Goal: Task Accomplishment & Management: Complete application form

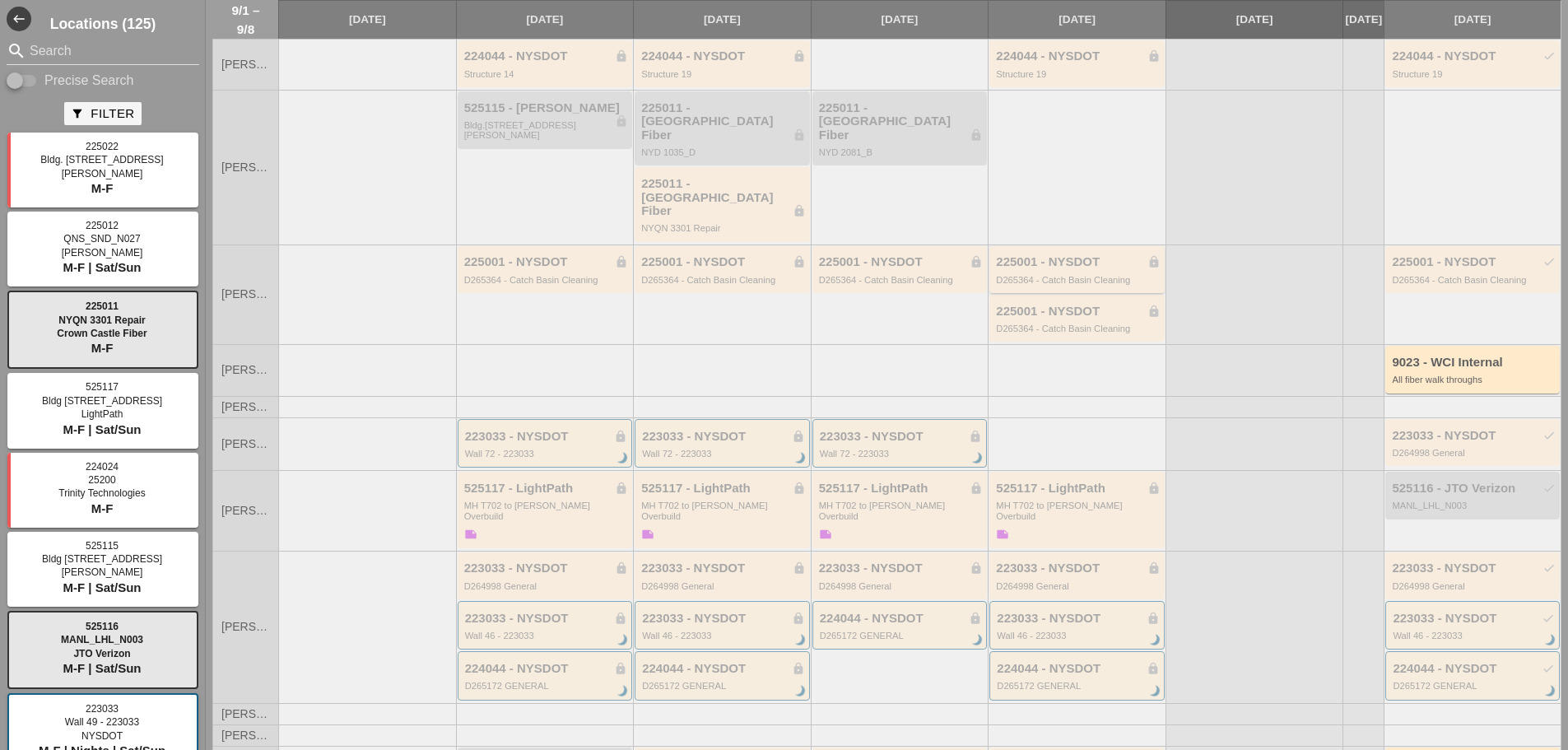
scroll to position [233, 0]
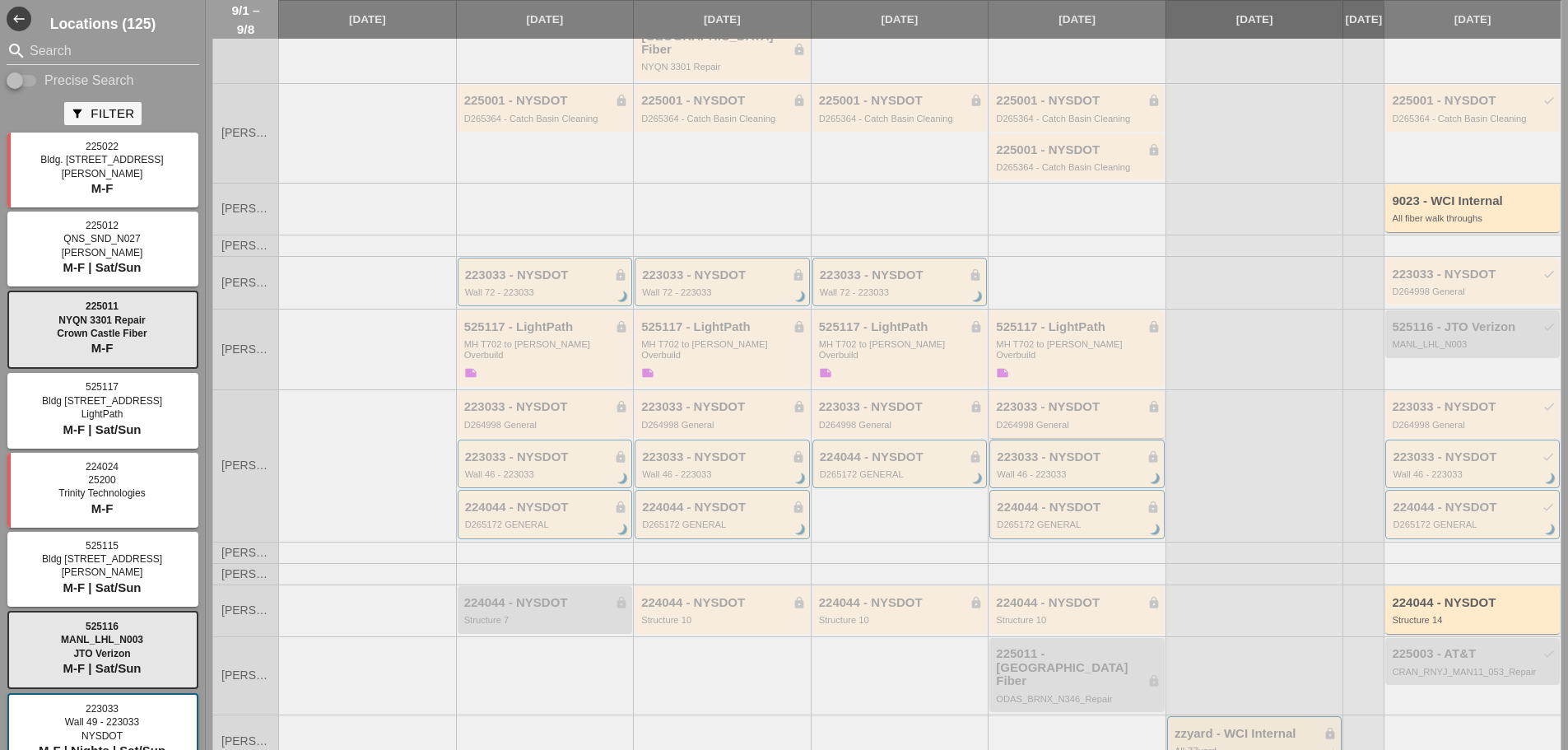
click at [1063, 405] on div "223033 - NYSDOT lock D264998 General" at bounding box center [1077, 414] width 175 height 47
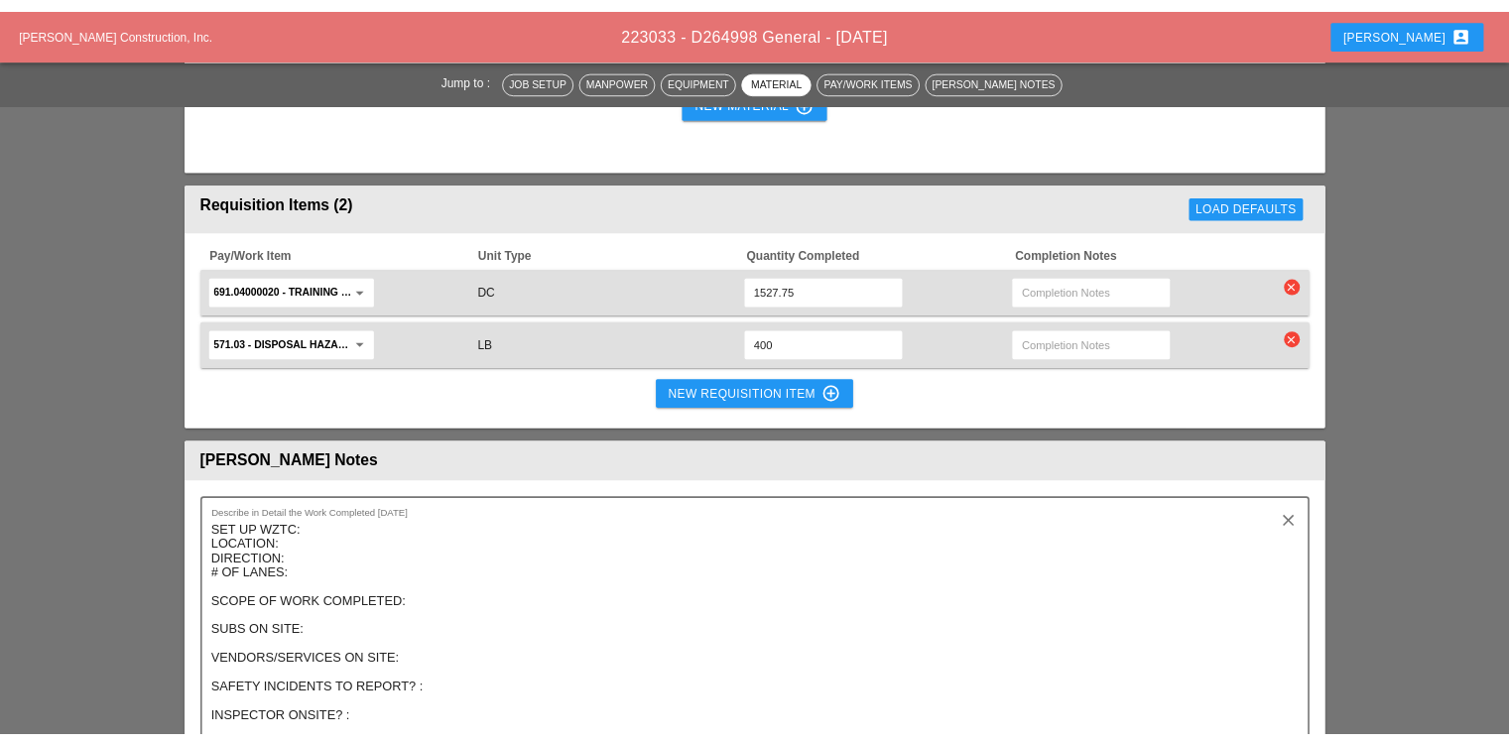
scroll to position [1488, 0]
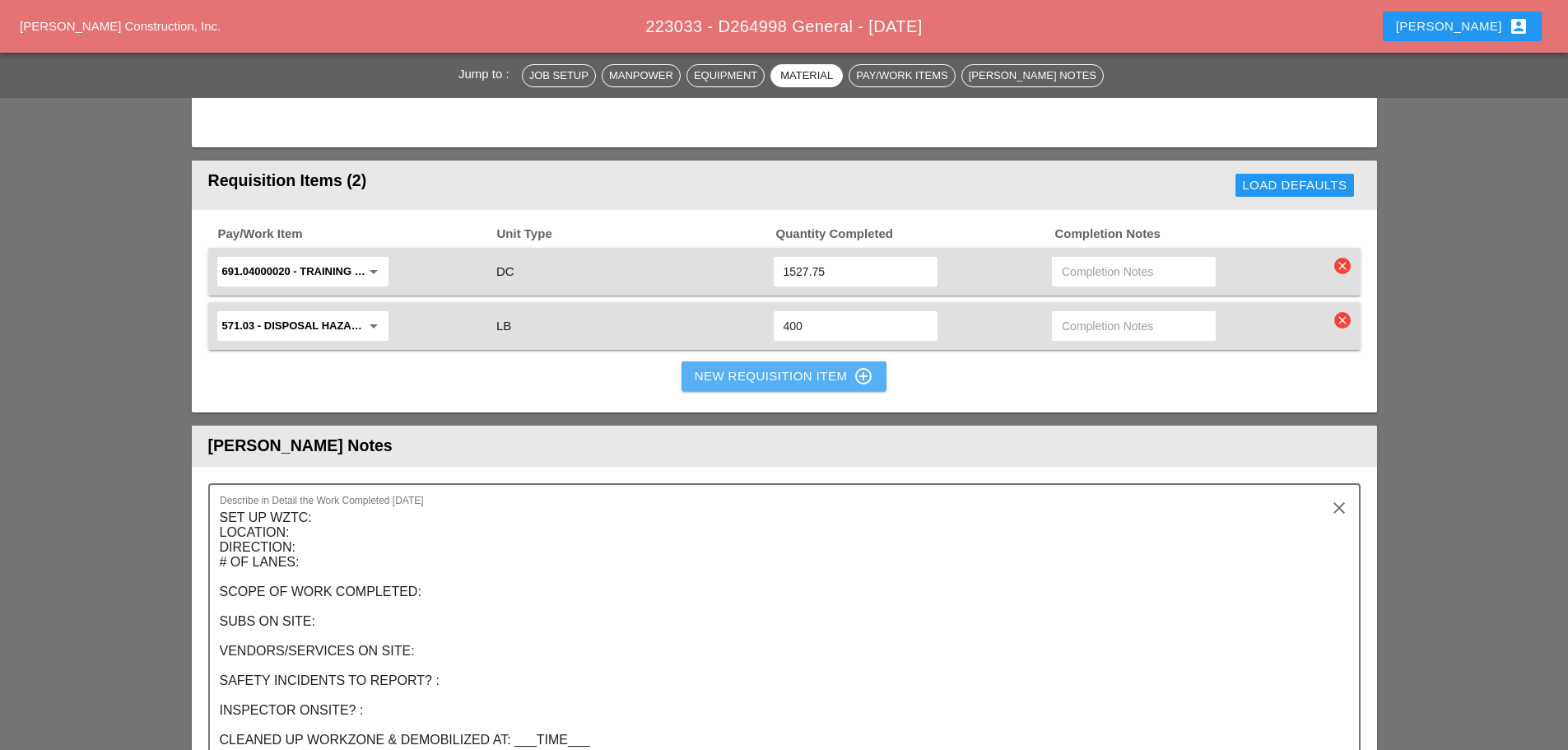
click at [708, 390] on button "New Requisition Item control_point" at bounding box center [785, 377] width 206 height 30
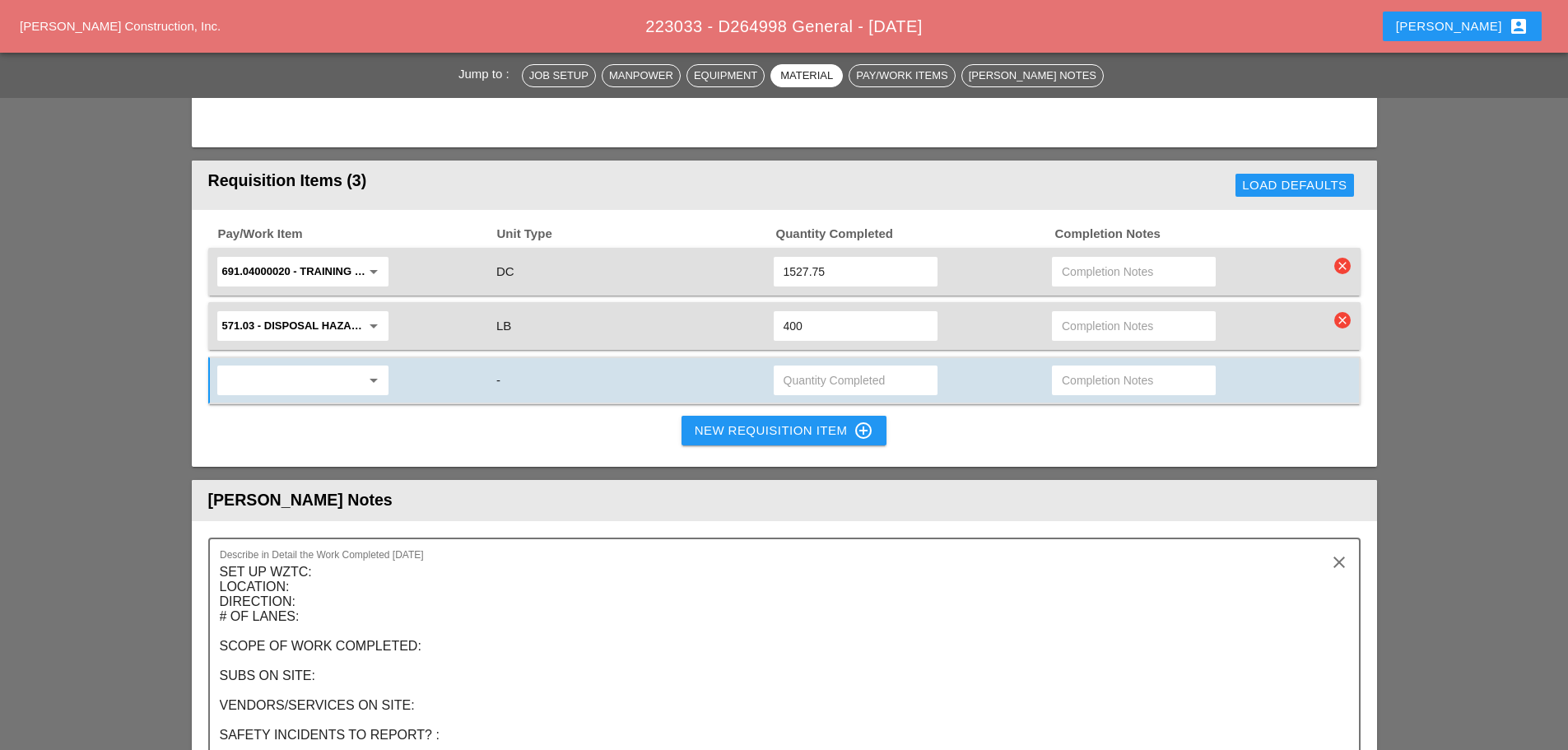
click at [292, 395] on div "arrow_drop_down" at bounding box center [303, 381] width 171 height 30
click at [326, 437] on div "560.09 - CHANGE ORDER - TUC K POINTING - 560.09A" at bounding box center [365, 449] width 269 height 33
type input "560.09 - CHANGE ORDER - TUCK POINTING - 560.09A"
click at [851, 357] on div "560.09 - CHANGE ORDER - TUCK POINTING - 560.09A arrow_drop_down SF" at bounding box center [784, 381] width 1152 height 48
click at [851, 375] on input "text" at bounding box center [856, 381] width 144 height 27
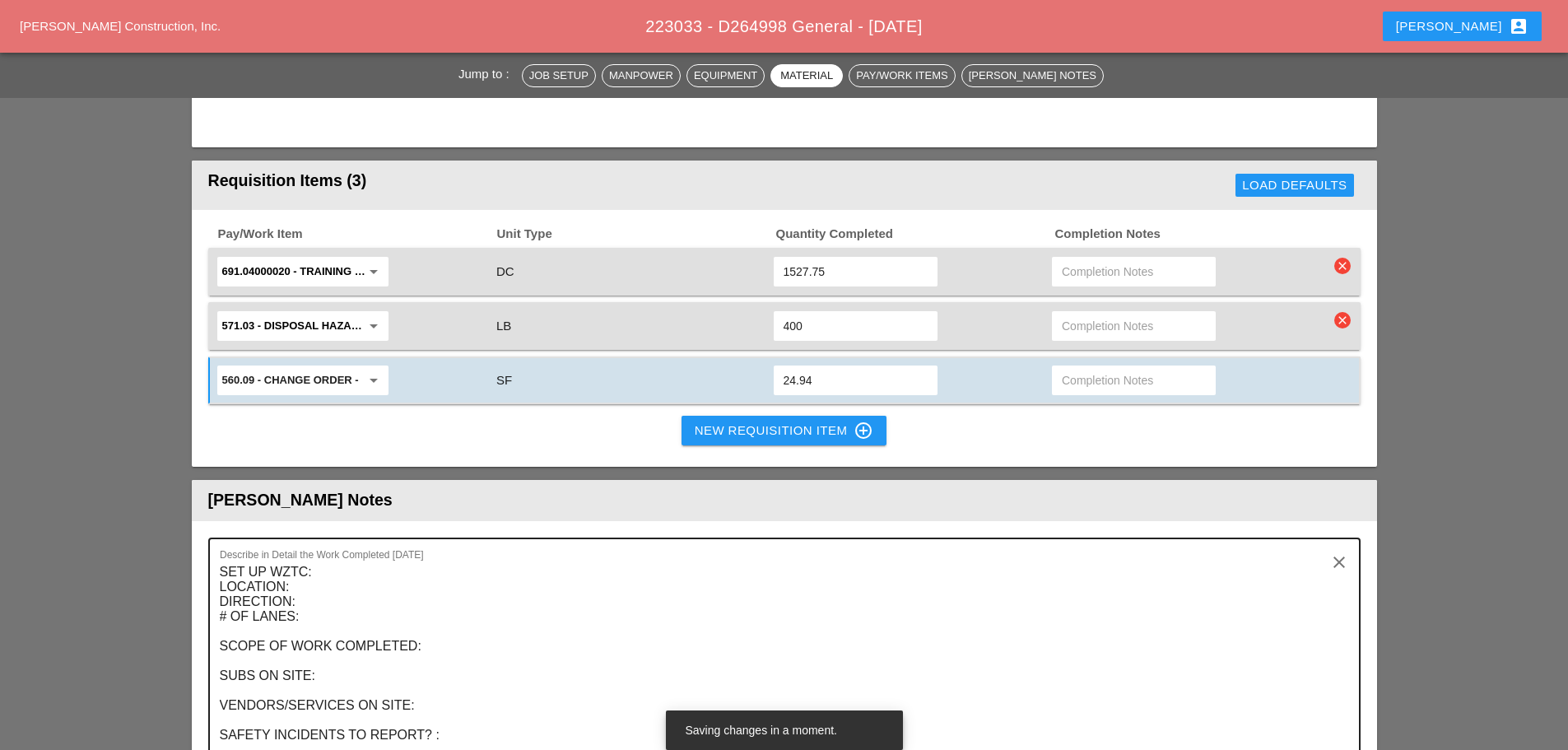
type input "24.94"
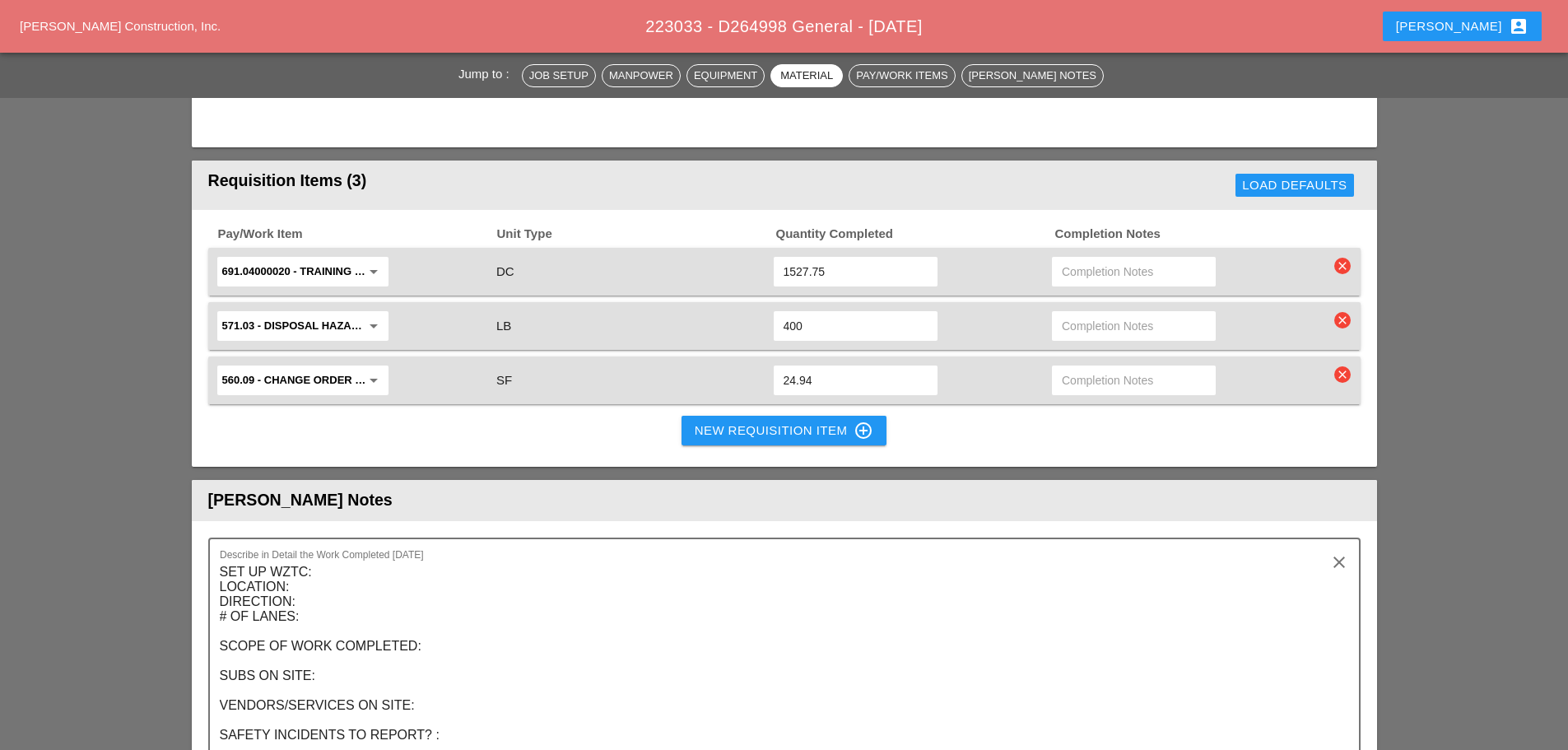
click at [779, 427] on div "New Requisition Item control_point" at bounding box center [784, 431] width 179 height 20
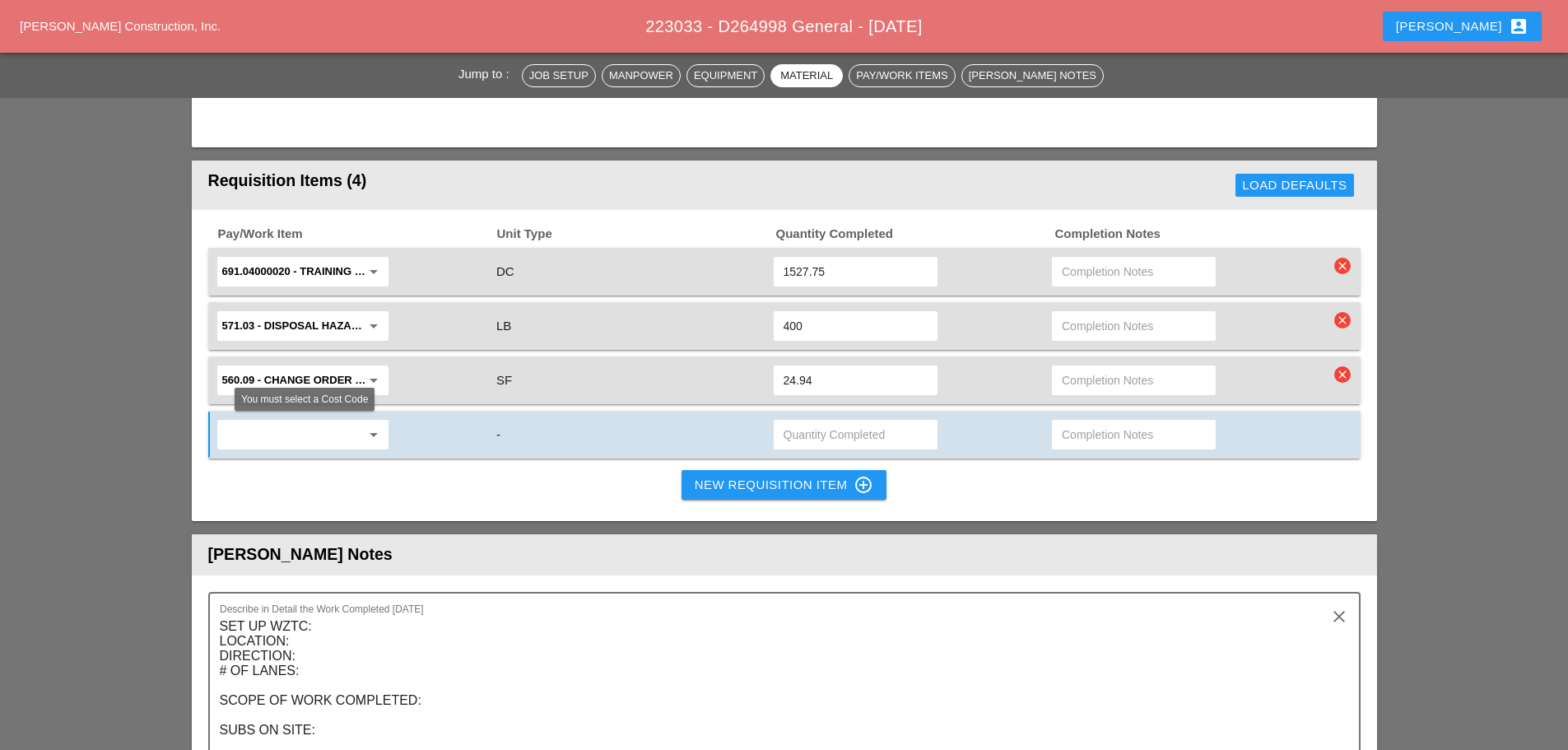
click at [236, 431] on input "text" at bounding box center [291, 435] width 139 height 27
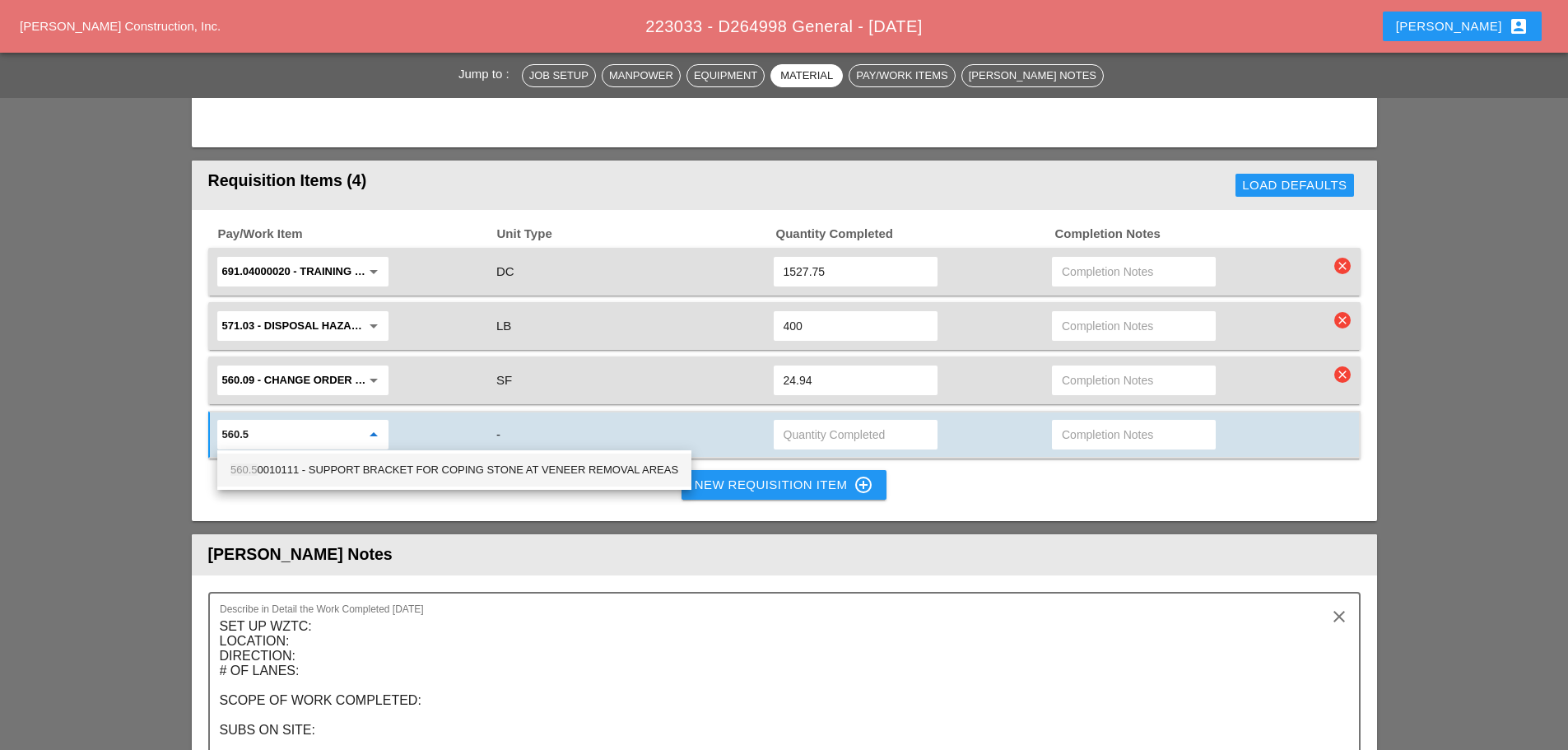
click at [273, 477] on div "560.5 0010111 - SUPPORT BRACKET FOR COPING STONE AT VENEER REMOVAL AREAS" at bounding box center [455, 470] width 448 height 20
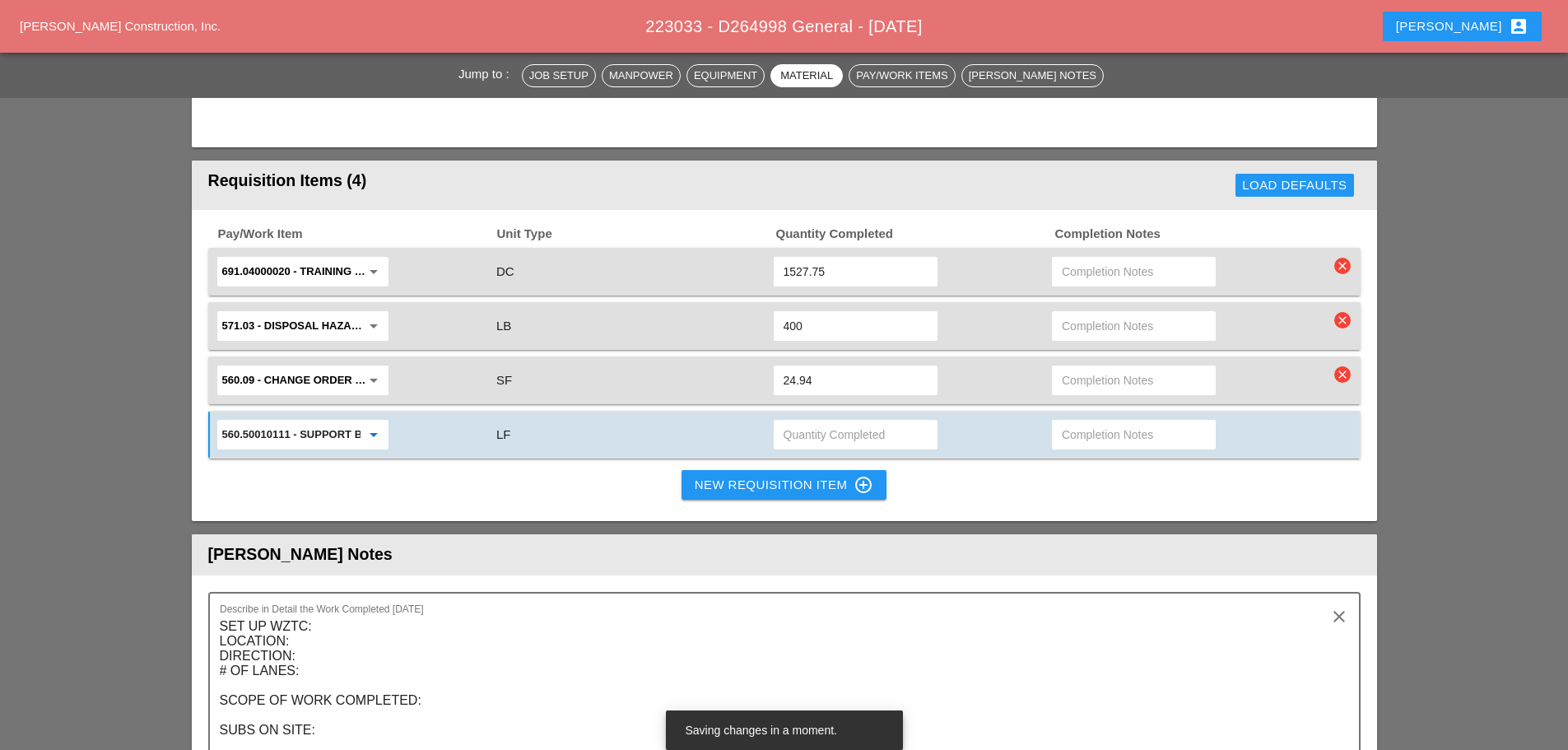
type input "560.50010111 - SUPPORT BRACKET FOR COPING STONE AT VENEER REMOVAL AREAS"
click at [795, 430] on input "text" at bounding box center [856, 435] width 144 height 27
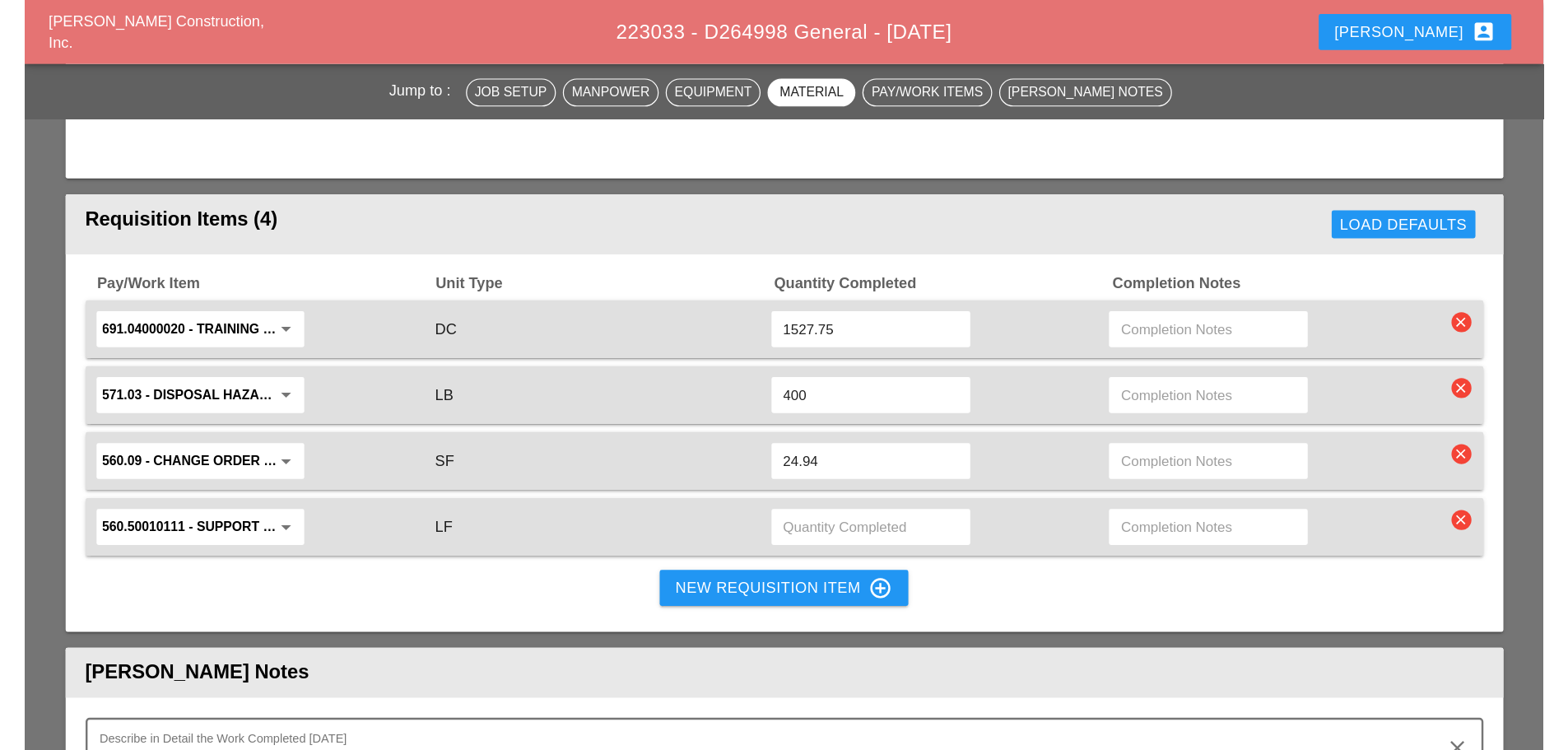
scroll to position [1236, 0]
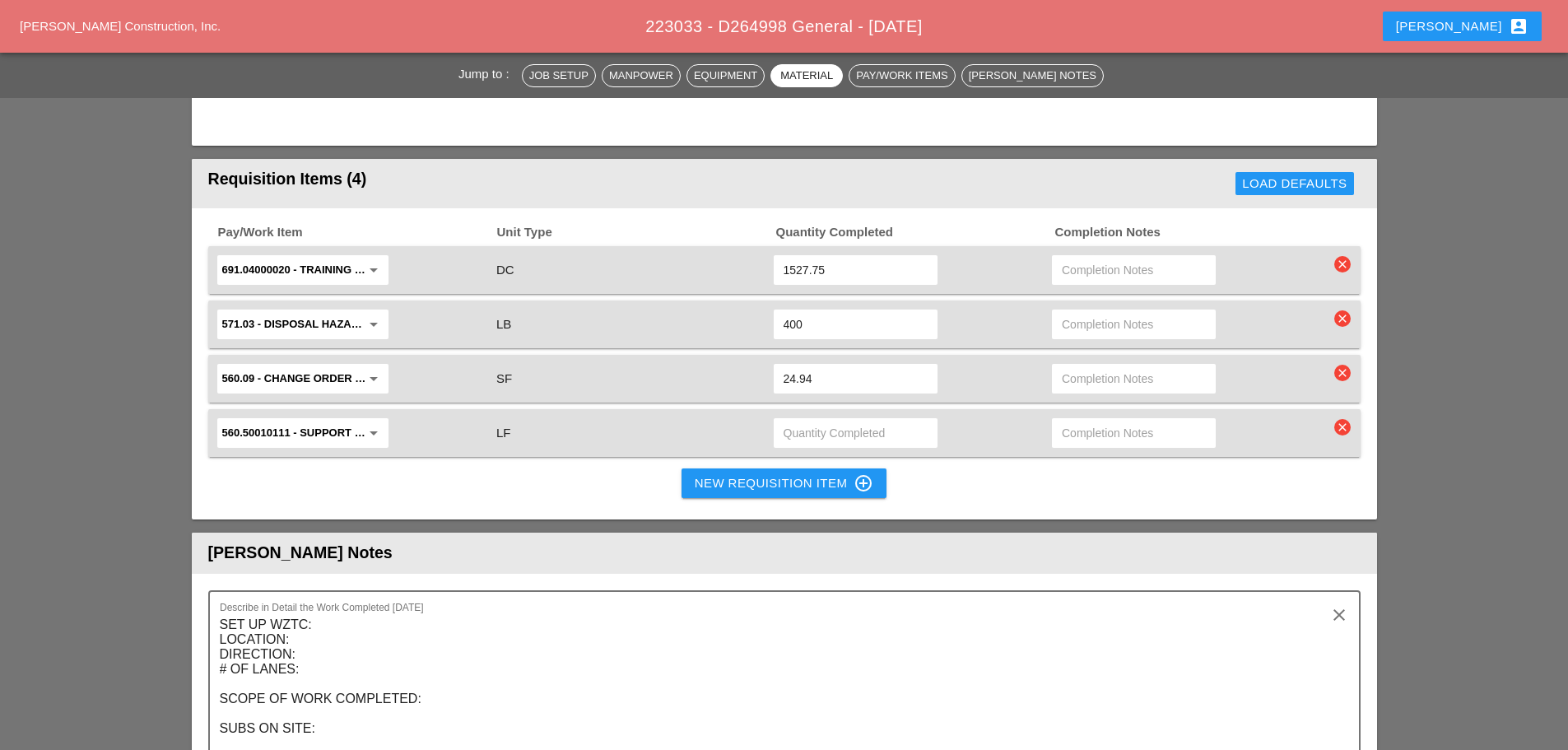
click at [794, 481] on div "New Requisition Item control_point" at bounding box center [784, 484] width 179 height 20
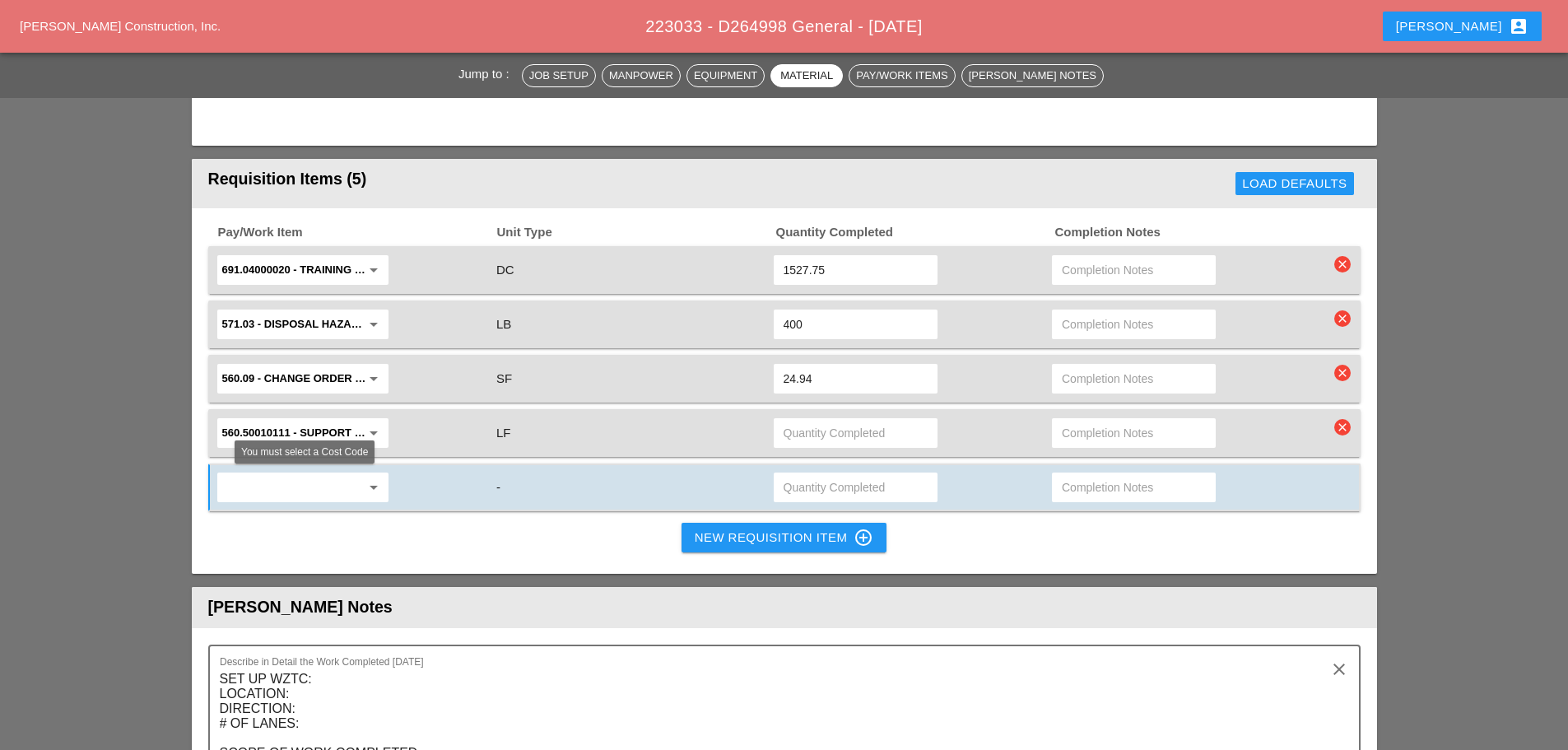
click at [259, 489] on input "text" at bounding box center [291, 488] width 139 height 27
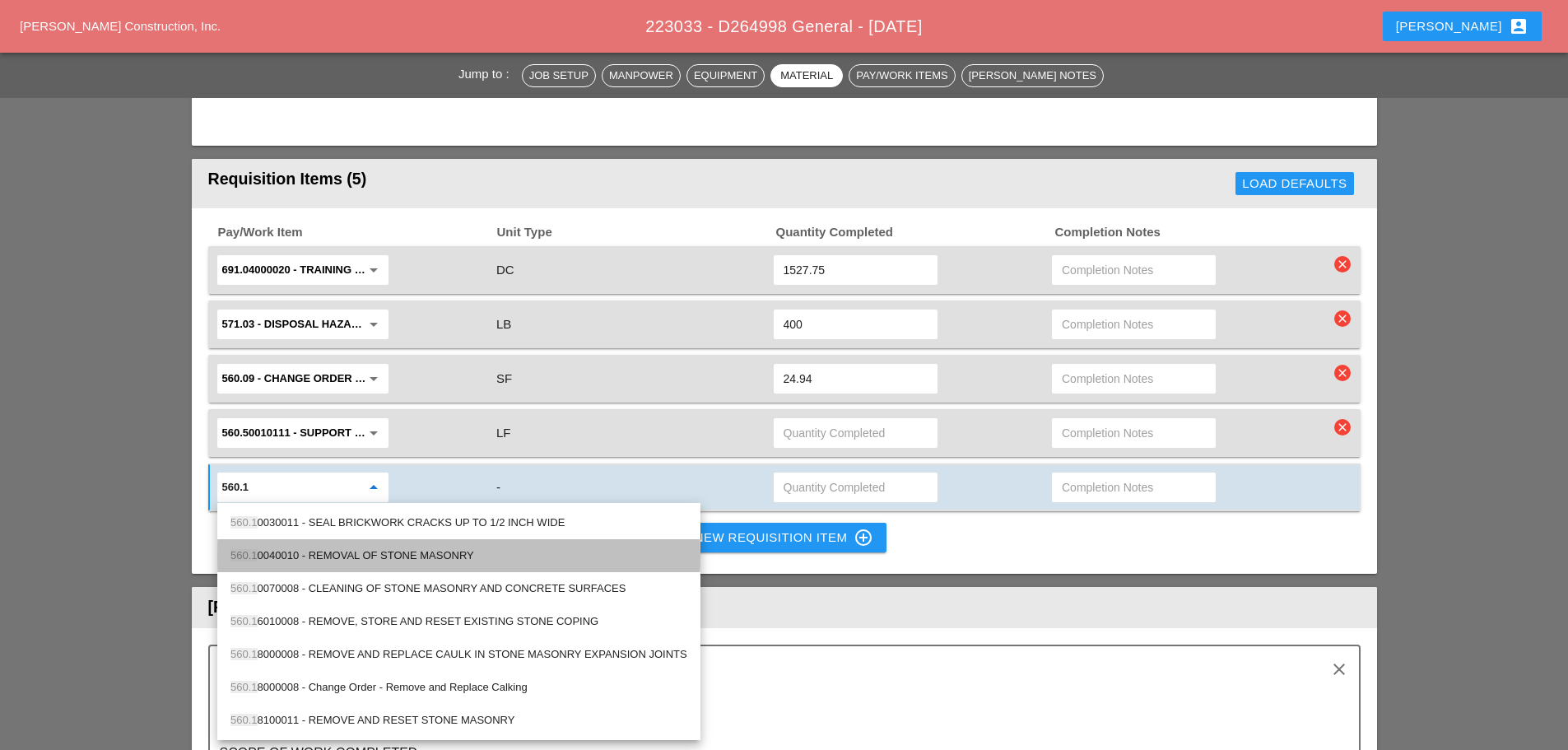
click at [322, 550] on div "560.1 0040010 - REMOVAL OF STONE MASONRY" at bounding box center [459, 556] width 457 height 20
type input "560.10040010 - REMOVAL OF STONE MASONRY"
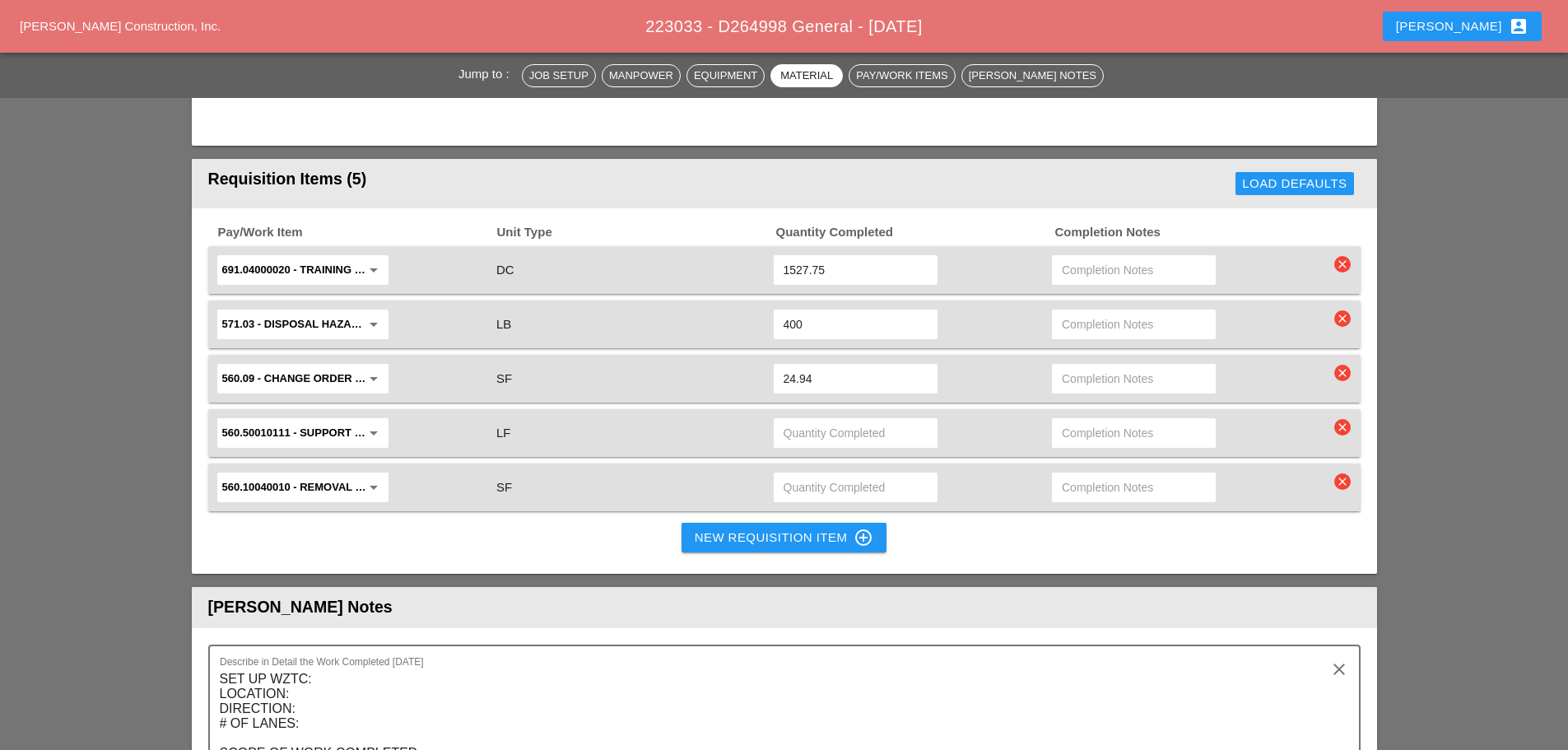
click at [752, 528] on div "New Requisition Item control_point" at bounding box center [784, 538] width 179 height 20
click at [806, 540] on div "New Requisition Item control_point" at bounding box center [784, 538] width 179 height 20
click at [712, 542] on div "New Requisition Item control_point" at bounding box center [784, 538] width 179 height 20
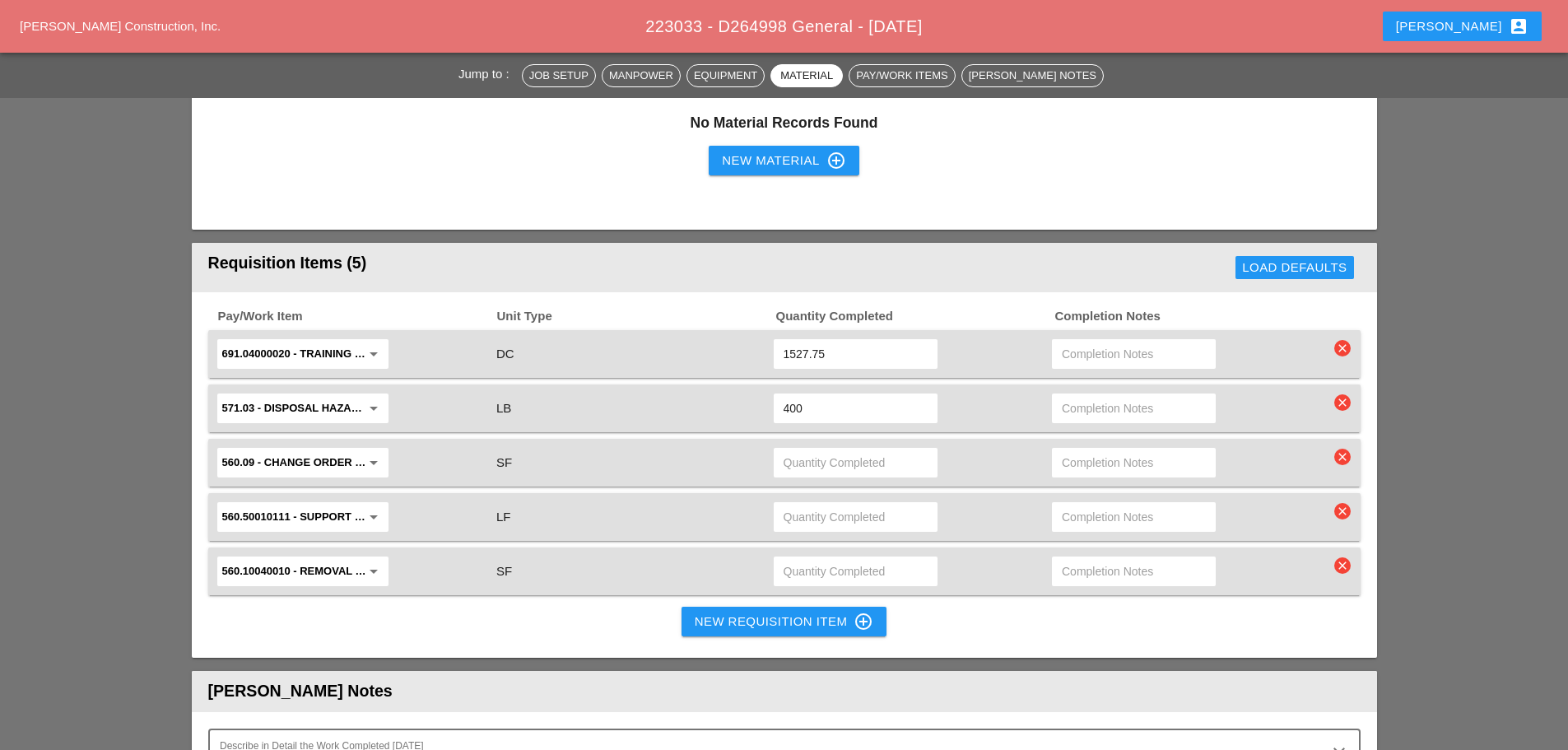
scroll to position [1317, 0]
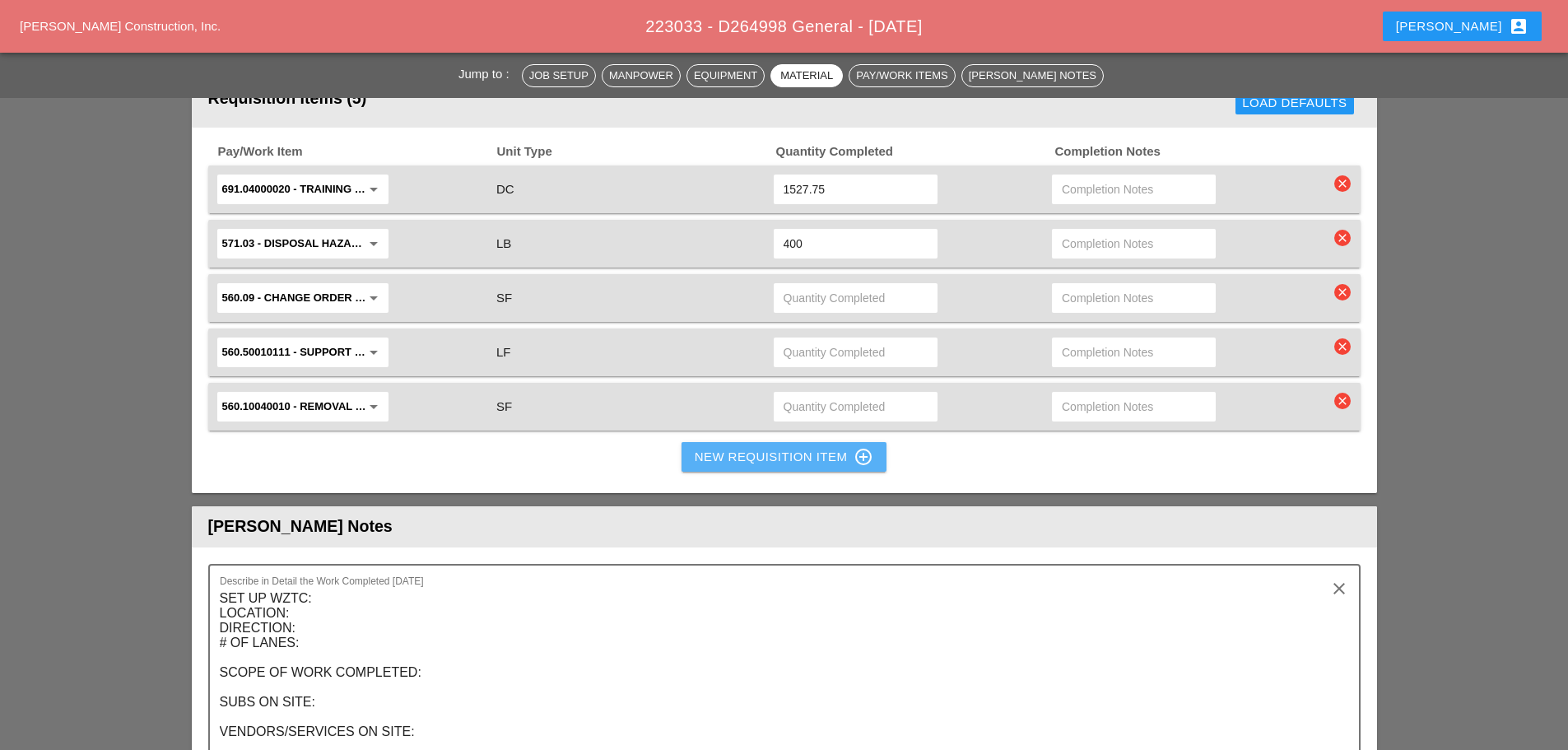
click at [746, 459] on div "New Requisition Item control_point" at bounding box center [784, 457] width 179 height 20
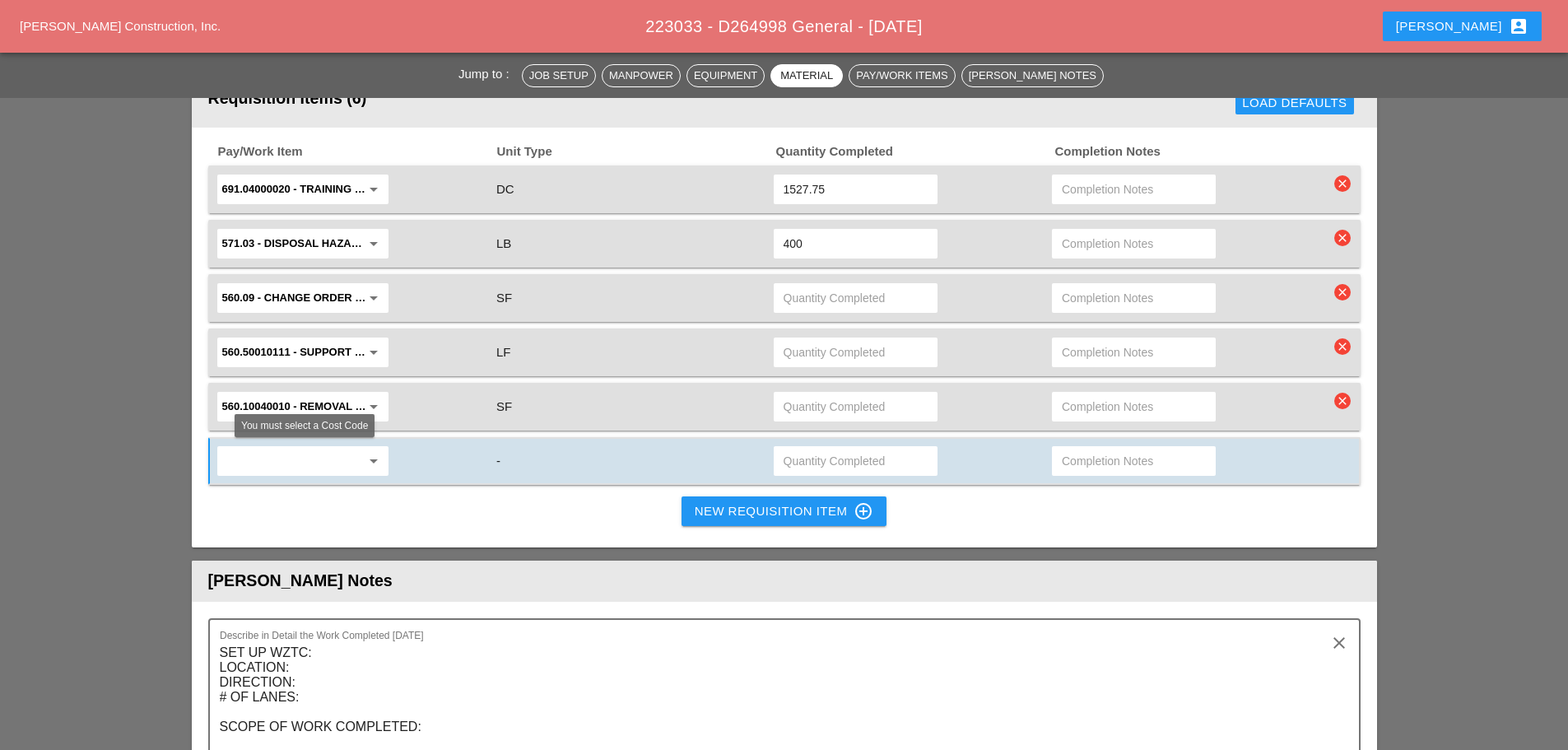
click at [230, 468] on input "text" at bounding box center [291, 461] width 139 height 27
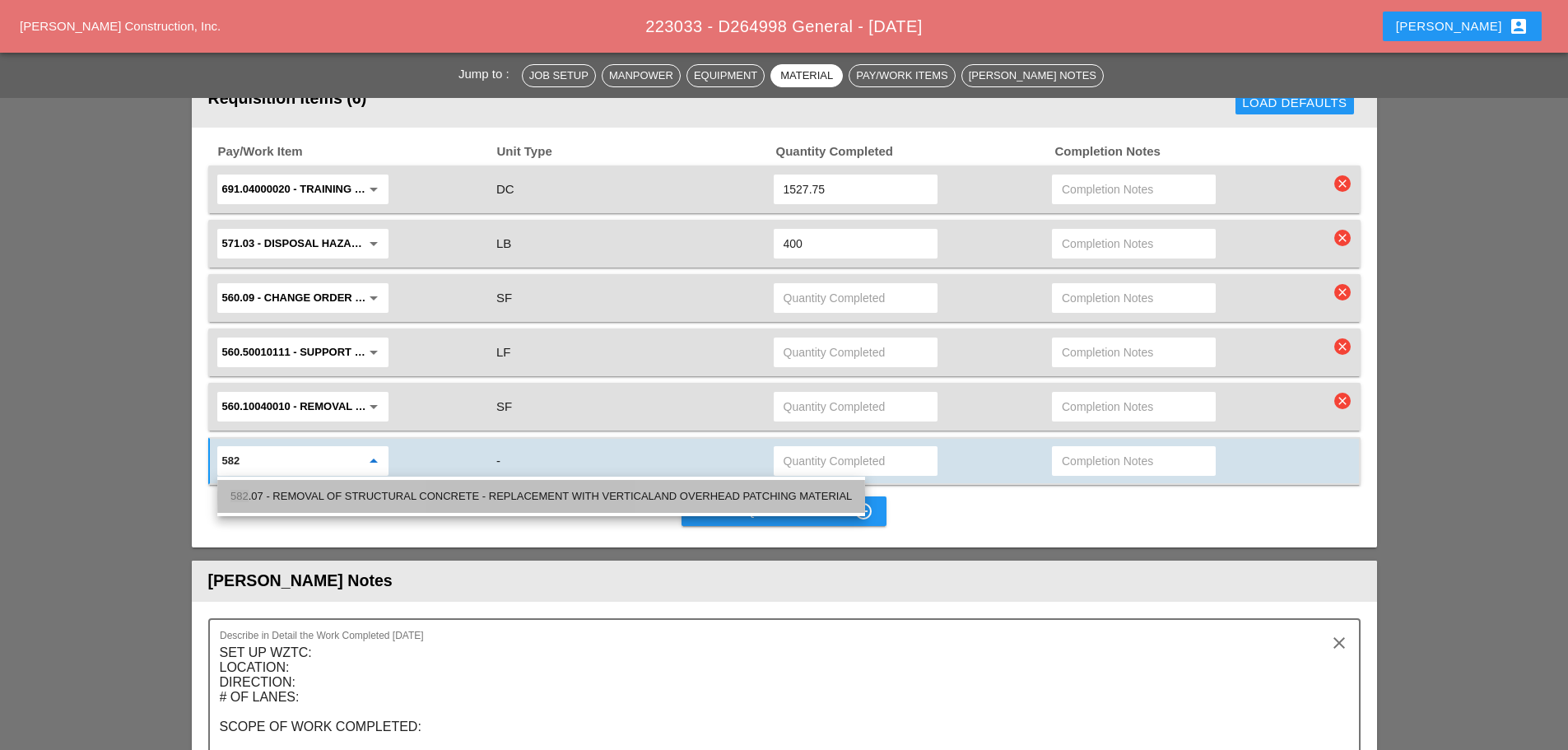
click at [296, 499] on div "582 .07 - REMOVAL OF STRUCTURAL CONCRETE - REPLACEMENT WITH VERTICALAND OVERHEA…" at bounding box center [541, 496] width 621 height 20
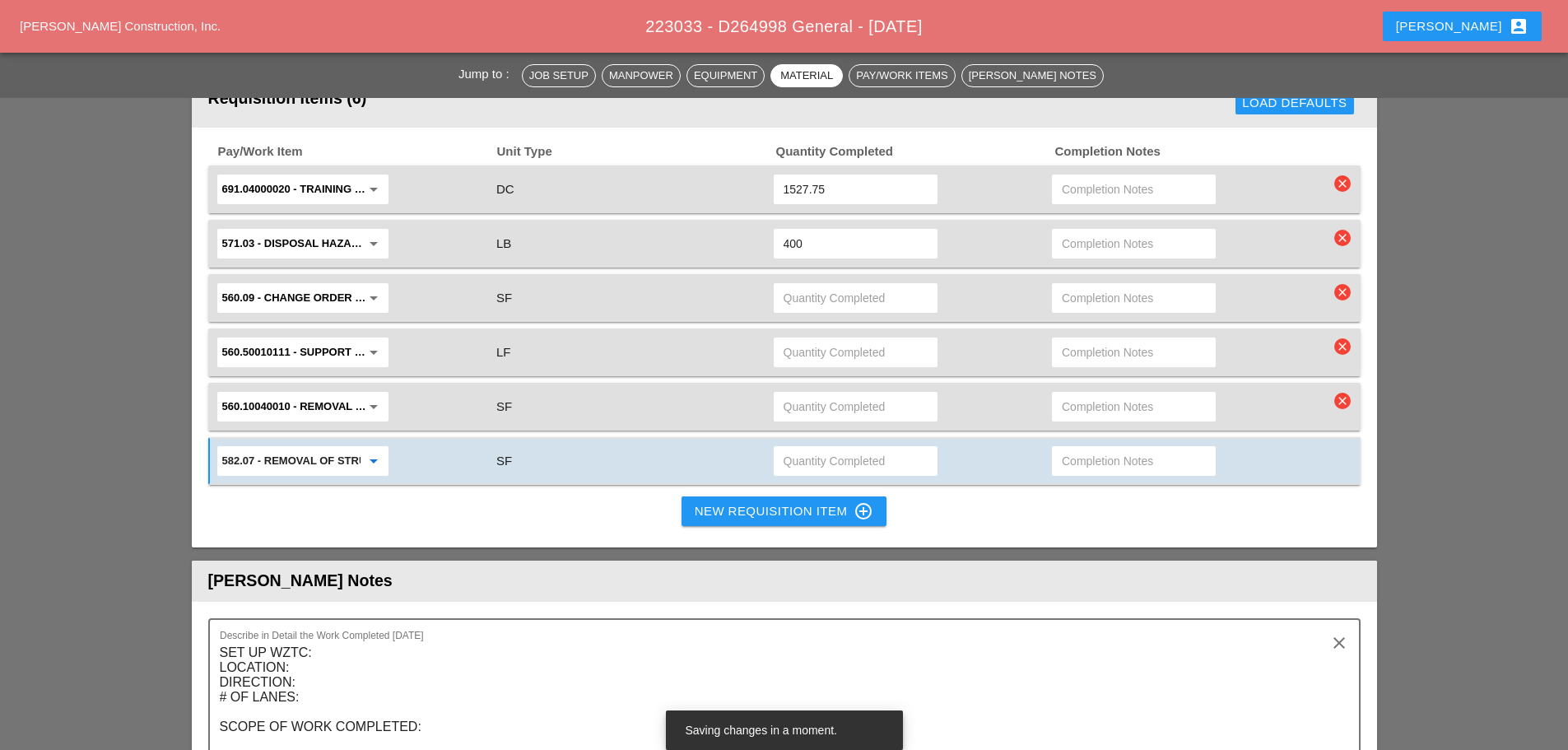
type input "582.07 - REMOVAL OF STRUCTURAL CONCRETE - REPLACEMENT WITH VERTICALAND OVERHEAD…"
click at [764, 519] on div "New Requisition Item control_point" at bounding box center [784, 511] width 179 height 20
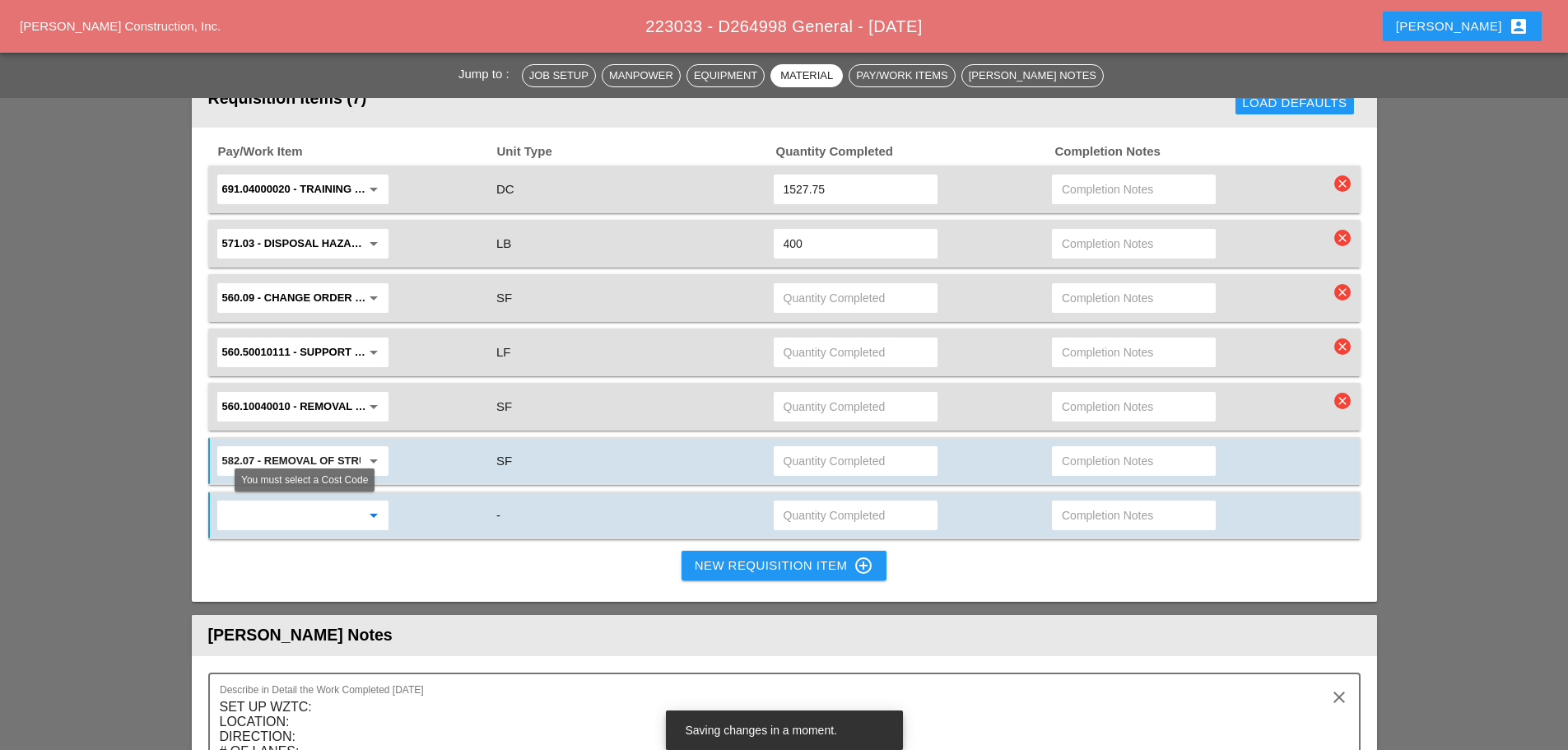
click at [354, 523] on input "text" at bounding box center [291, 515] width 139 height 27
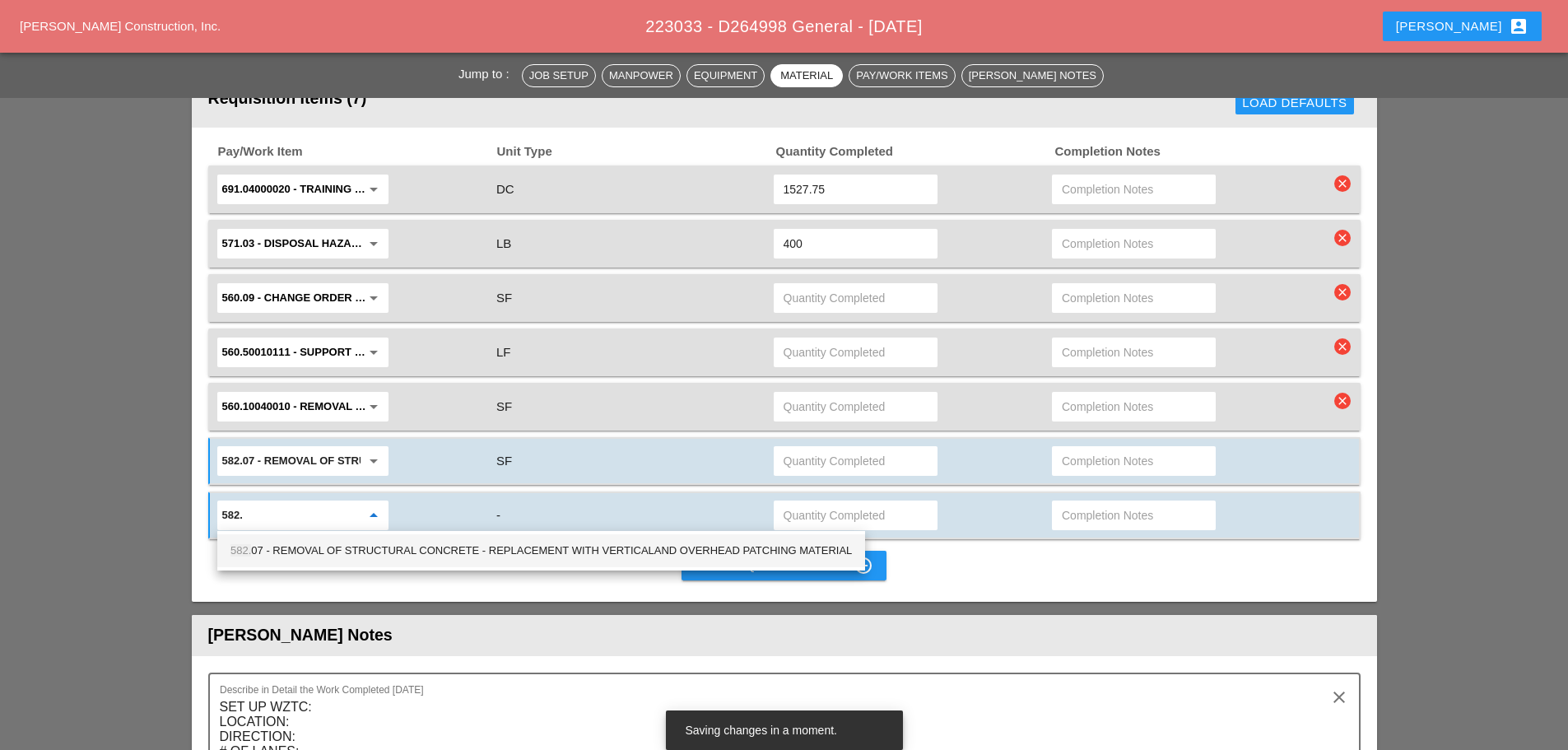
click at [365, 562] on div "582. 07 - REMOVAL OF STRUCTURAL CONCRETE - REPLACEMENT WITH VERTICALAND OVERHEA…" at bounding box center [541, 551] width 621 height 33
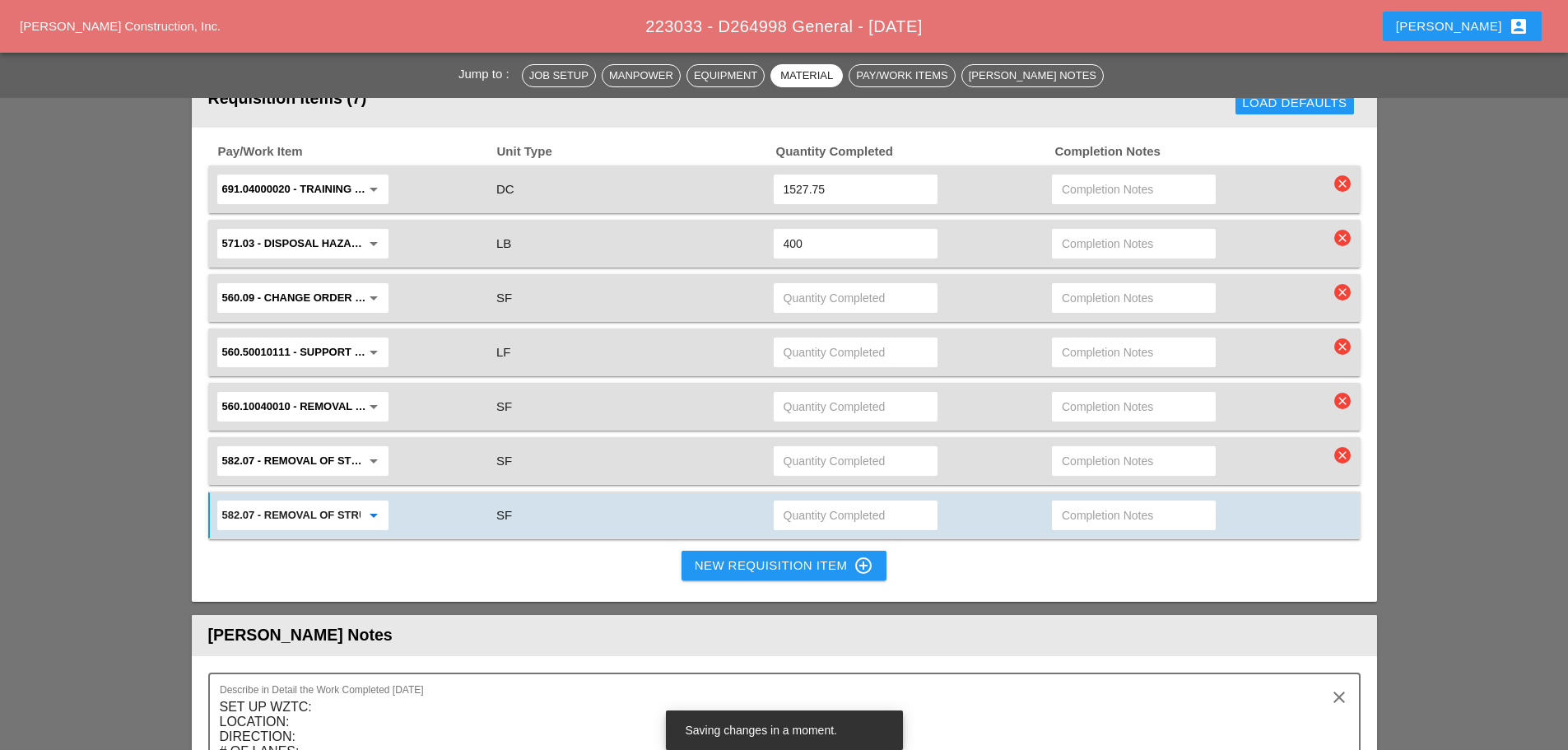
type input "582.07 - REMOVAL OF STRUCTURAL CONCRETE - REPLACEMENT WITH VERTICALAND OVERHEAD…"
click at [751, 564] on div "New Requisition Item control_point" at bounding box center [784, 566] width 179 height 20
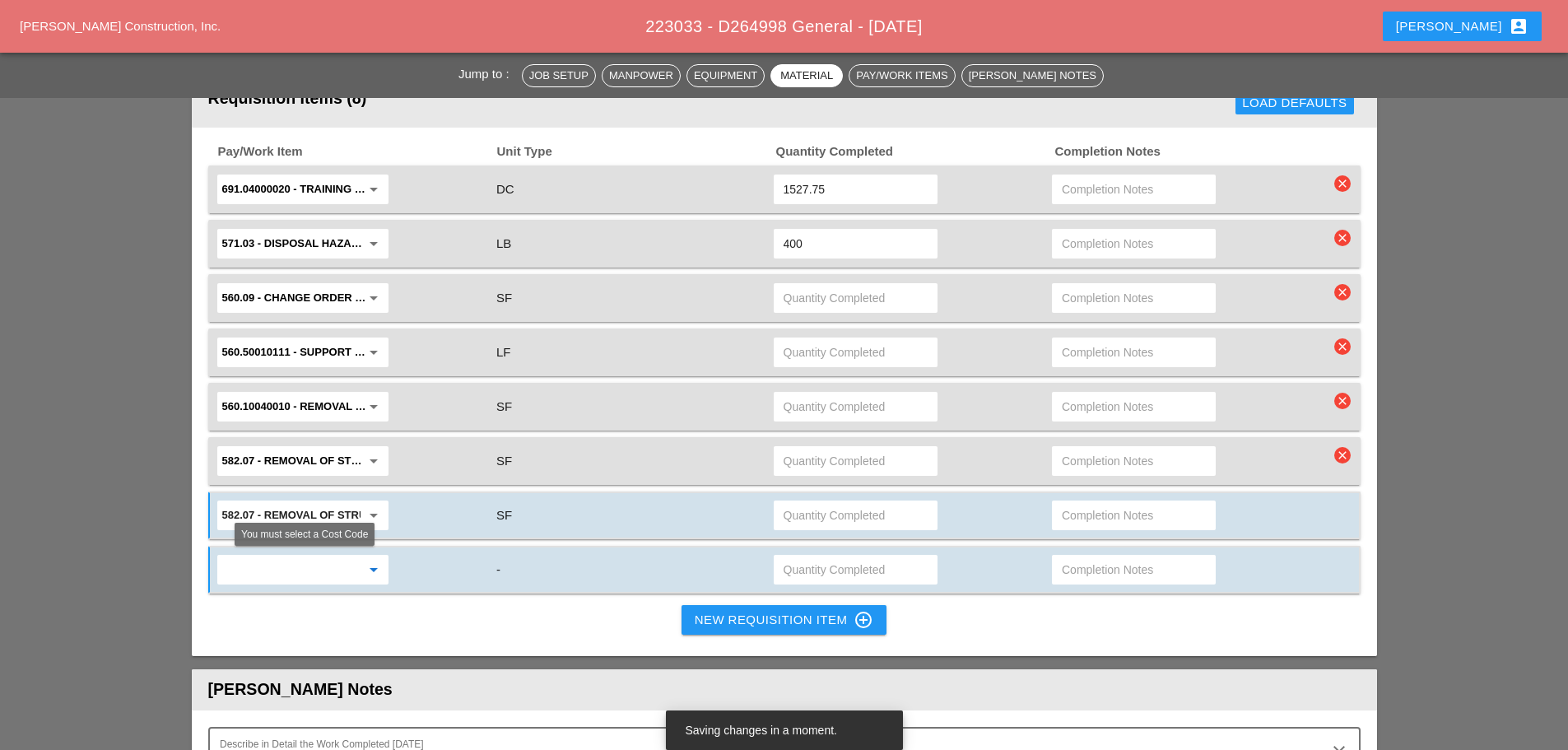
click at [267, 567] on input "text" at bounding box center [291, 570] width 139 height 27
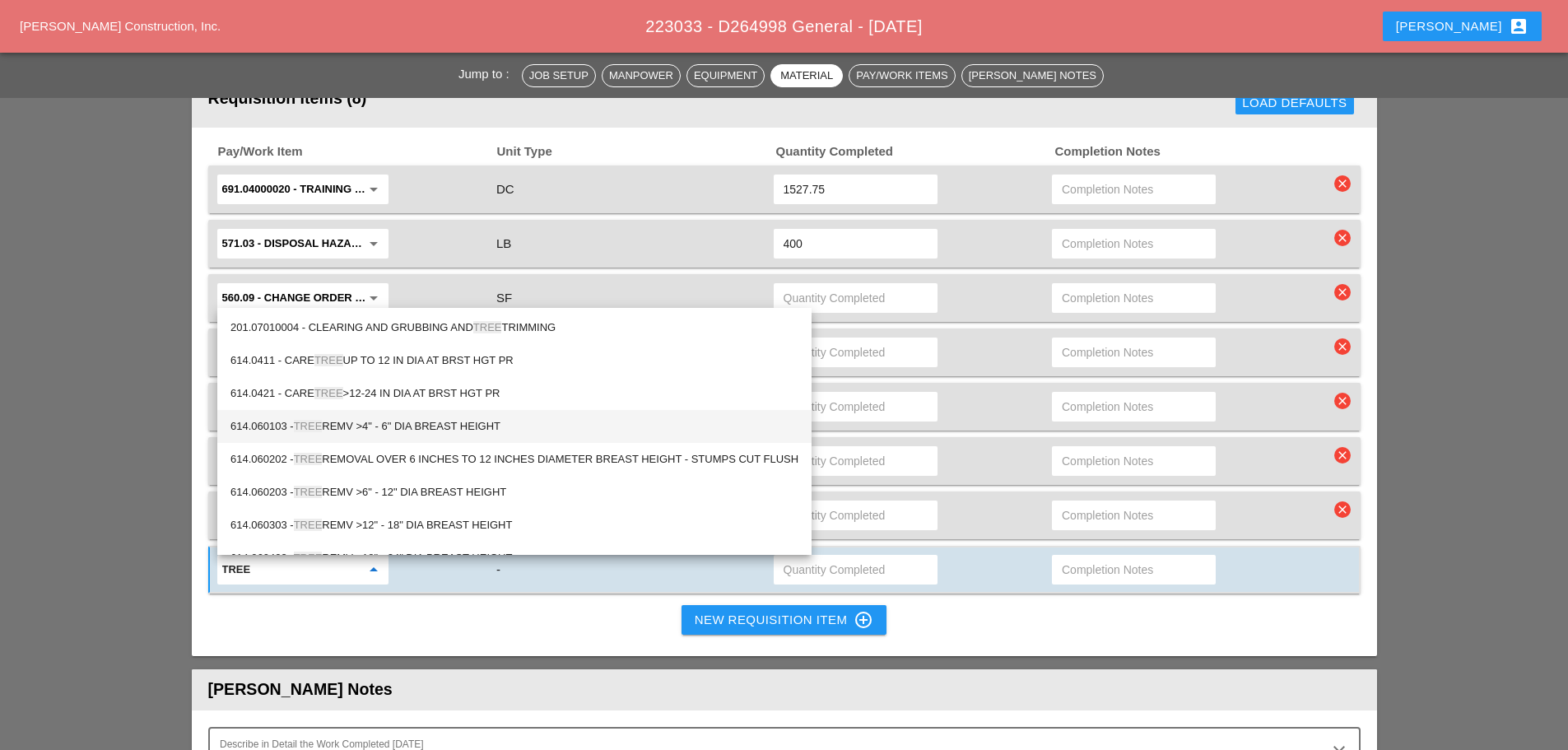
click at [354, 428] on div "614.060103 - TREE REMV >4" - 6" DIA BREAST HEIGHT" at bounding box center [514, 426] width 568 height 20
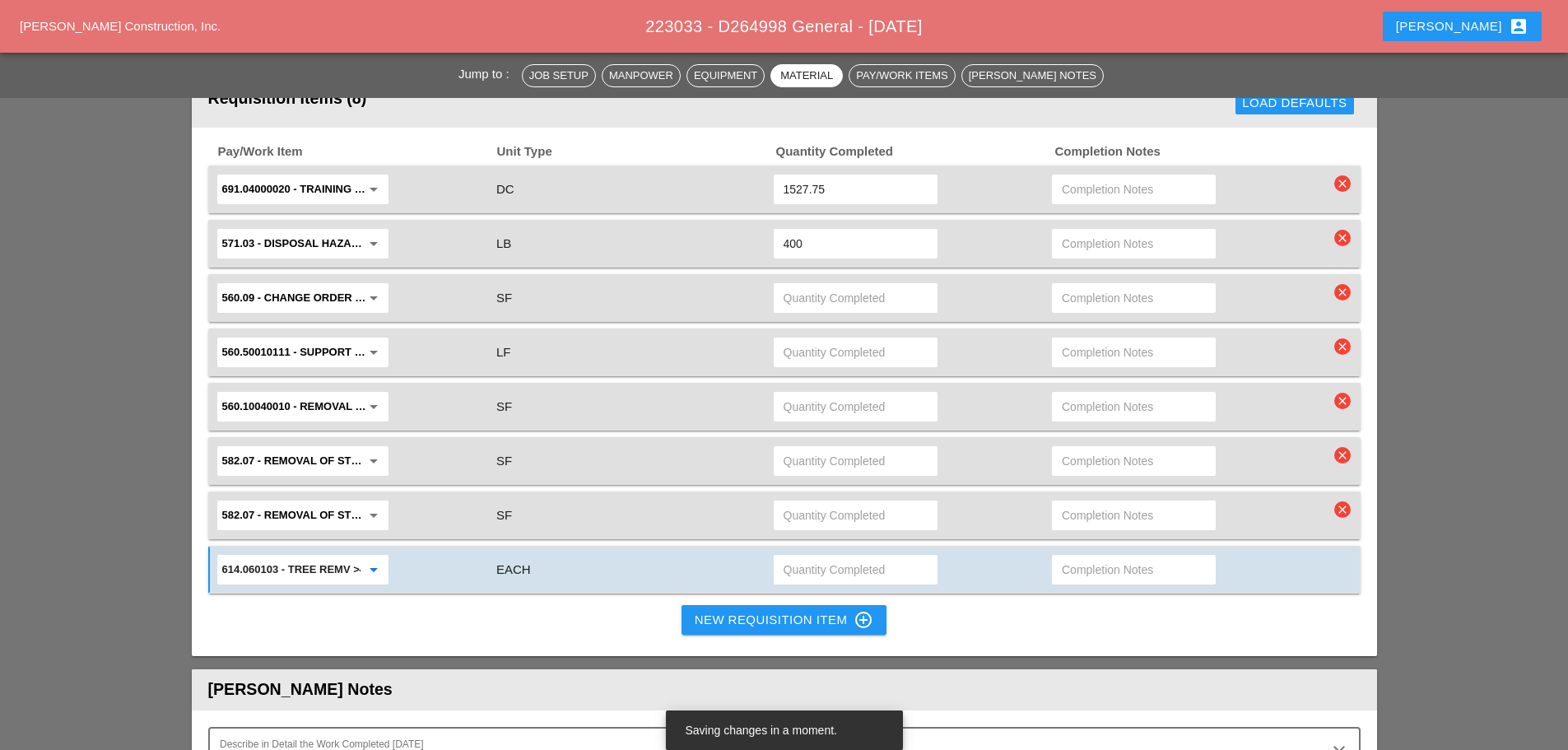
type input "614.060103 - TREE REMV >4" - 6" DIA BREAST HEIGHT"
click at [712, 619] on div "New Requisition Item control_point" at bounding box center [784, 620] width 179 height 20
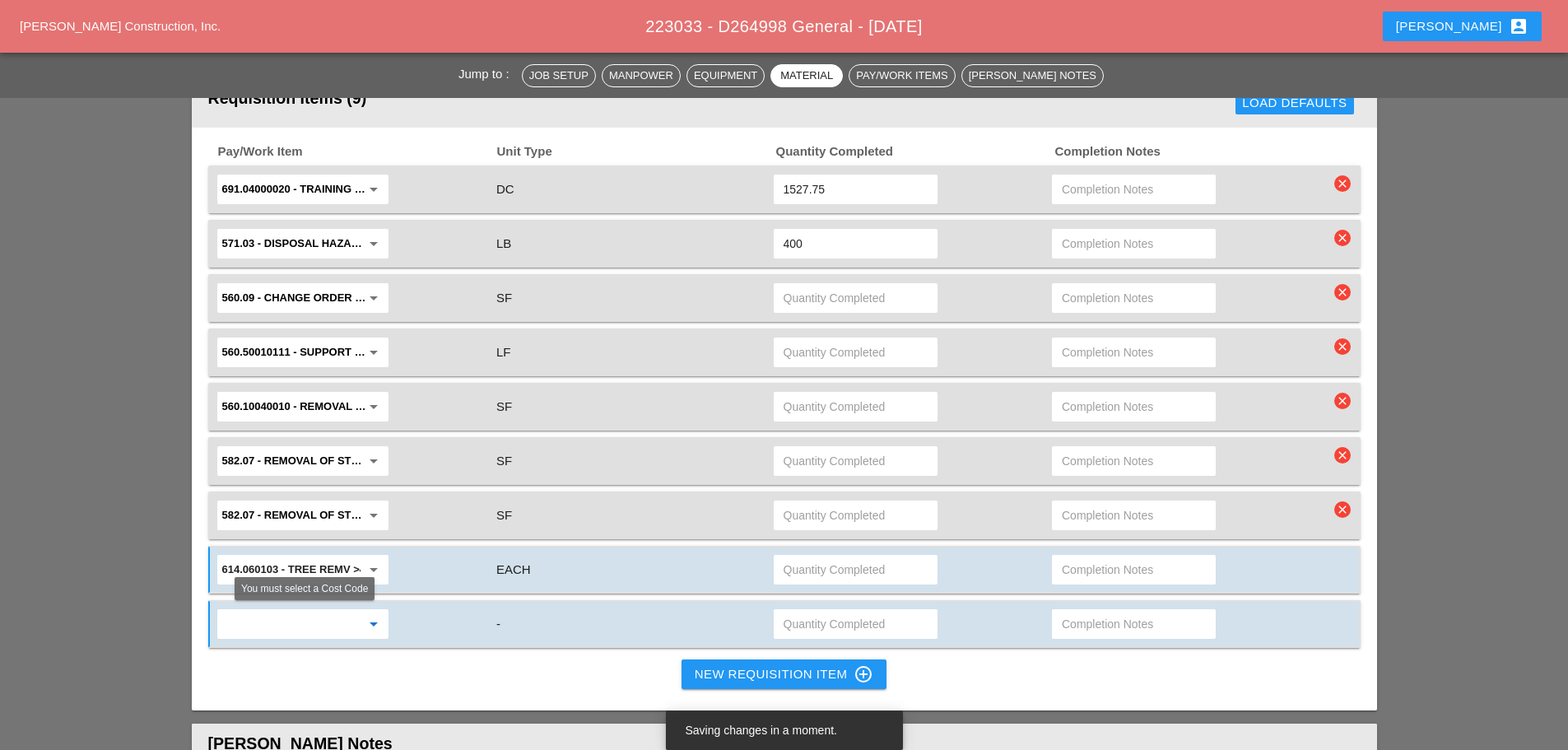
click at [310, 629] on input "text" at bounding box center [291, 624] width 139 height 27
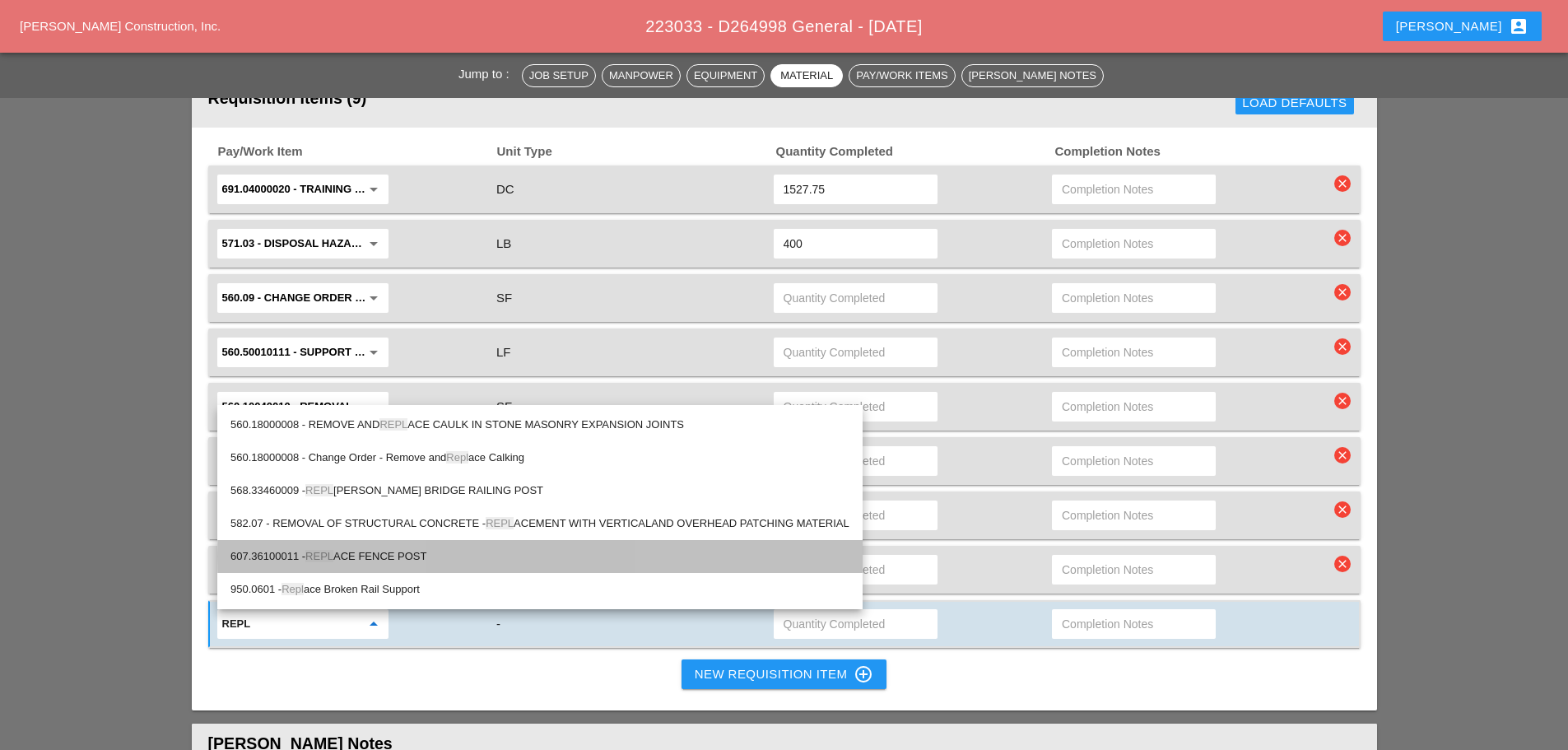
click at [390, 546] on div "607.36100011 - REPL ACE FENCE POST" at bounding box center [540, 557] width 619 height 33
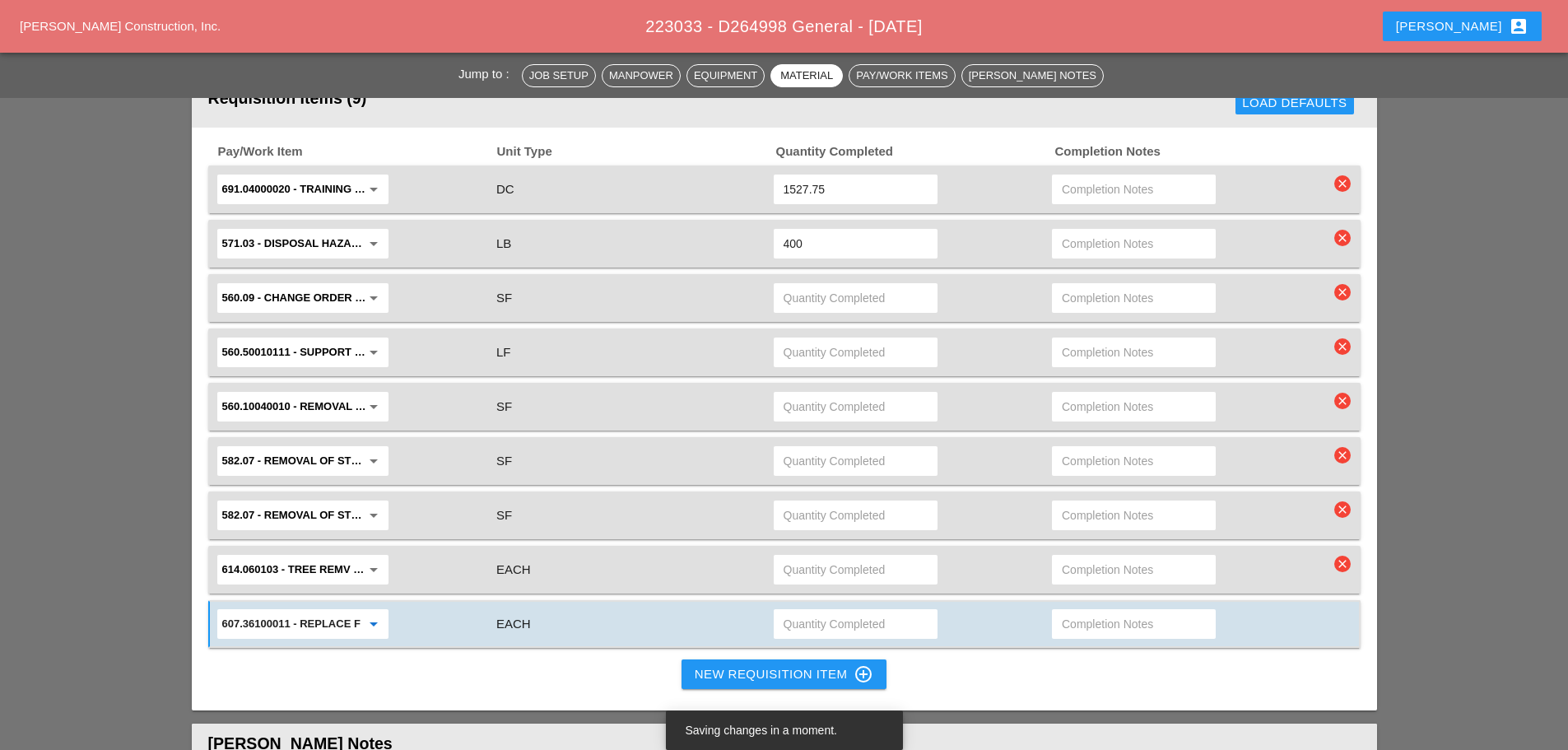
type input "607.36100011 - REPLACE FENCE POST"
click at [756, 665] on div "New Requisition Item control_point" at bounding box center [784, 675] width 179 height 20
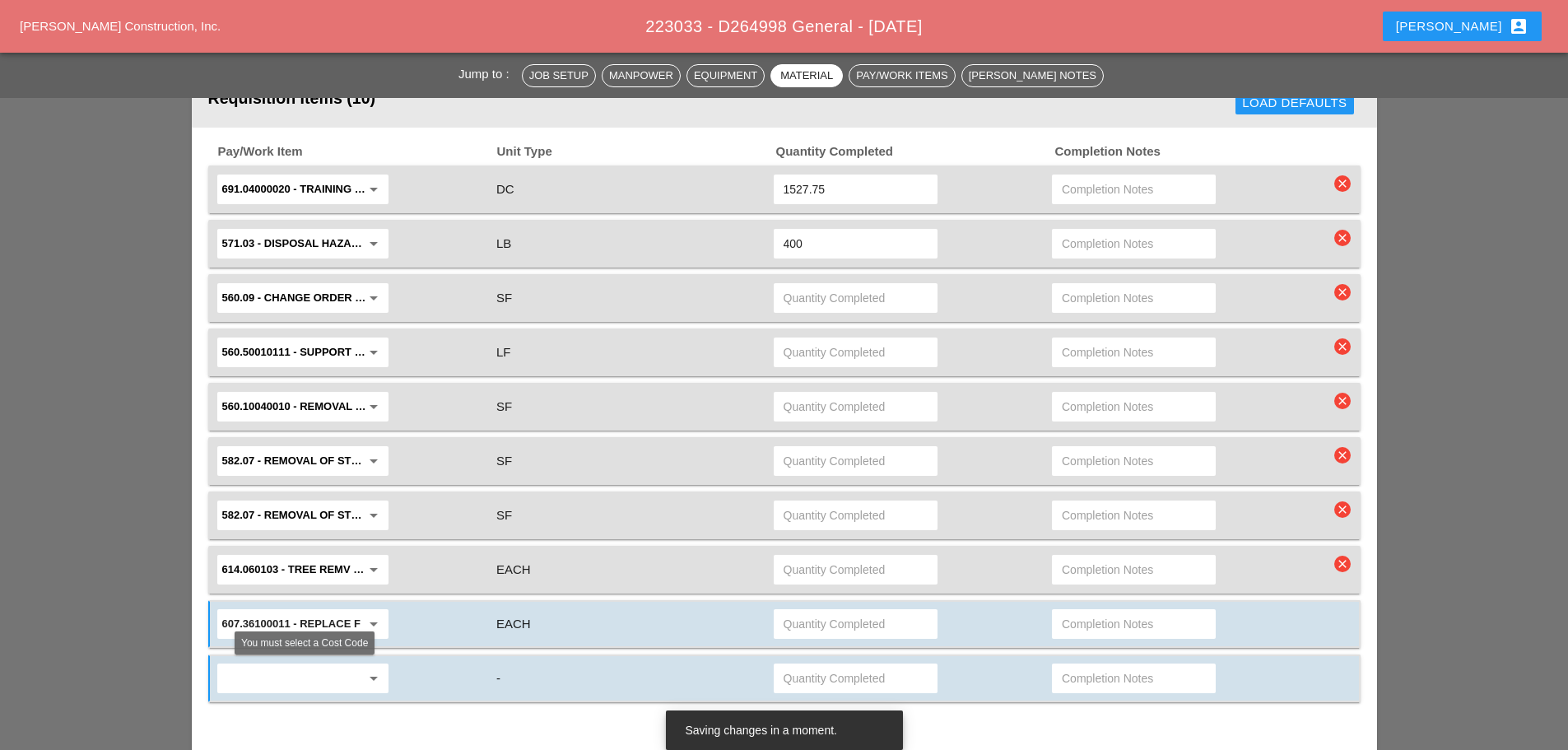
click at [340, 675] on input "text" at bounding box center [291, 679] width 139 height 27
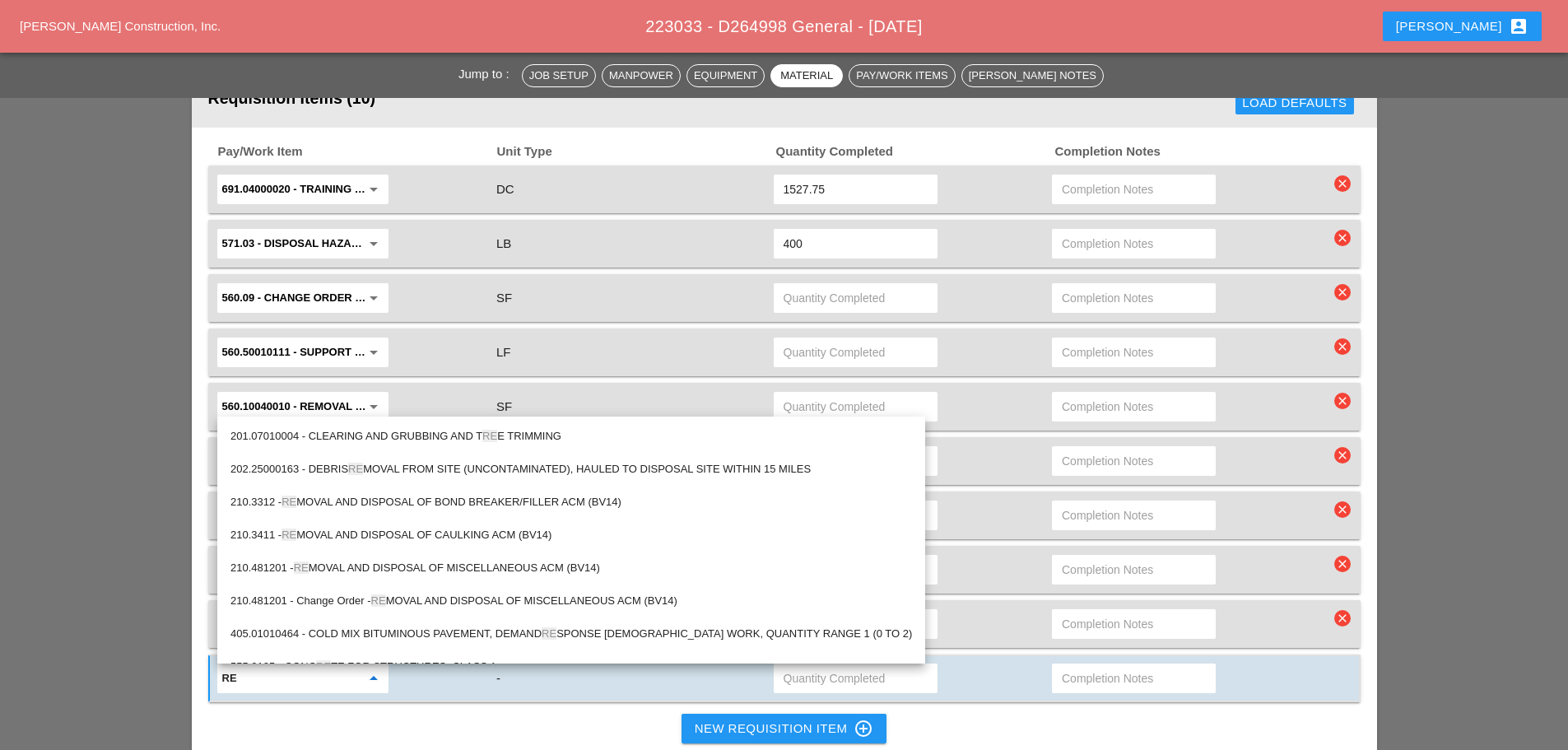
type input "R"
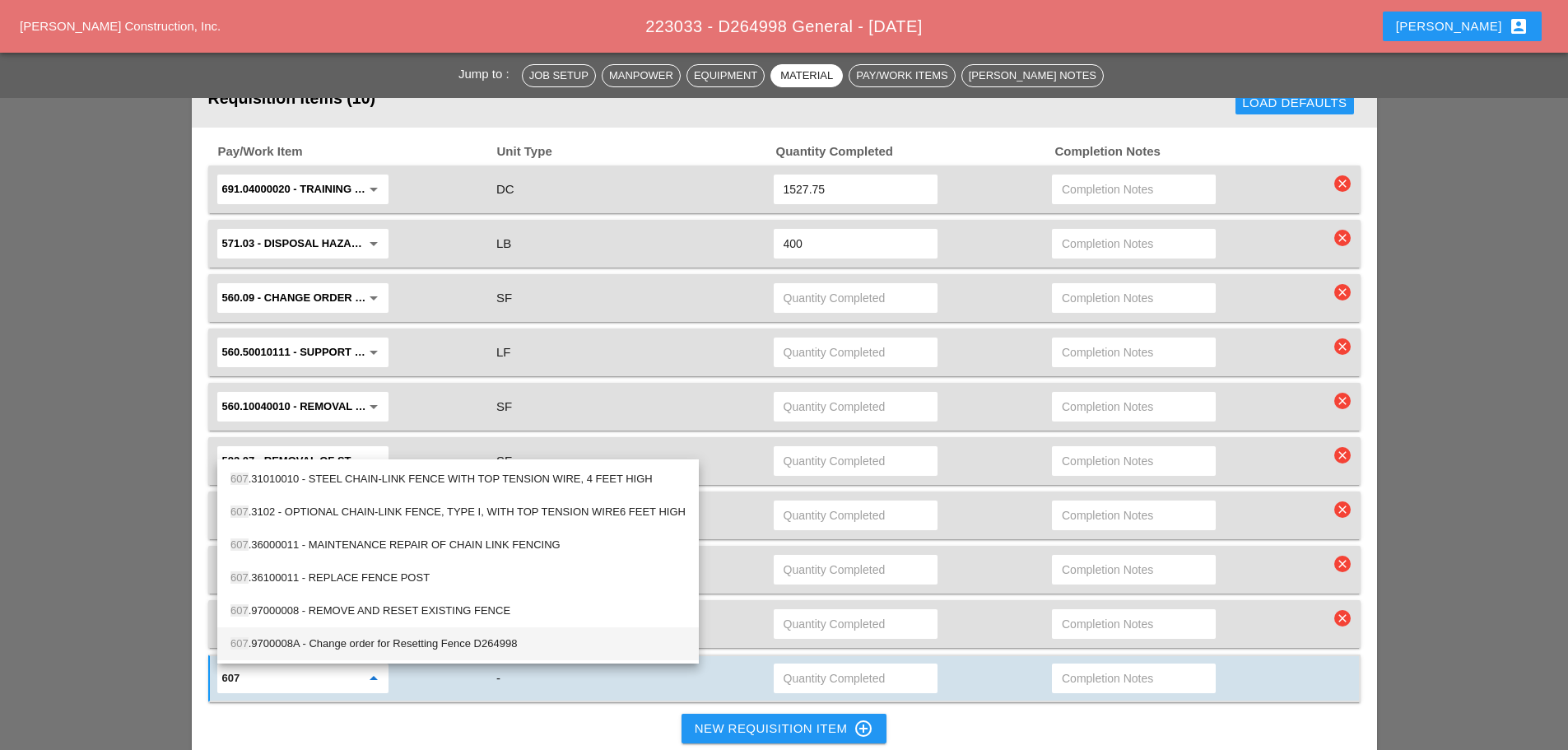
click at [382, 645] on div "607 .9700008A - Change order for Resetting Fence D264998" at bounding box center [458, 644] width 455 height 20
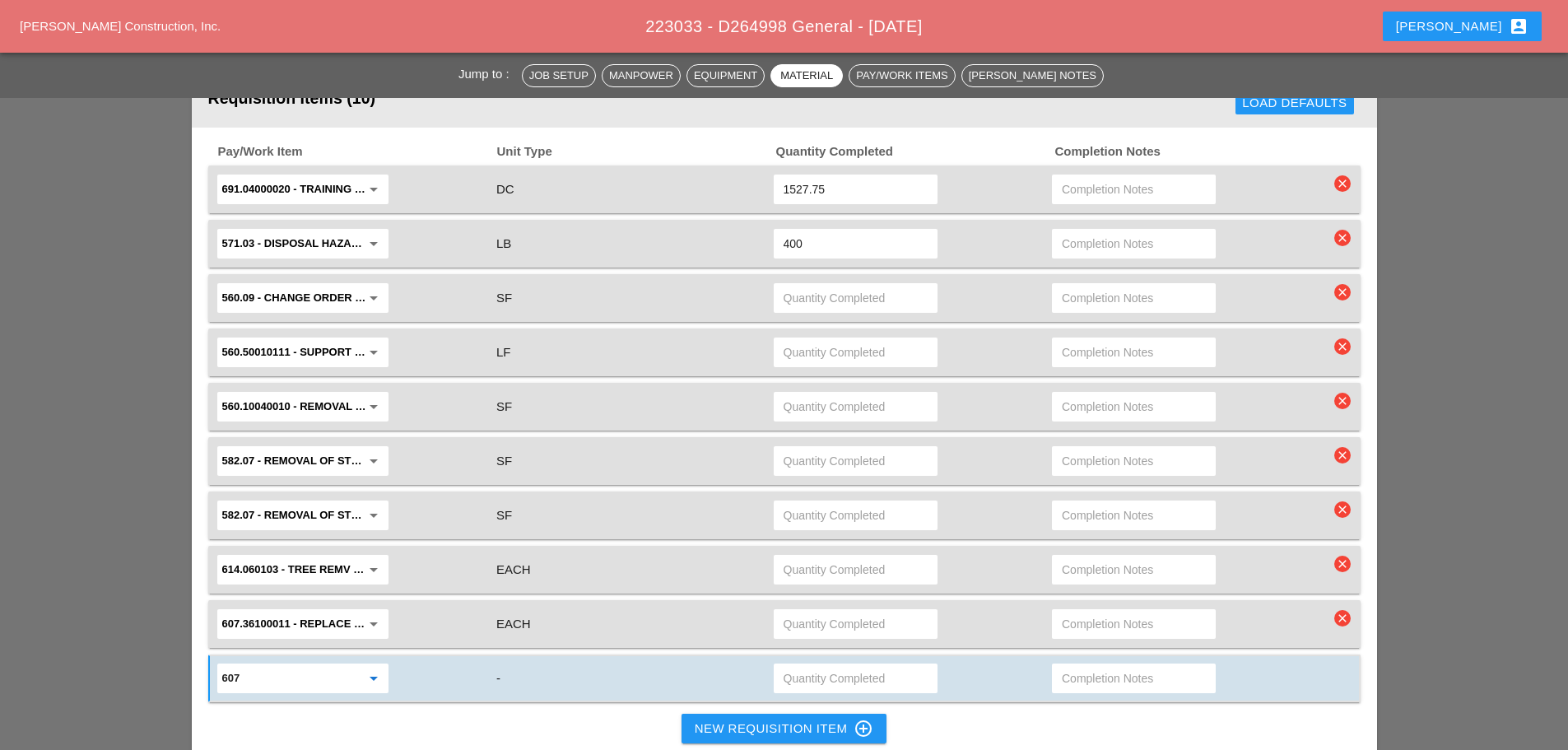
type input "607.9700008A - Change order for Resetting Fence D264998"
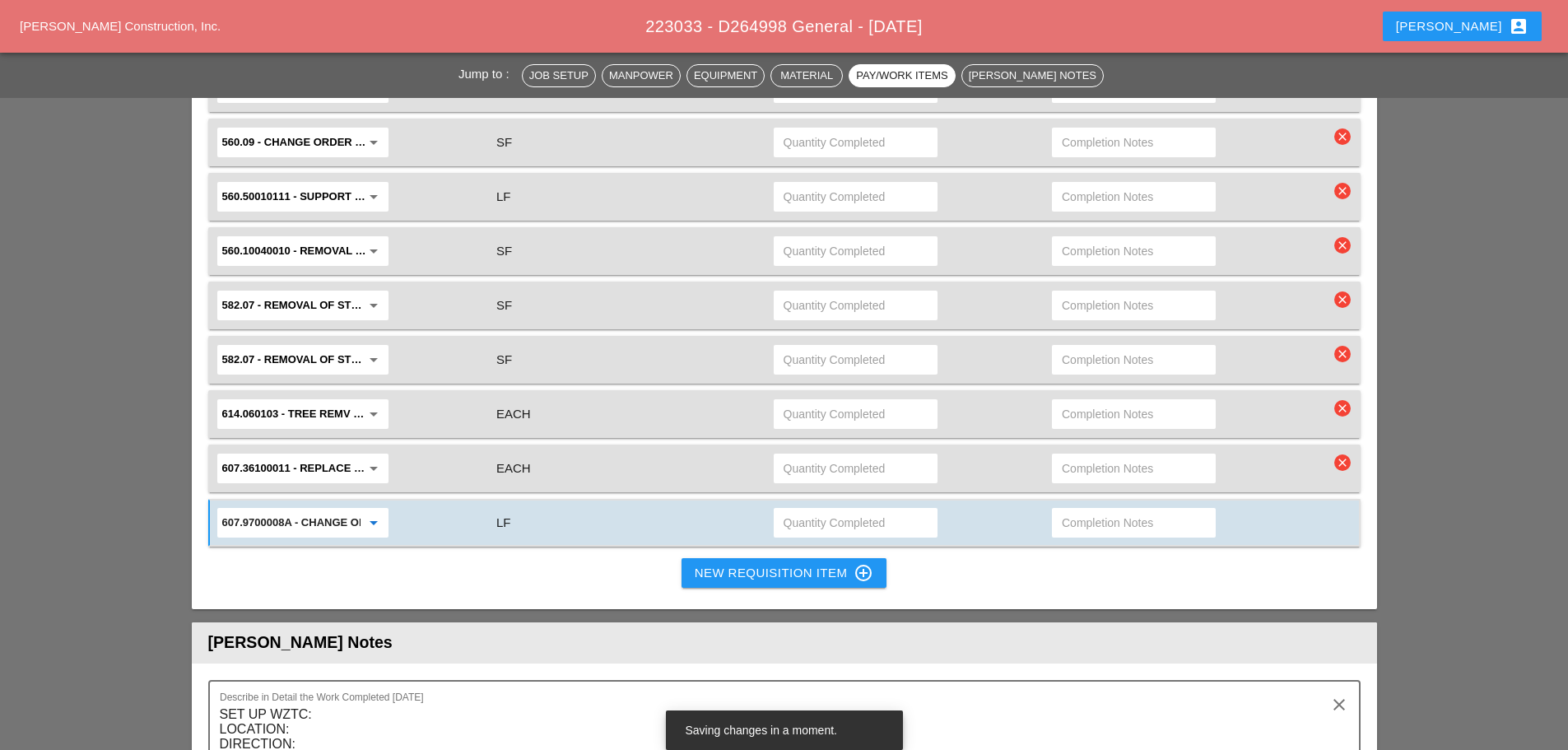
scroll to position [1482, 0]
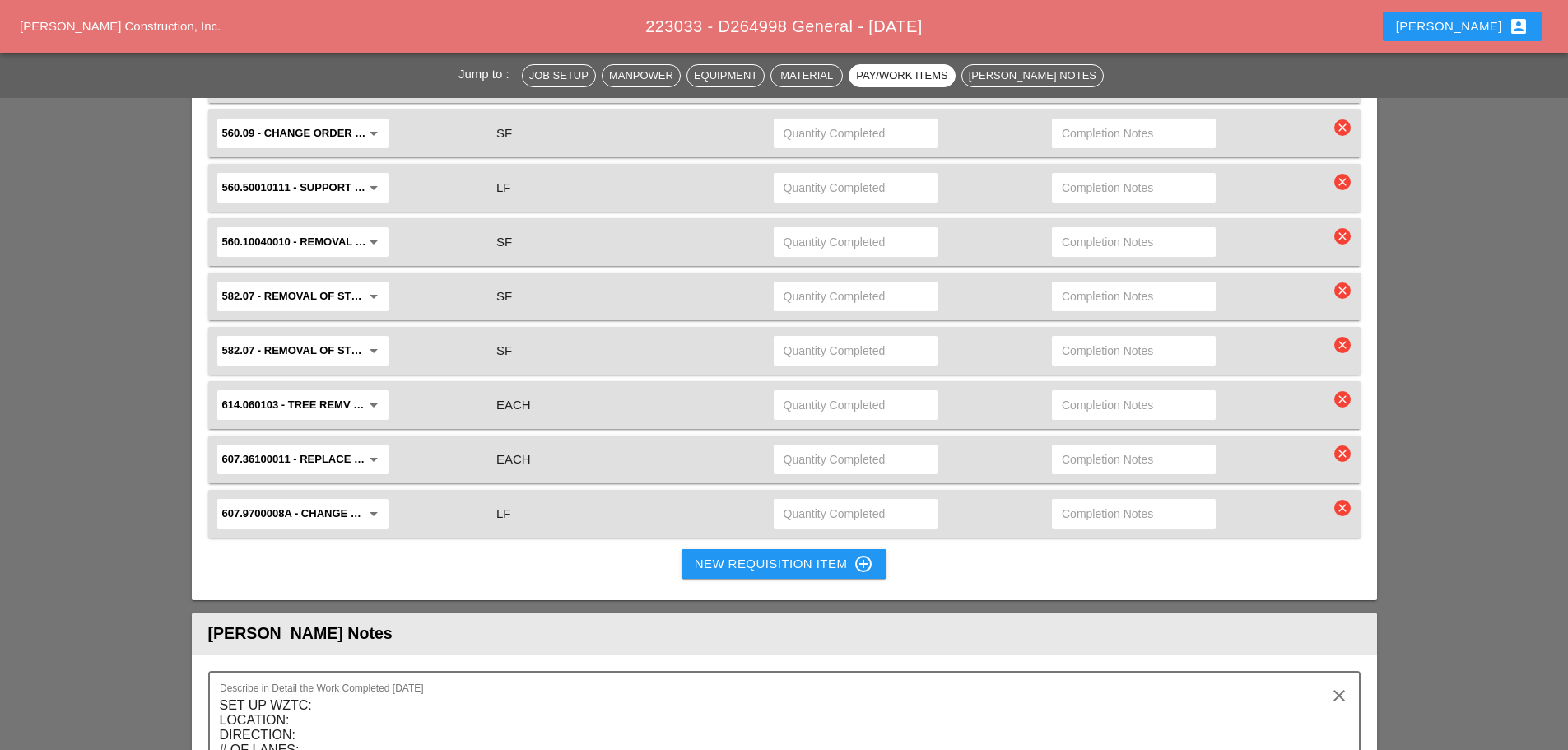
click at [707, 568] on div "New Requisition Item control_point" at bounding box center [784, 564] width 179 height 20
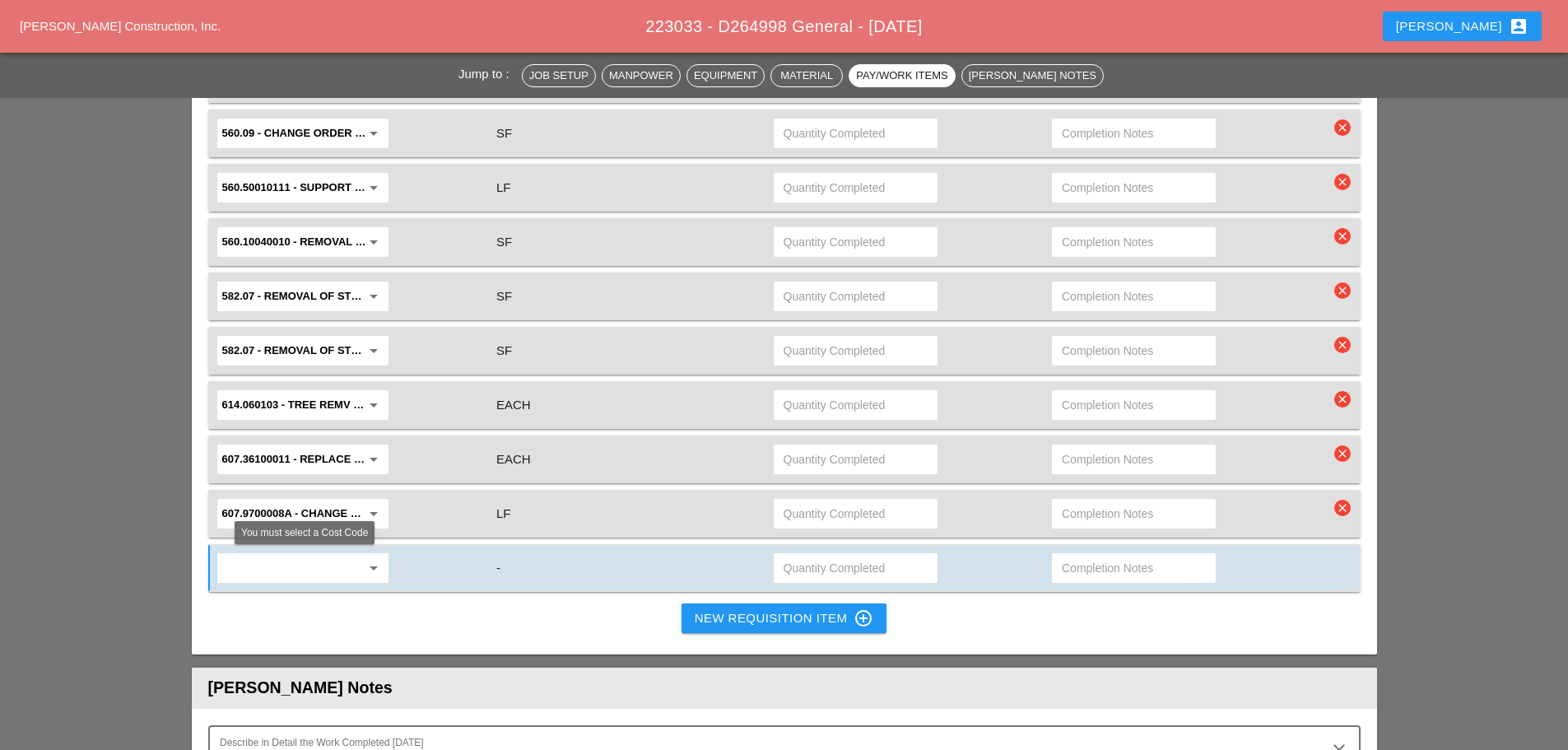
click at [295, 571] on input "text" at bounding box center [291, 568] width 139 height 27
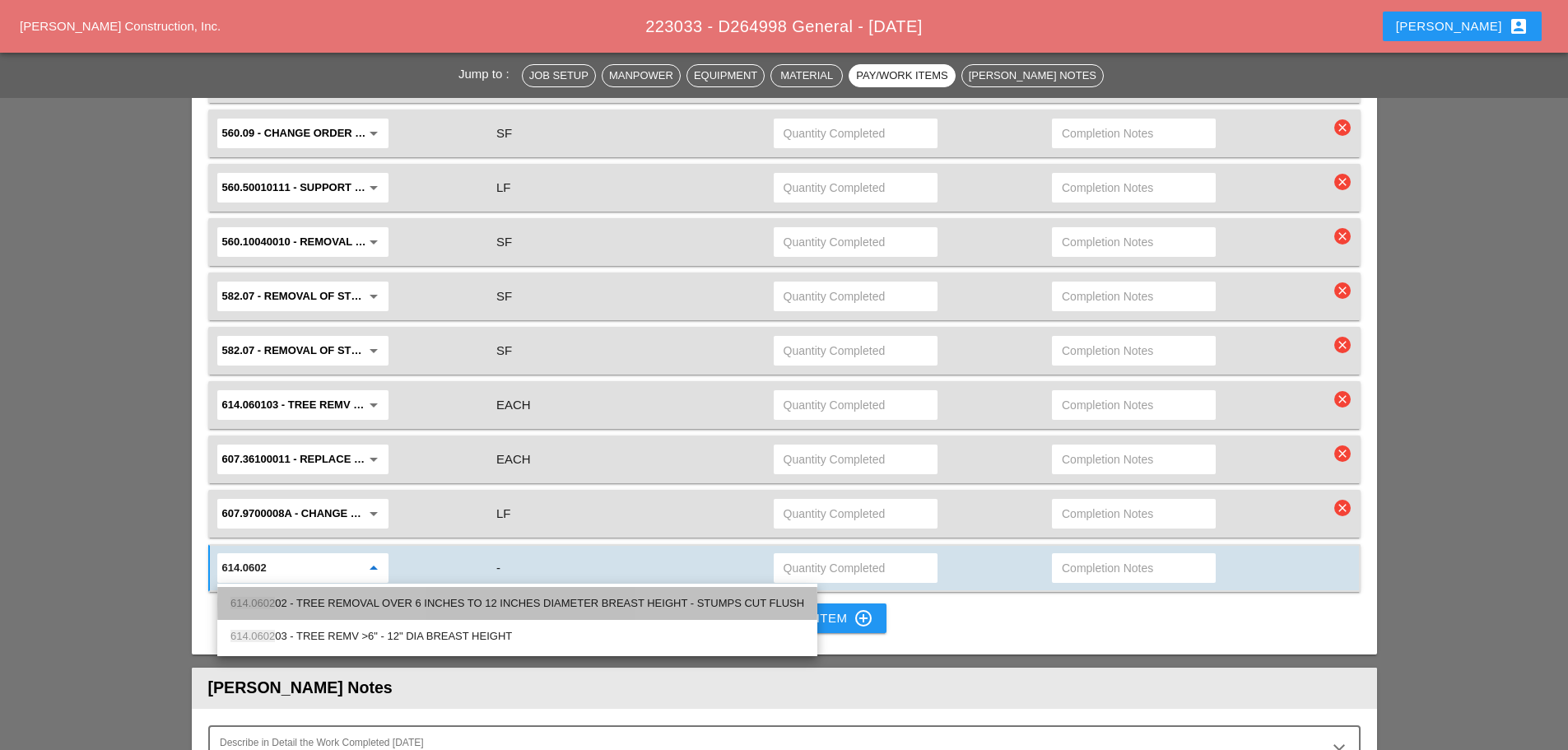
click at [311, 602] on div "614.0602 02 - TREE REMOVAL OVER 6 INCHES TO 12 INCHES DIAMETER BREAST HEIGHT - …" at bounding box center [518, 603] width 574 height 20
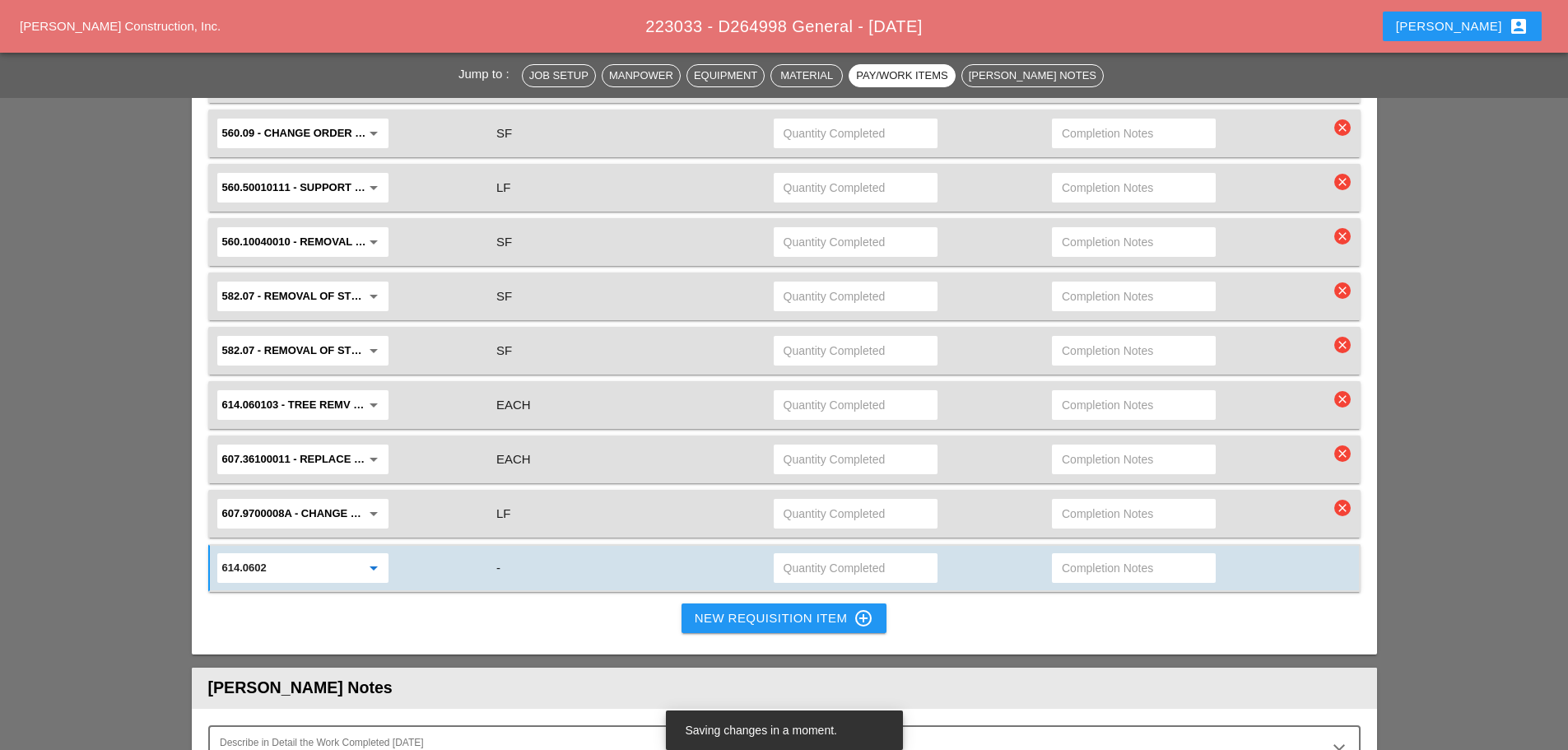
type input "614.060202 - TREE REMOVAL OVER 6 INCHES TO 12 INCHES DIAMETER BREAST HEIGHT - S…"
click at [799, 621] on div "New Requisition Item control_point" at bounding box center [784, 618] width 179 height 20
click at [792, 621] on div "New Requisition Item control_point" at bounding box center [784, 618] width 179 height 20
click at [741, 631] on button "New Requisition Item control_point" at bounding box center [785, 618] width 206 height 30
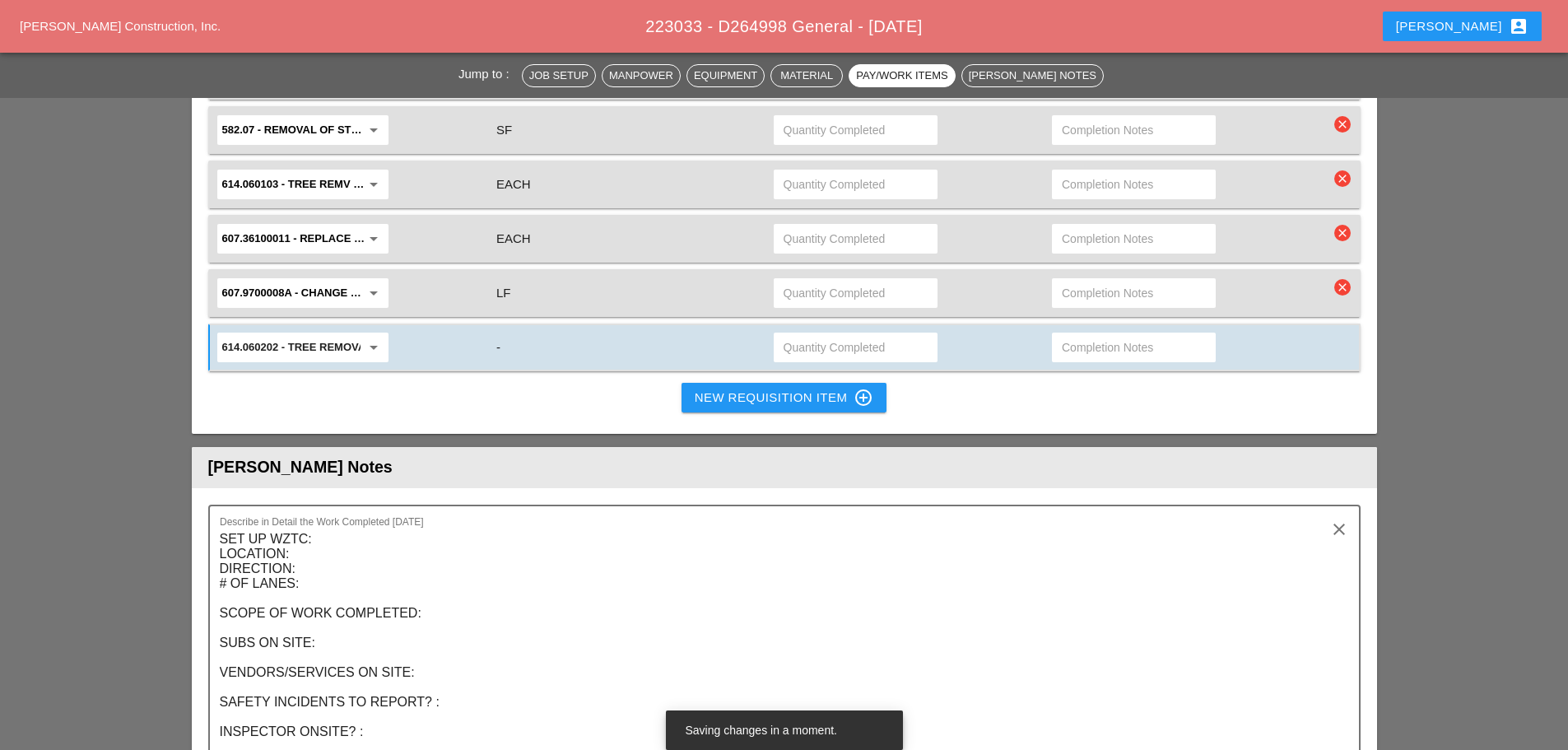
scroll to position [1729, 0]
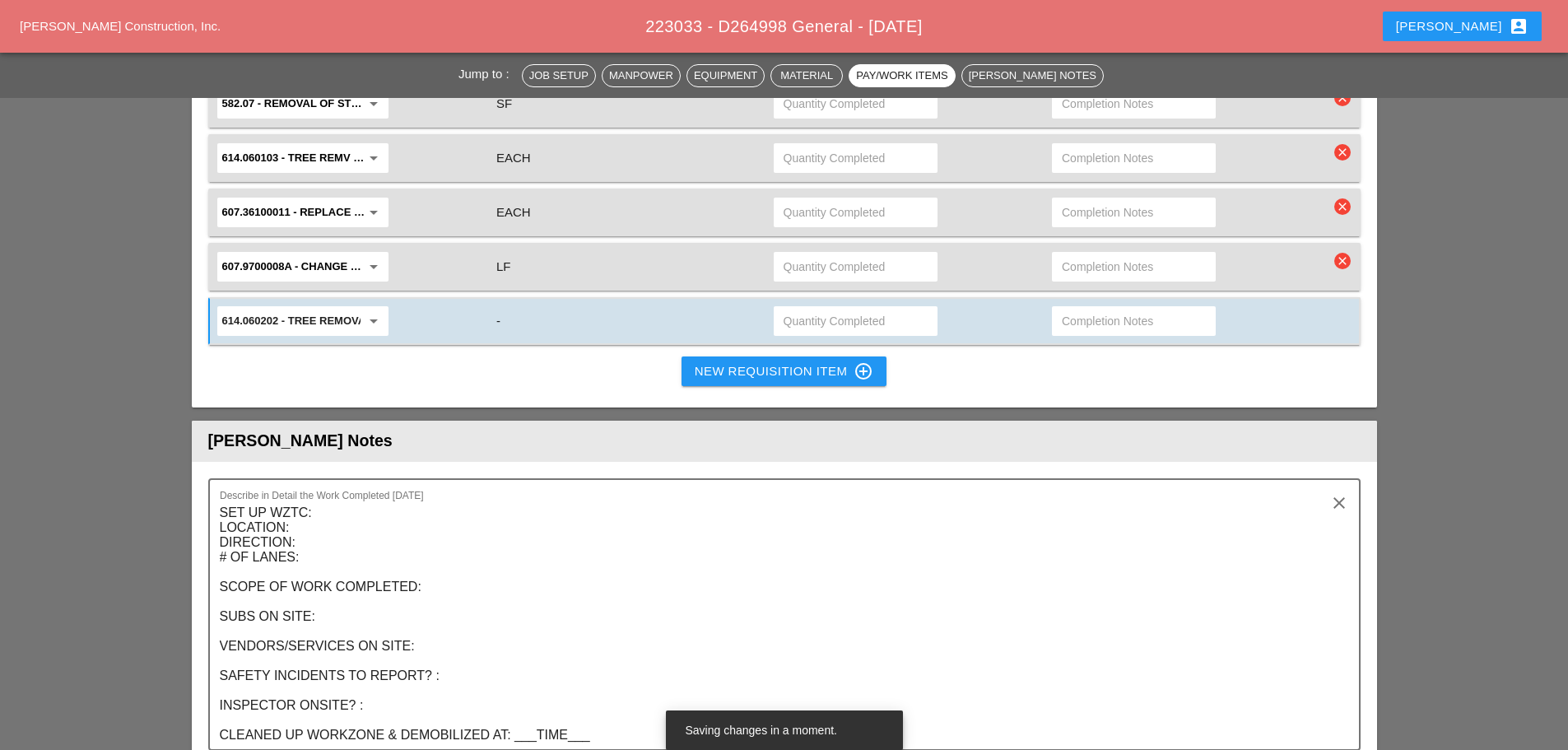
click at [706, 375] on div "New Requisition Item control_point" at bounding box center [784, 372] width 179 height 20
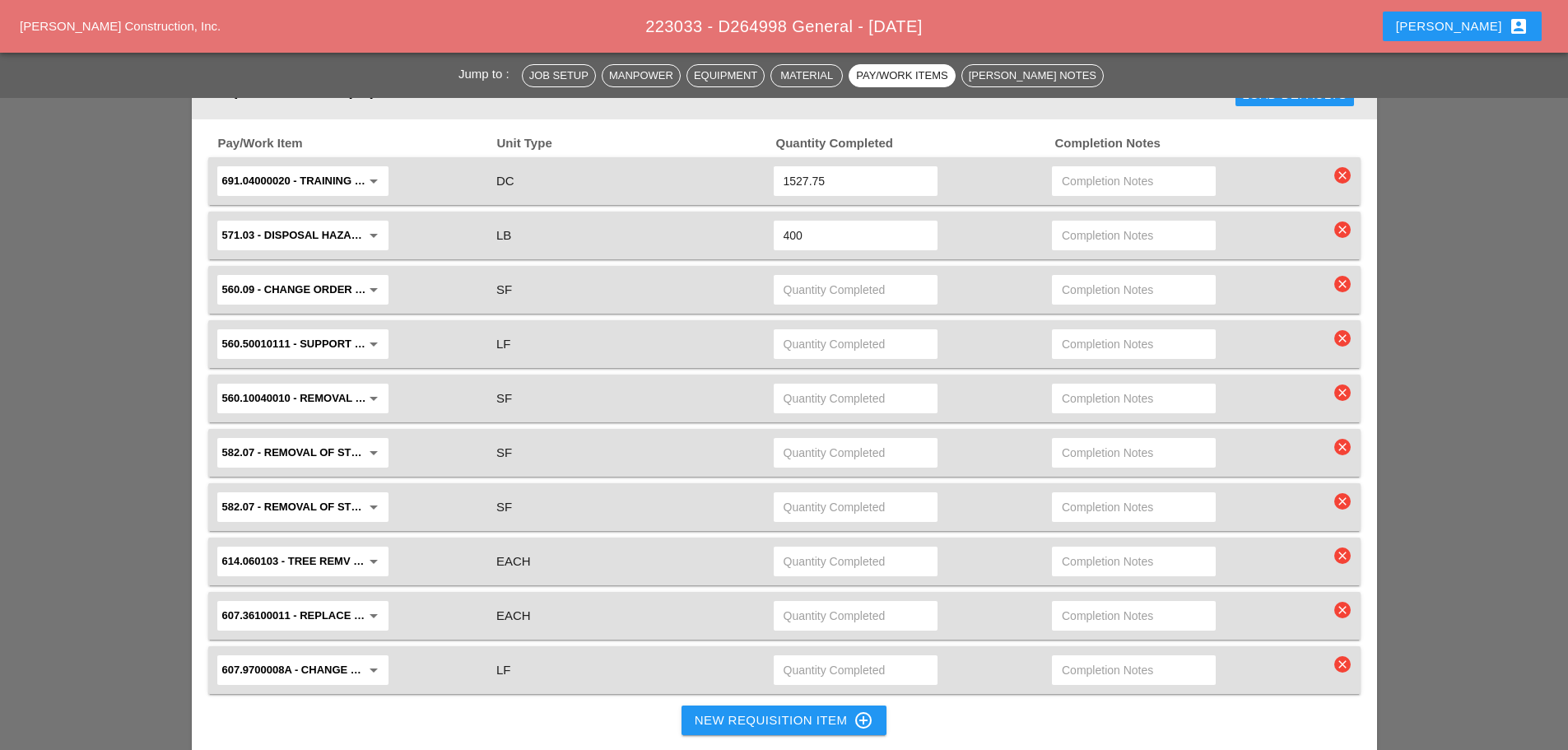
scroll to position [1564, 0]
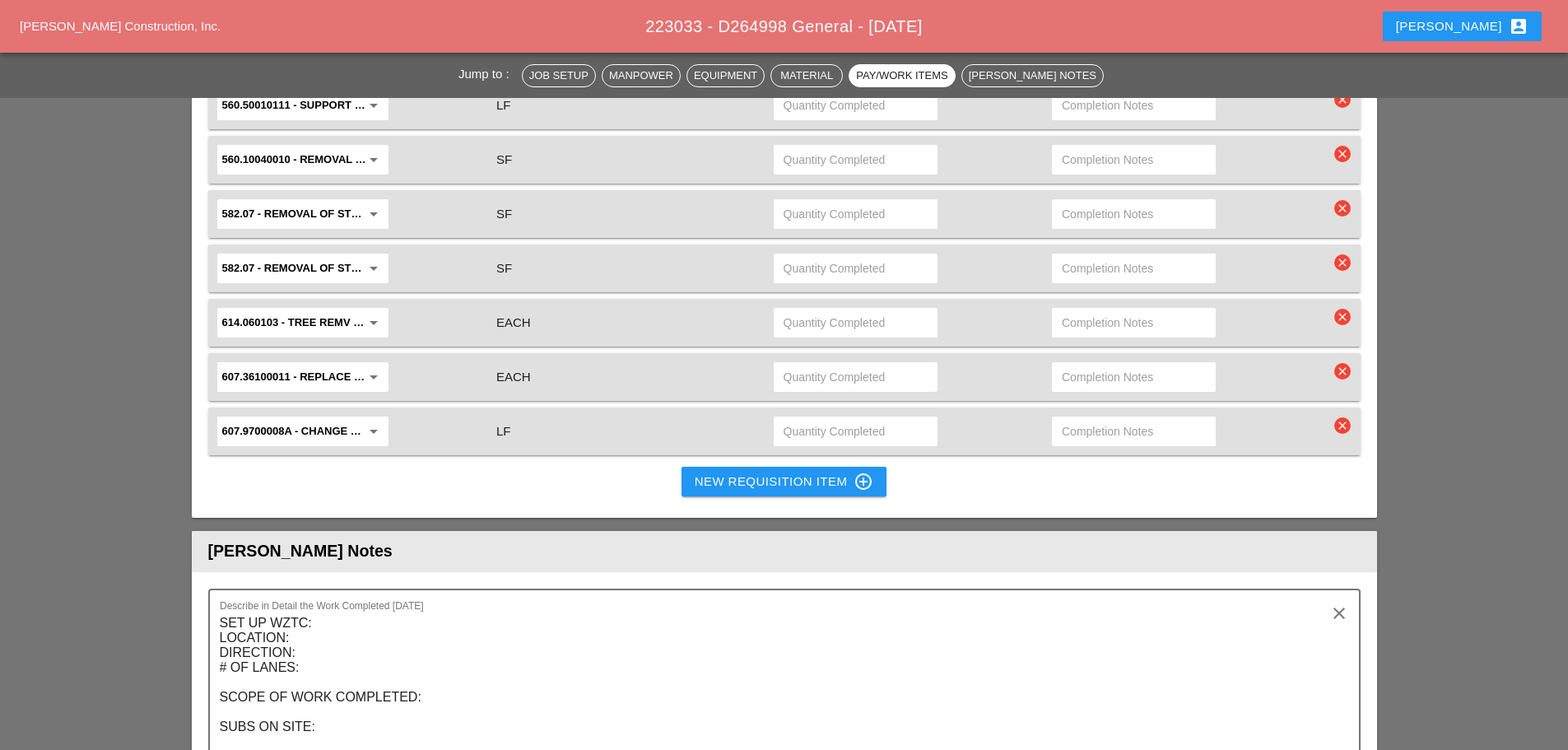
click at [697, 475] on div "New Requisition Item control_point" at bounding box center [784, 482] width 179 height 20
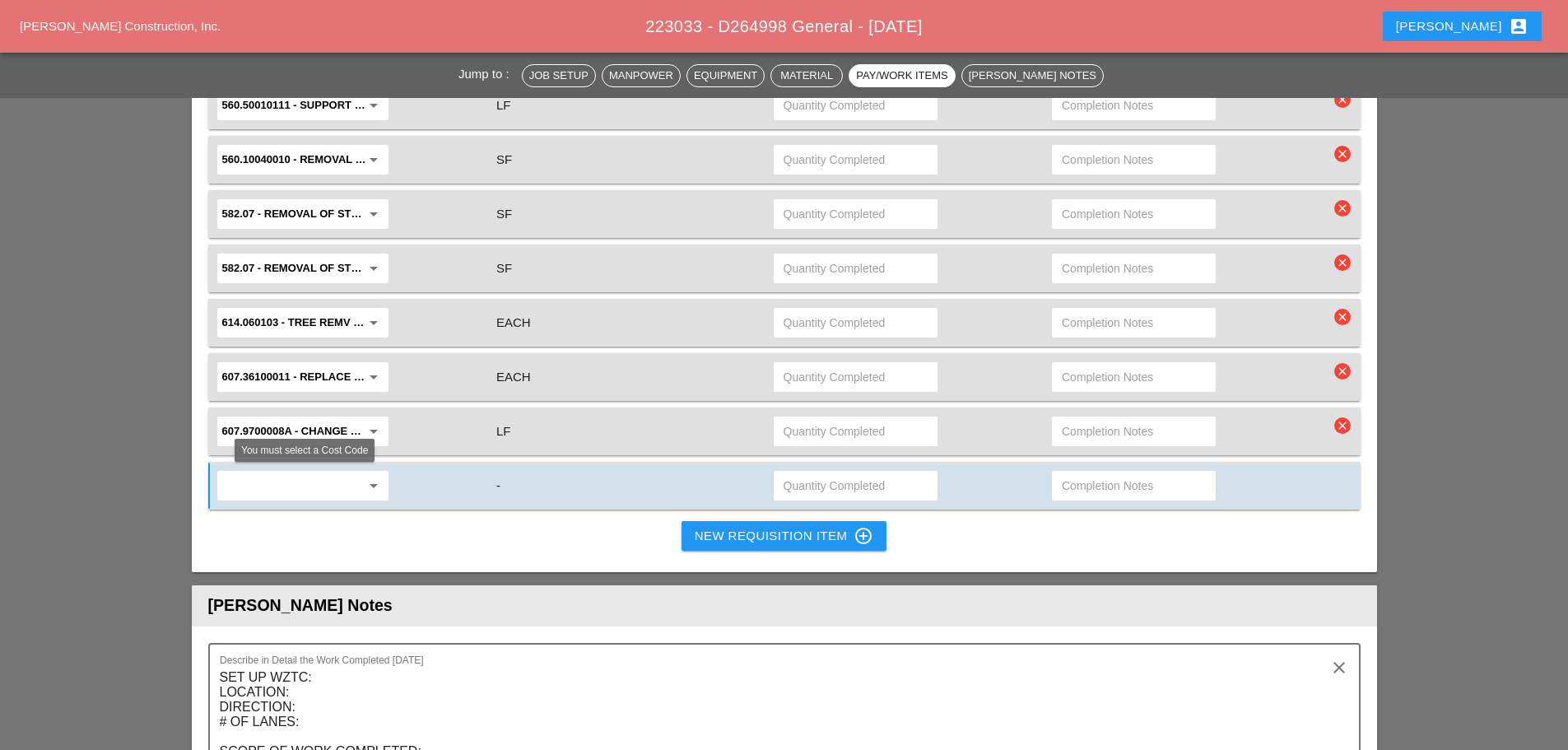
click at [217, 486] on div "arrow_drop_down" at bounding box center [303, 486] width 171 height 30
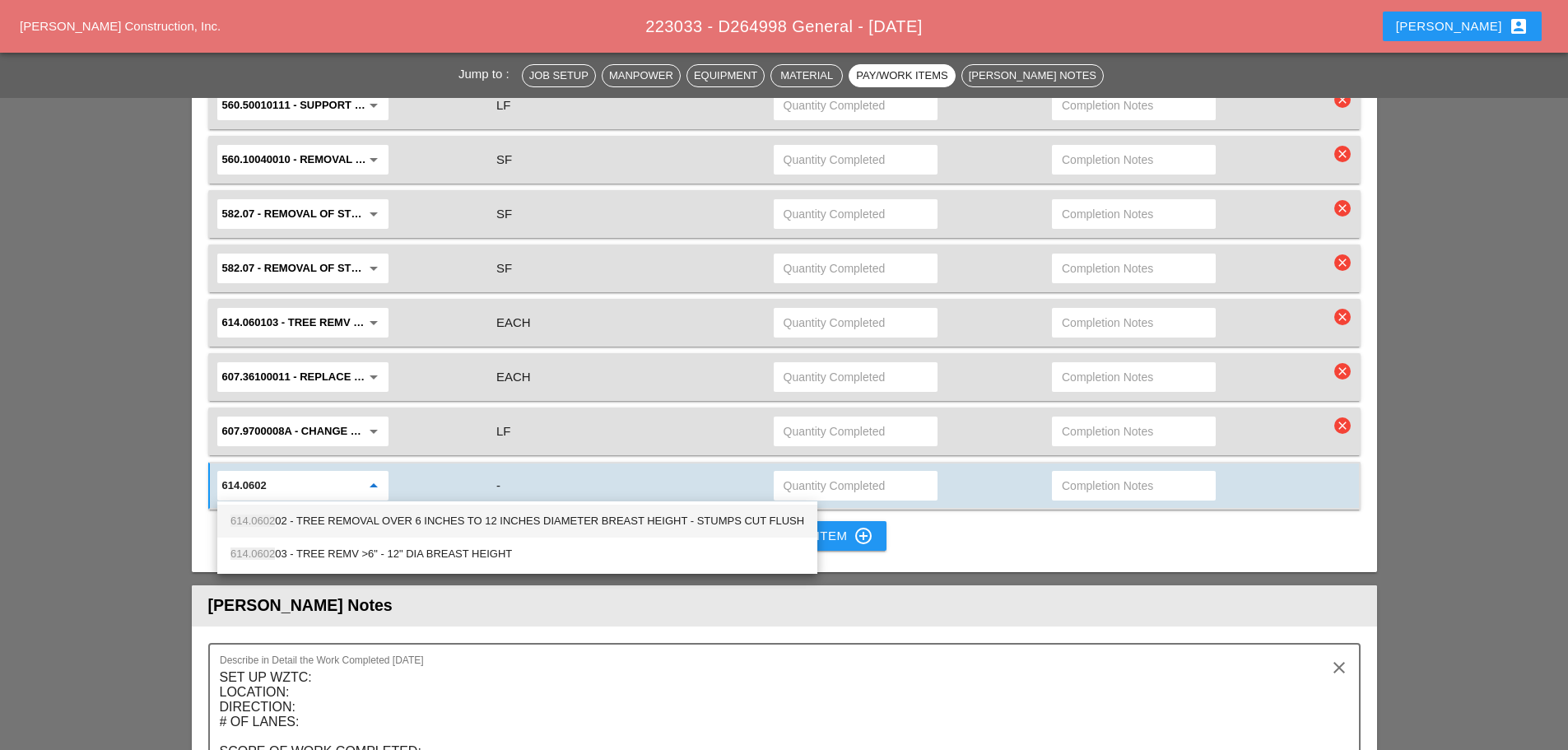
click at [275, 508] on div "614.0602 02 - TREE REMOVAL OVER 6 INCHES TO 12 INCHES DIAMETER BREAST HEIGHT - …" at bounding box center [518, 521] width 574 height 33
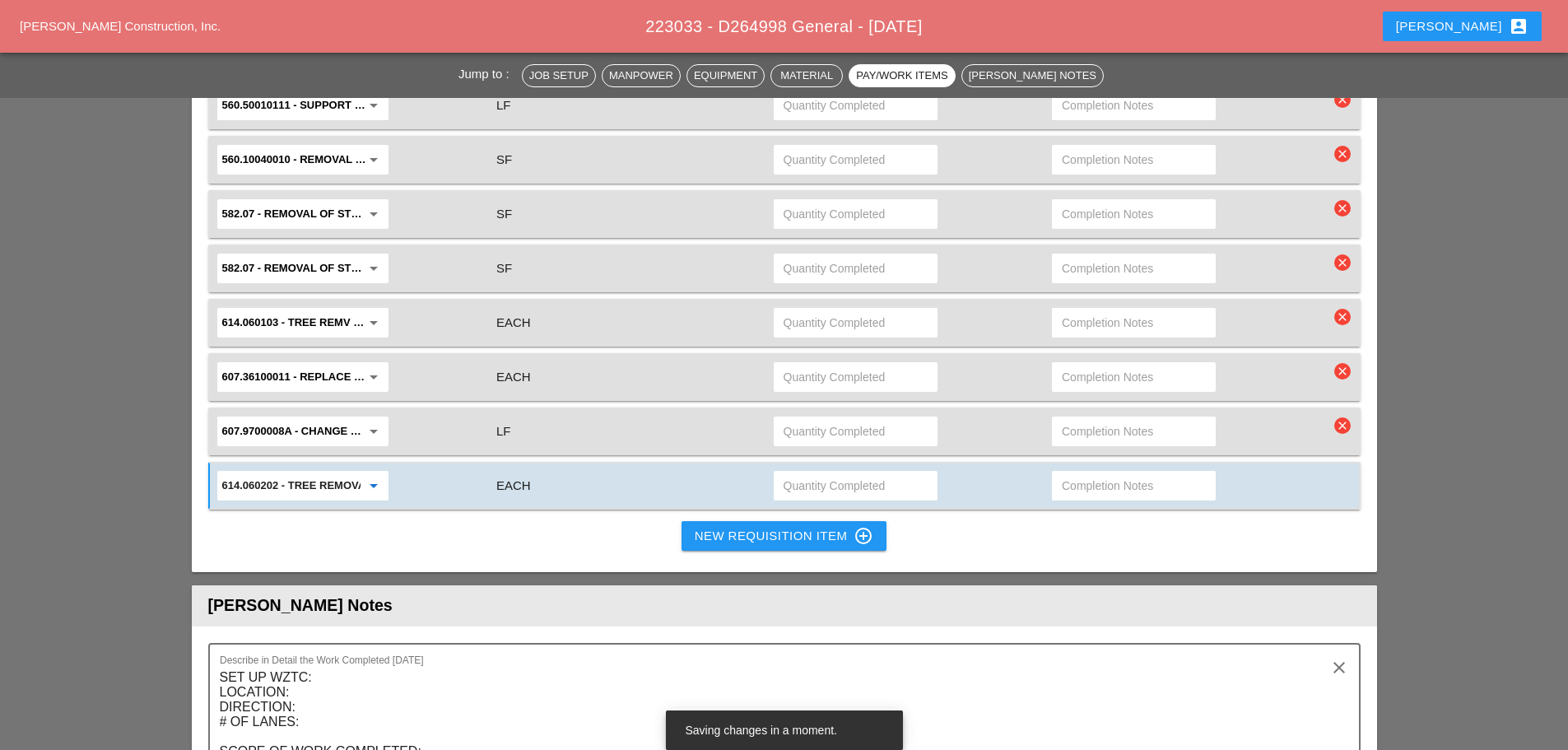
type input "614.060202 - TREE REMOVAL OVER 6 INCHES TO 12 INCHES DIAMETER BREAST HEIGHT - S…"
click at [709, 543] on div "New Requisition Item control_point" at bounding box center [784, 536] width 179 height 20
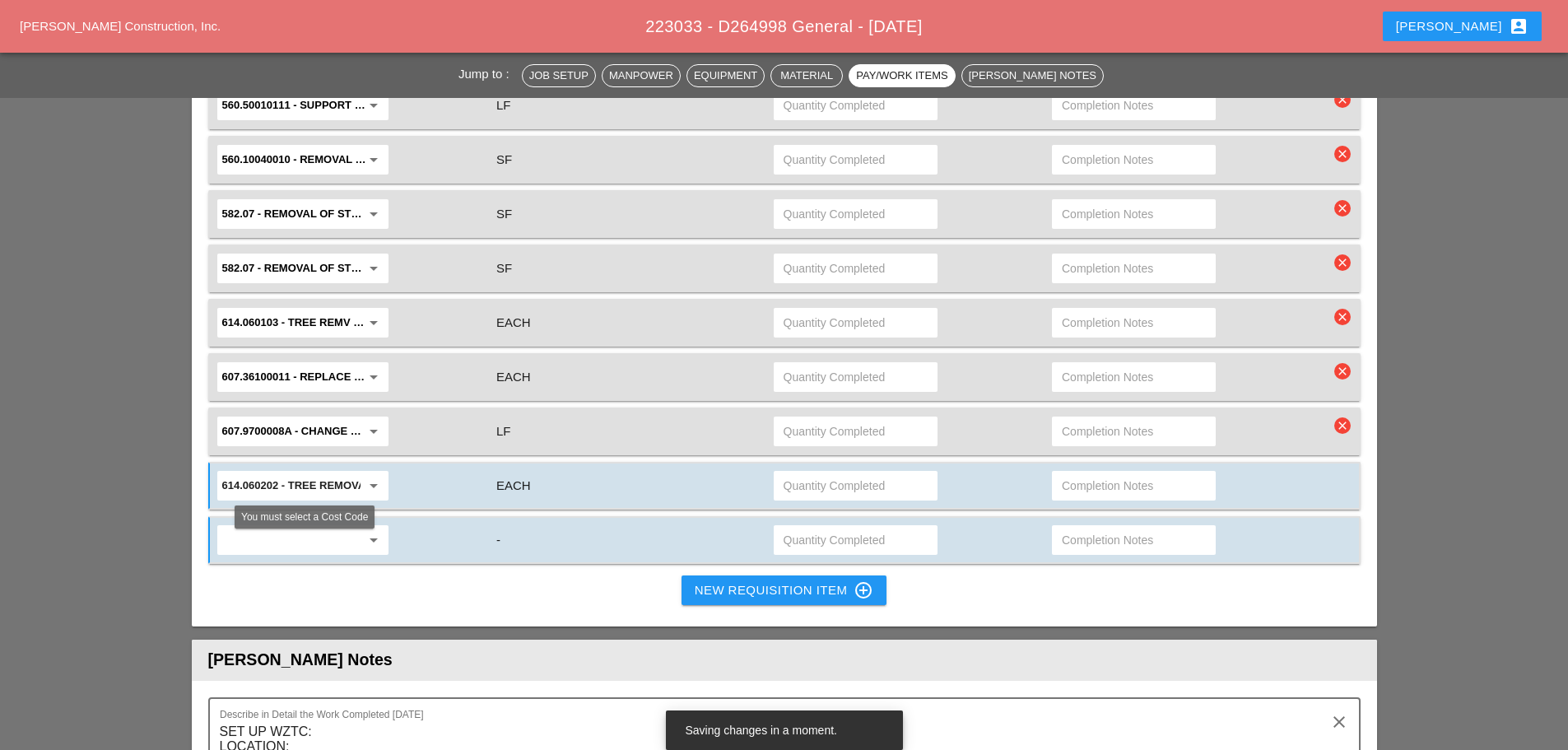
click at [285, 549] on input "text" at bounding box center [291, 540] width 139 height 27
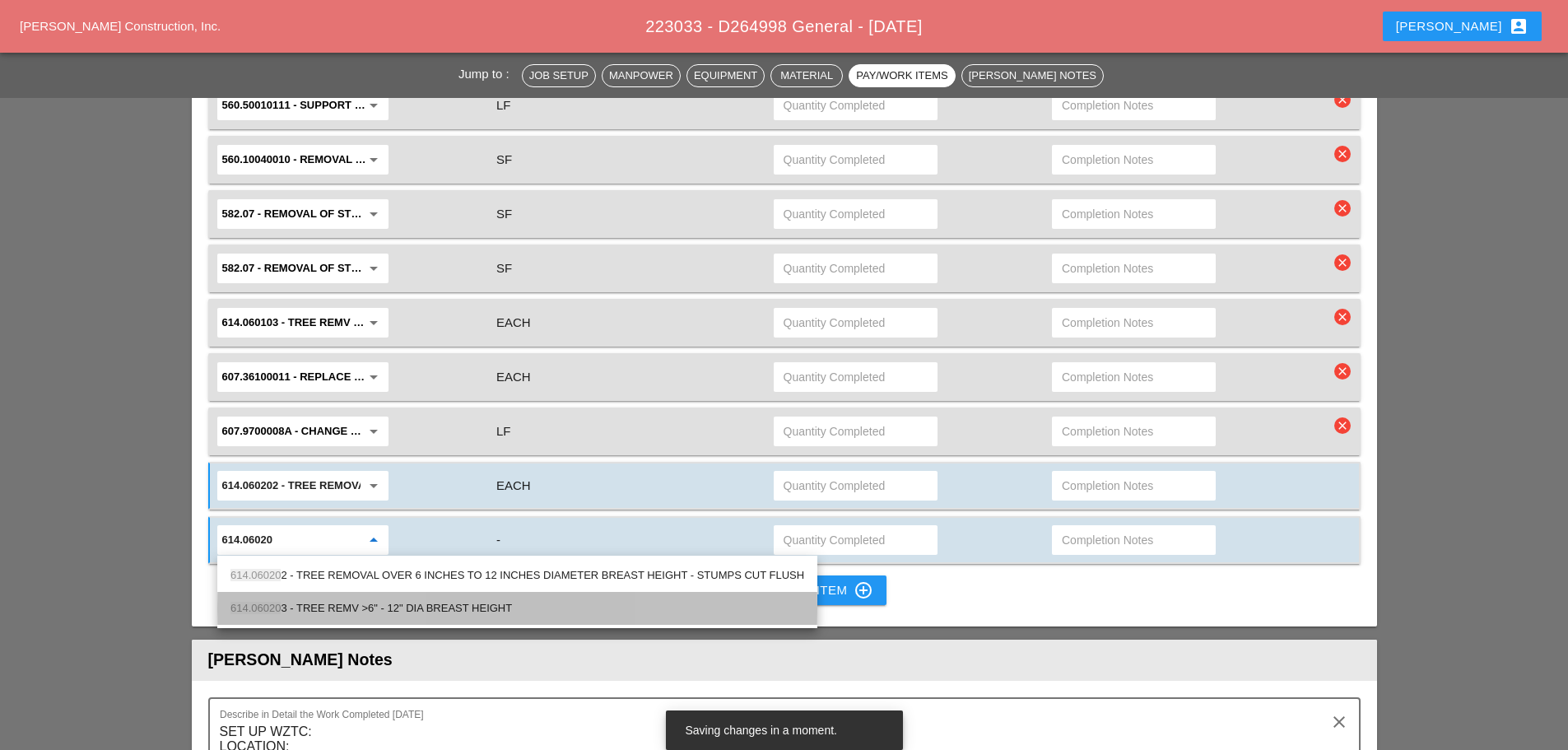
click at [259, 606] on span "614.06020" at bounding box center [256, 607] width 51 height 12
type input "614.060203 - TREE REMV >6" - 12" DIA BREAST HEIGHT"
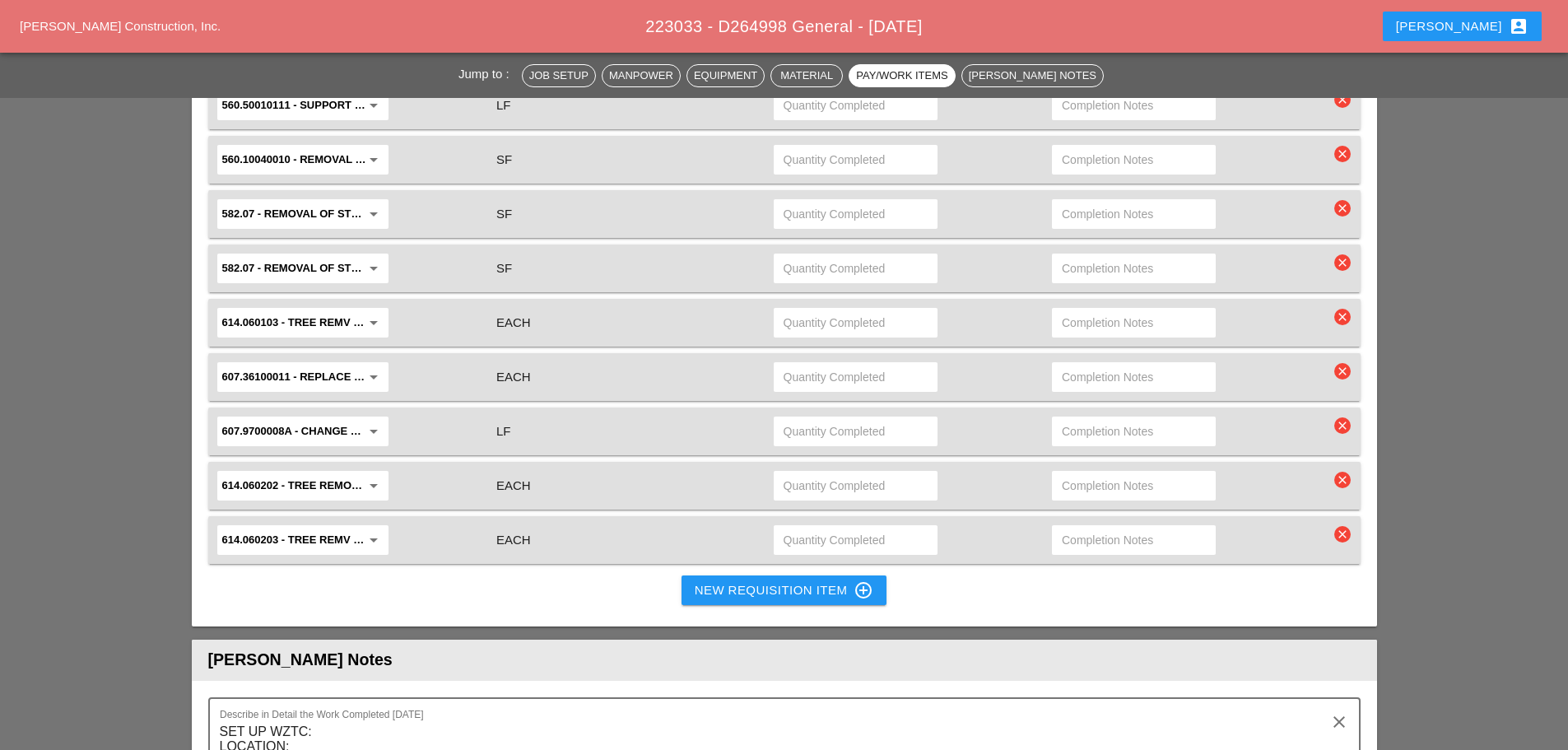
click at [707, 582] on div "New Requisition Item control_point" at bounding box center [784, 591] width 179 height 20
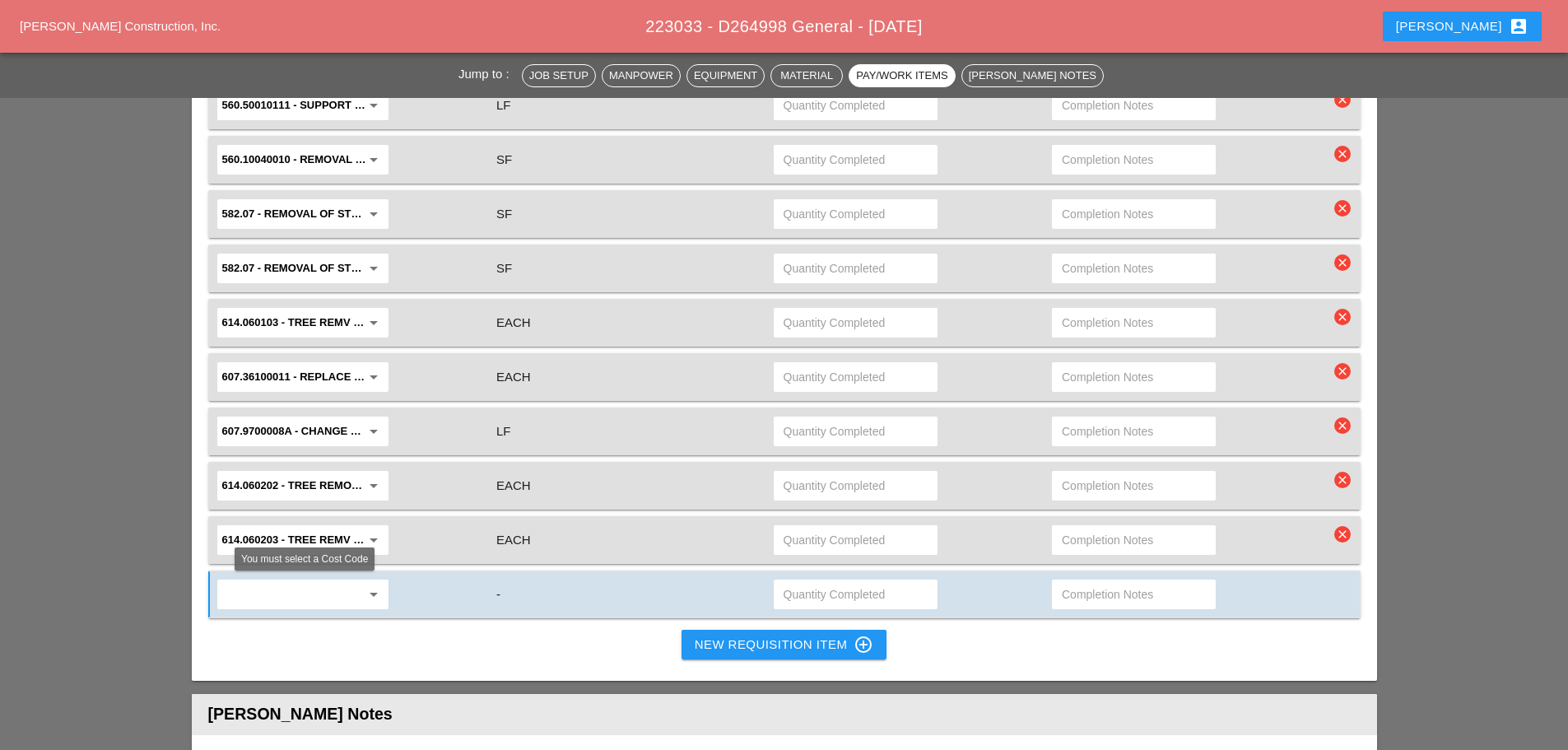
click at [344, 602] on input "text" at bounding box center [291, 594] width 139 height 27
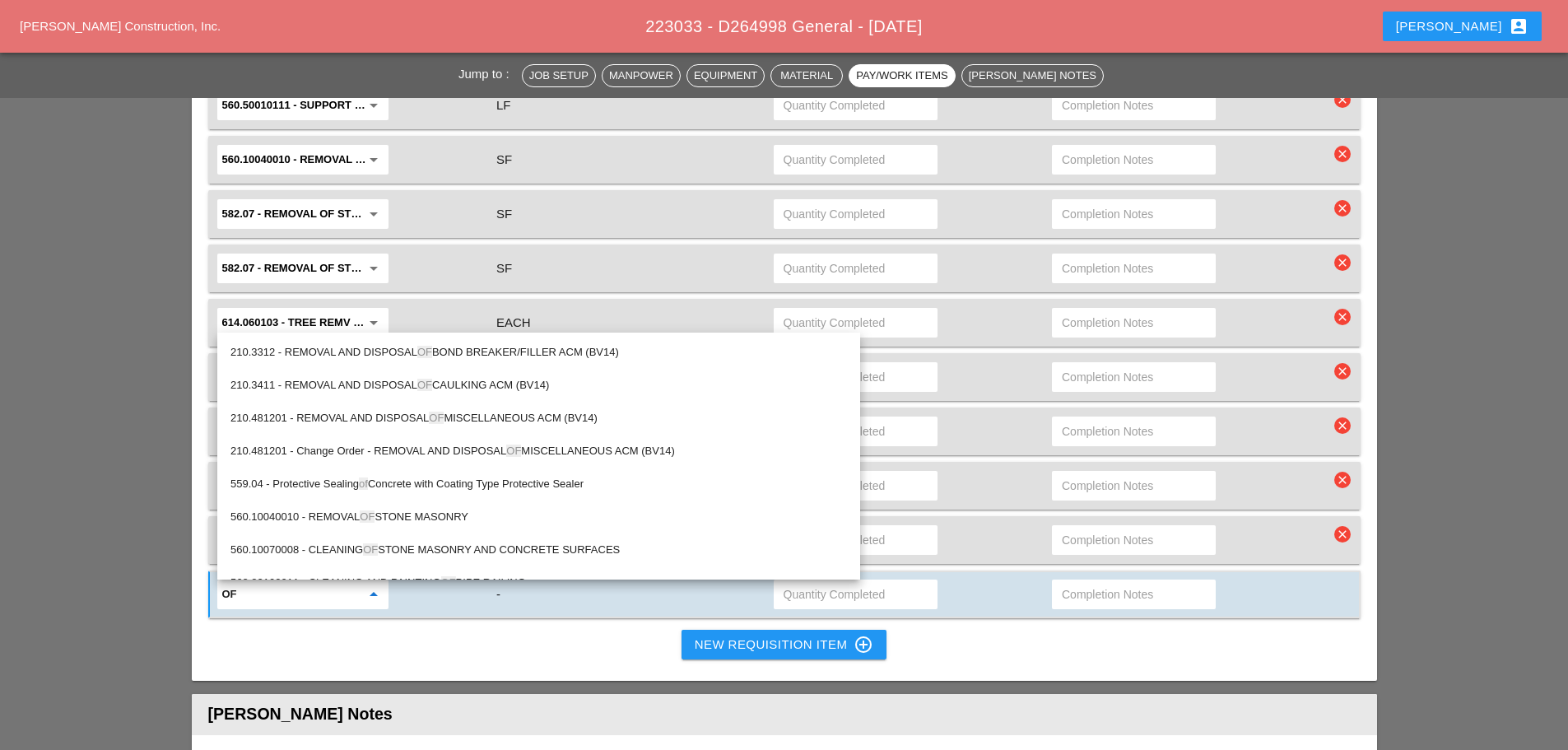
type input "OFF"
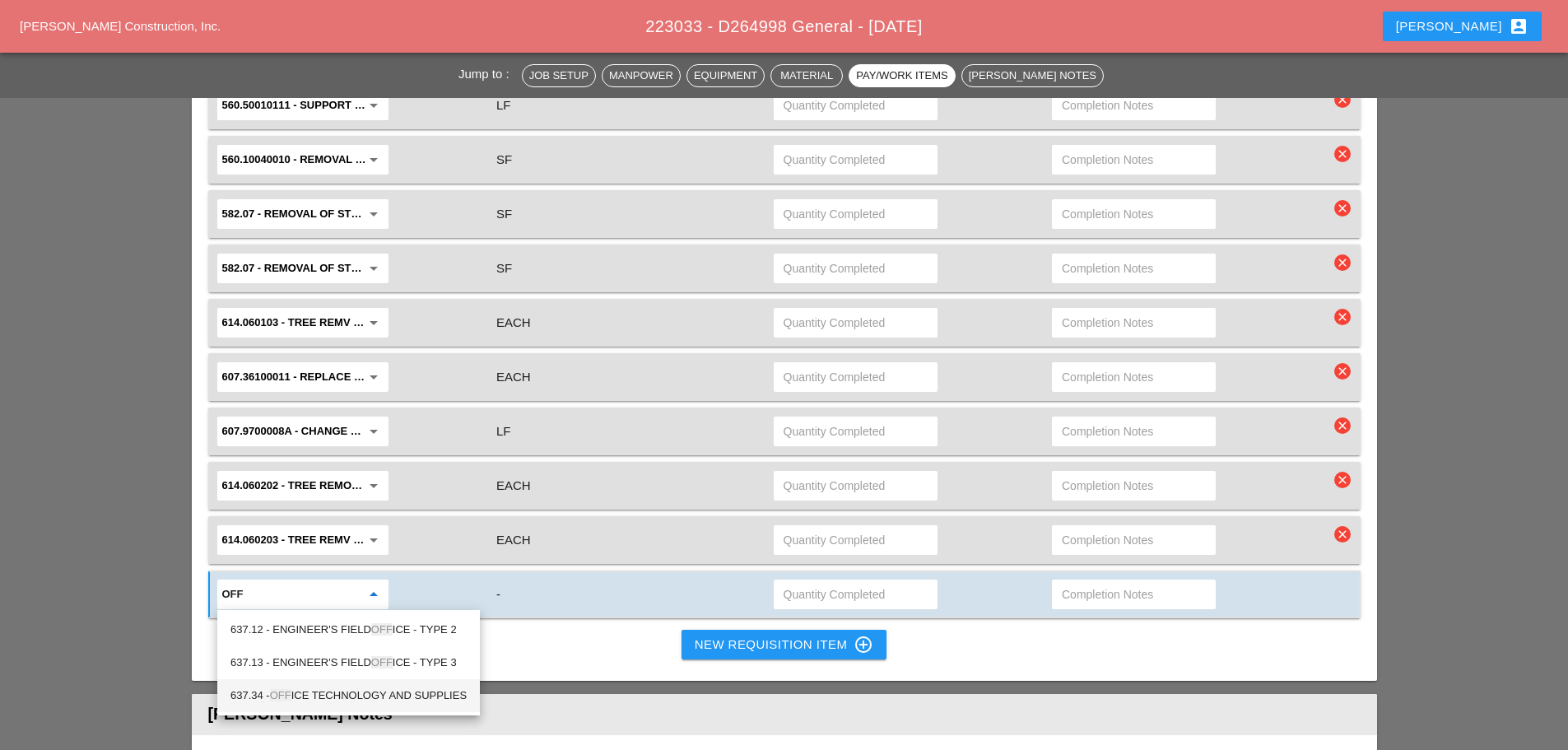
click at [397, 689] on div "637.34 - OFF ICE TECHNOLOGY AND SUPPLIES" at bounding box center [348, 696] width 236 height 20
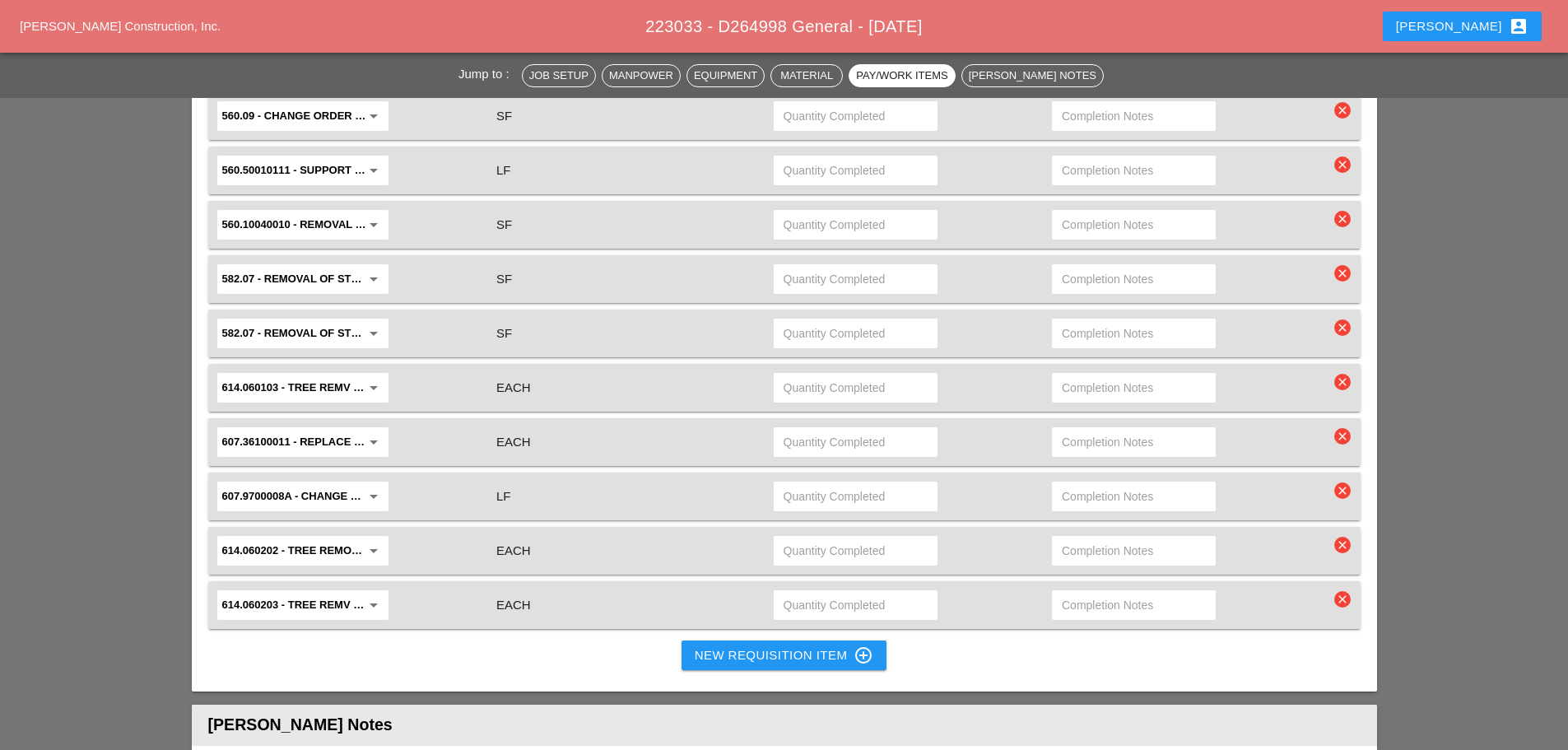
scroll to position [1729, 0]
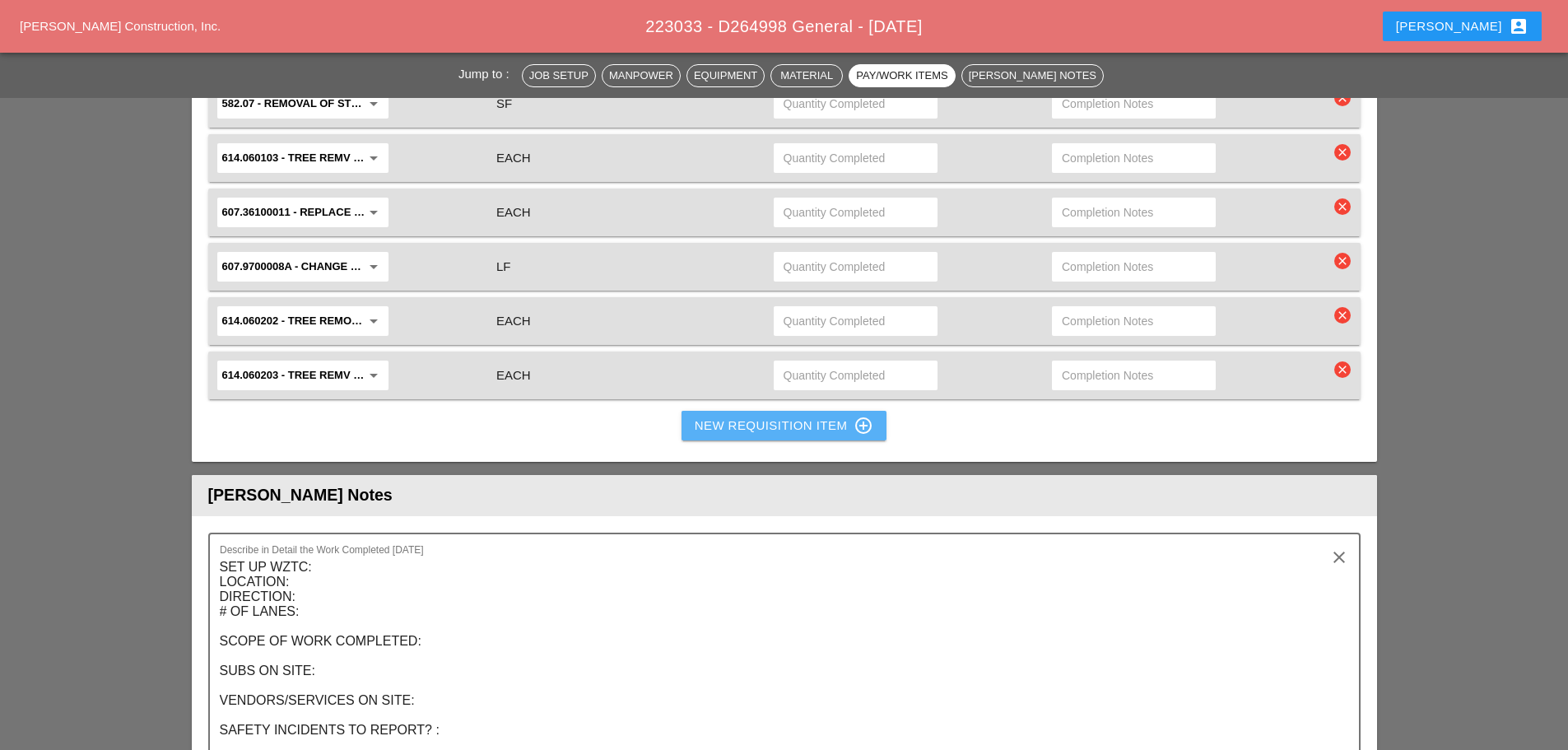
click at [753, 419] on div "New Requisition Item control_point" at bounding box center [784, 426] width 179 height 20
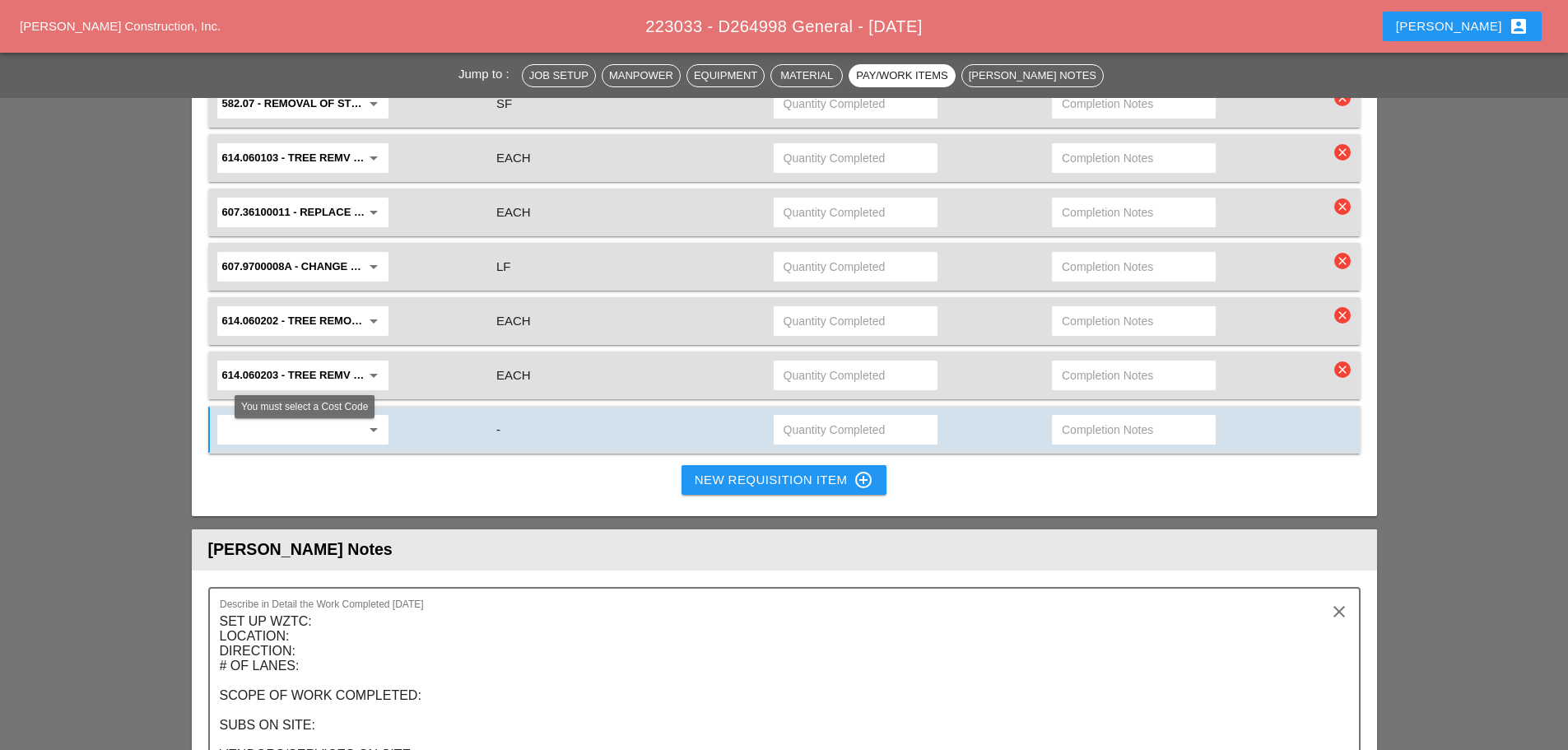
click at [343, 427] on input "text" at bounding box center [291, 430] width 139 height 27
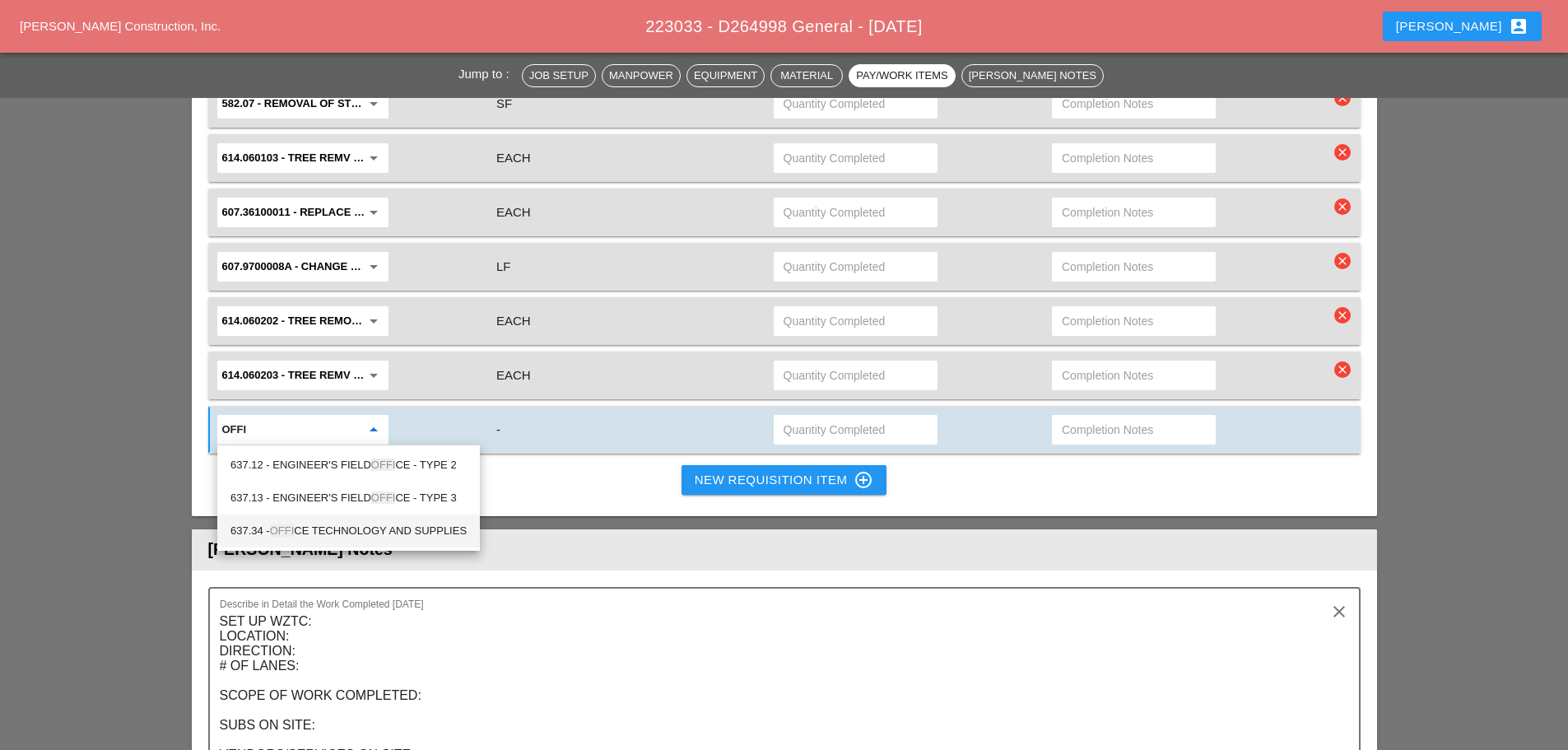
click at [351, 518] on div "637.34 - OFFI CE TECHNOLOGY AND SUPPLIES" at bounding box center [348, 531] width 236 height 33
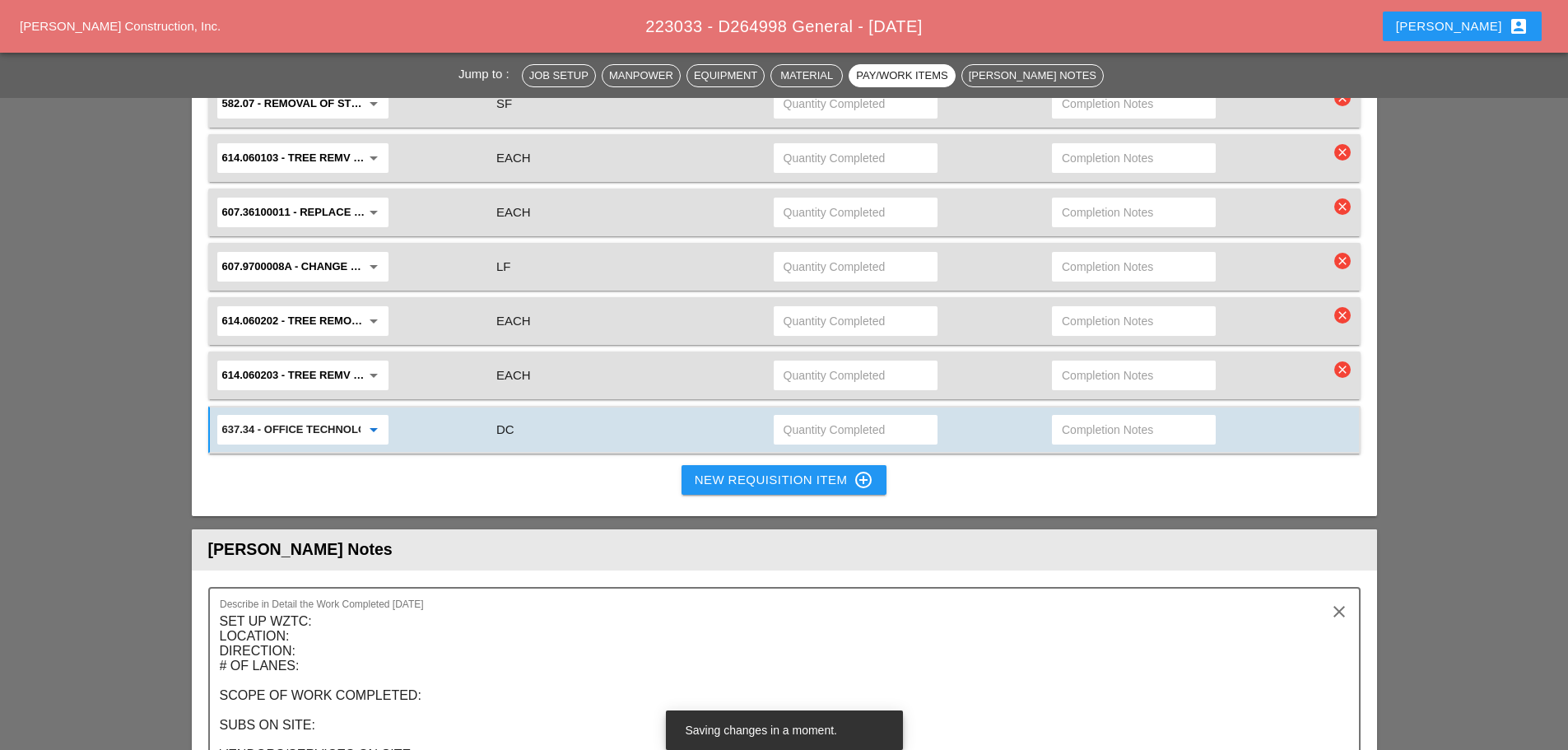
type input "637.34 - OFFICE TECHNOLOGY AND SUPPLIES"
click at [805, 429] on input "text" at bounding box center [856, 430] width 144 height 27
click at [840, 419] on input "text" at bounding box center [856, 430] width 144 height 27
type input "12."
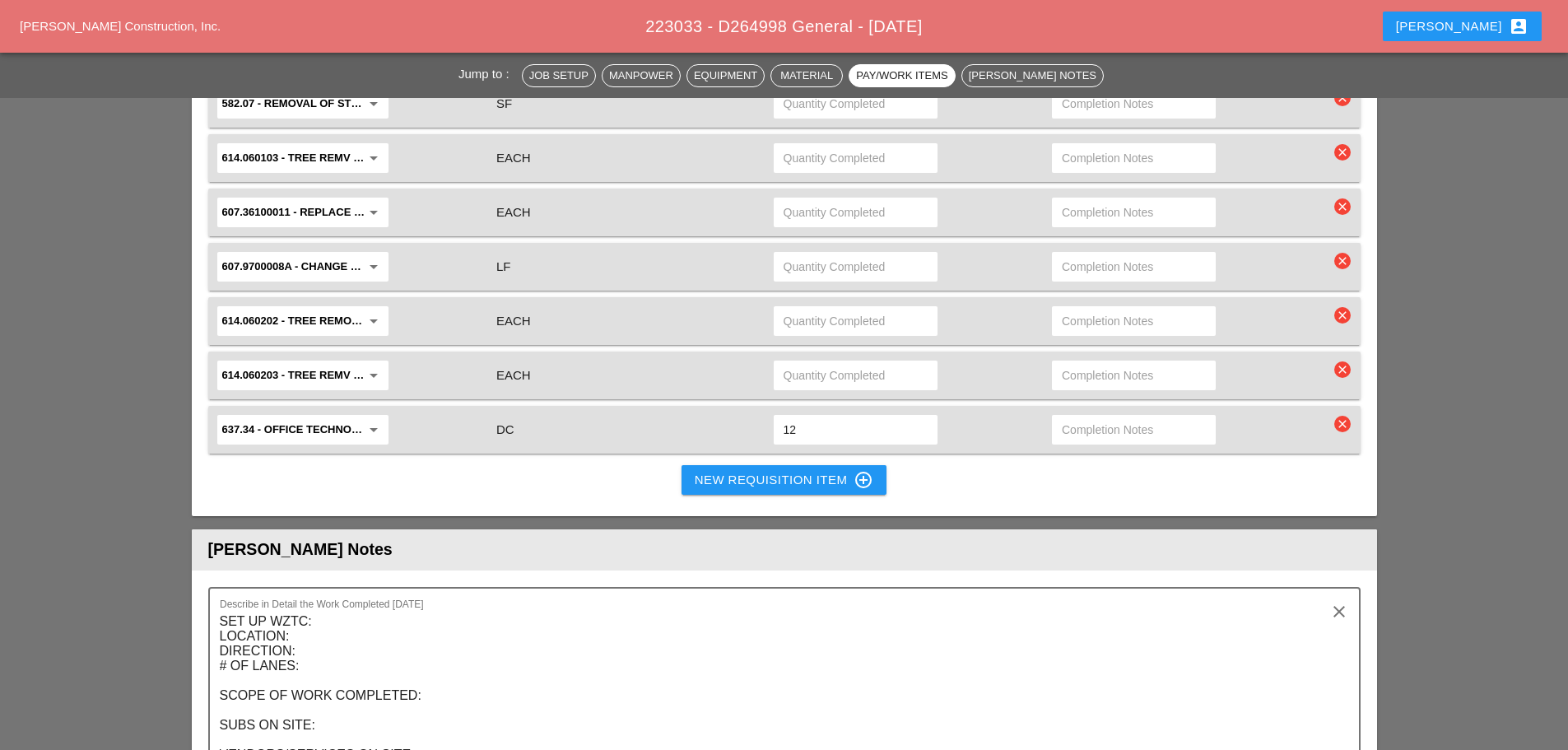
click at [840, 419] on input "12" at bounding box center [856, 430] width 144 height 27
type input "12.96"
click at [926, 489] on div "Pay/Work Item Unit Type Quantity Completed Completion Notes 691.04000020 - TRAI…" at bounding box center [784, 116] width 1186 height 801
click at [700, 481] on div "New Requisition Item control_point" at bounding box center [784, 480] width 179 height 20
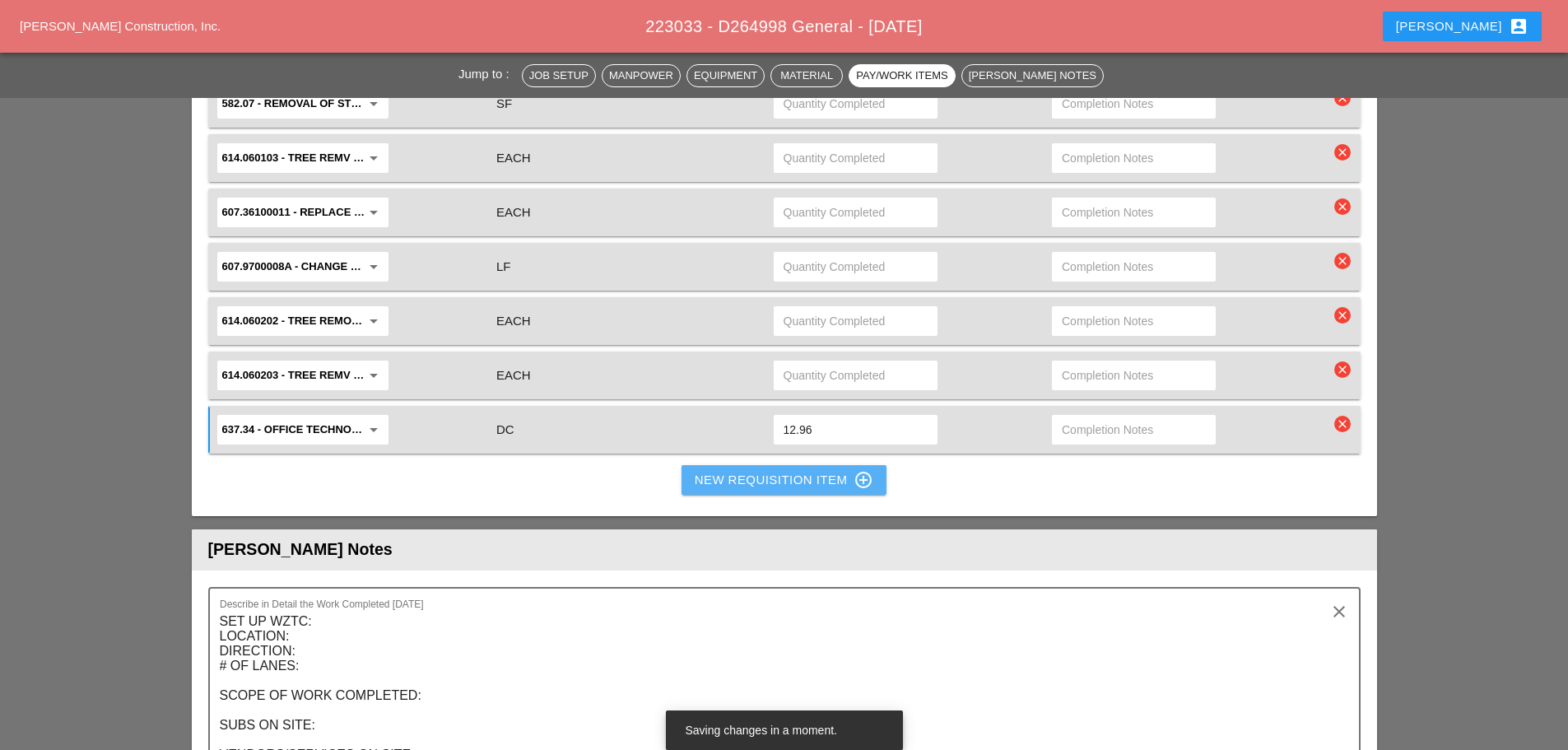
click at [716, 475] on div "New Requisition Item control_point" at bounding box center [784, 480] width 179 height 20
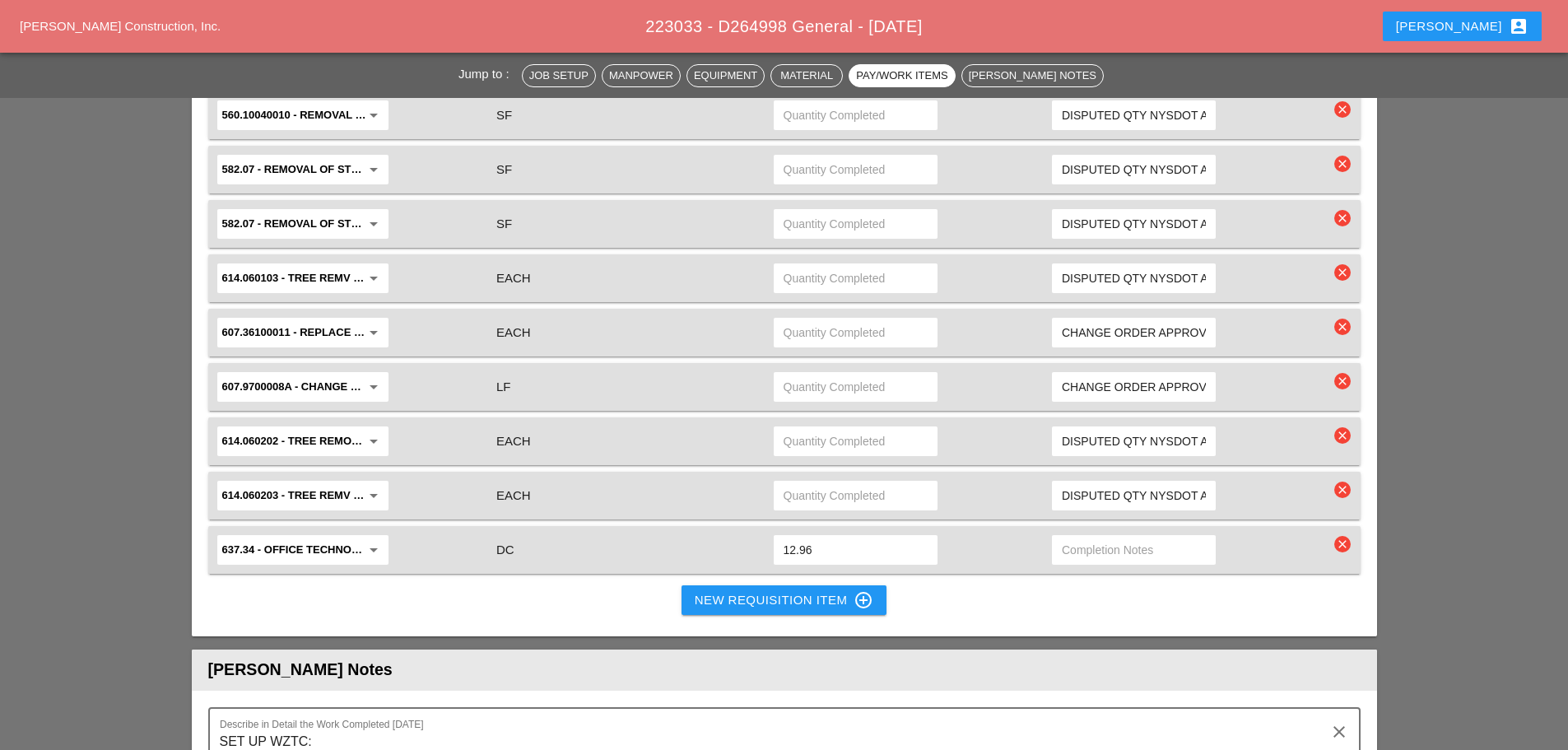
scroll to position [1646, 0]
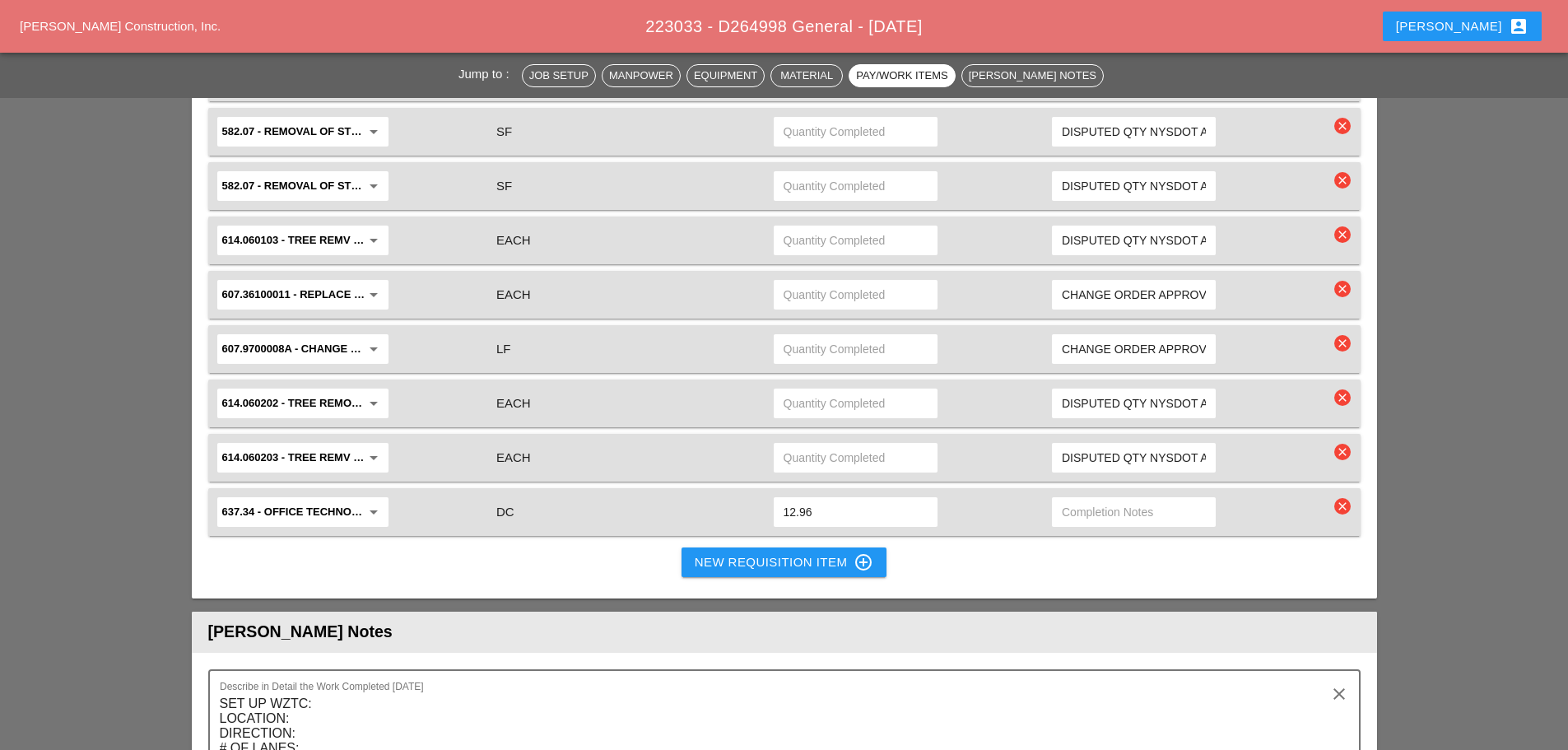
click at [705, 565] on div "New Requisition Item control_point" at bounding box center [784, 562] width 179 height 20
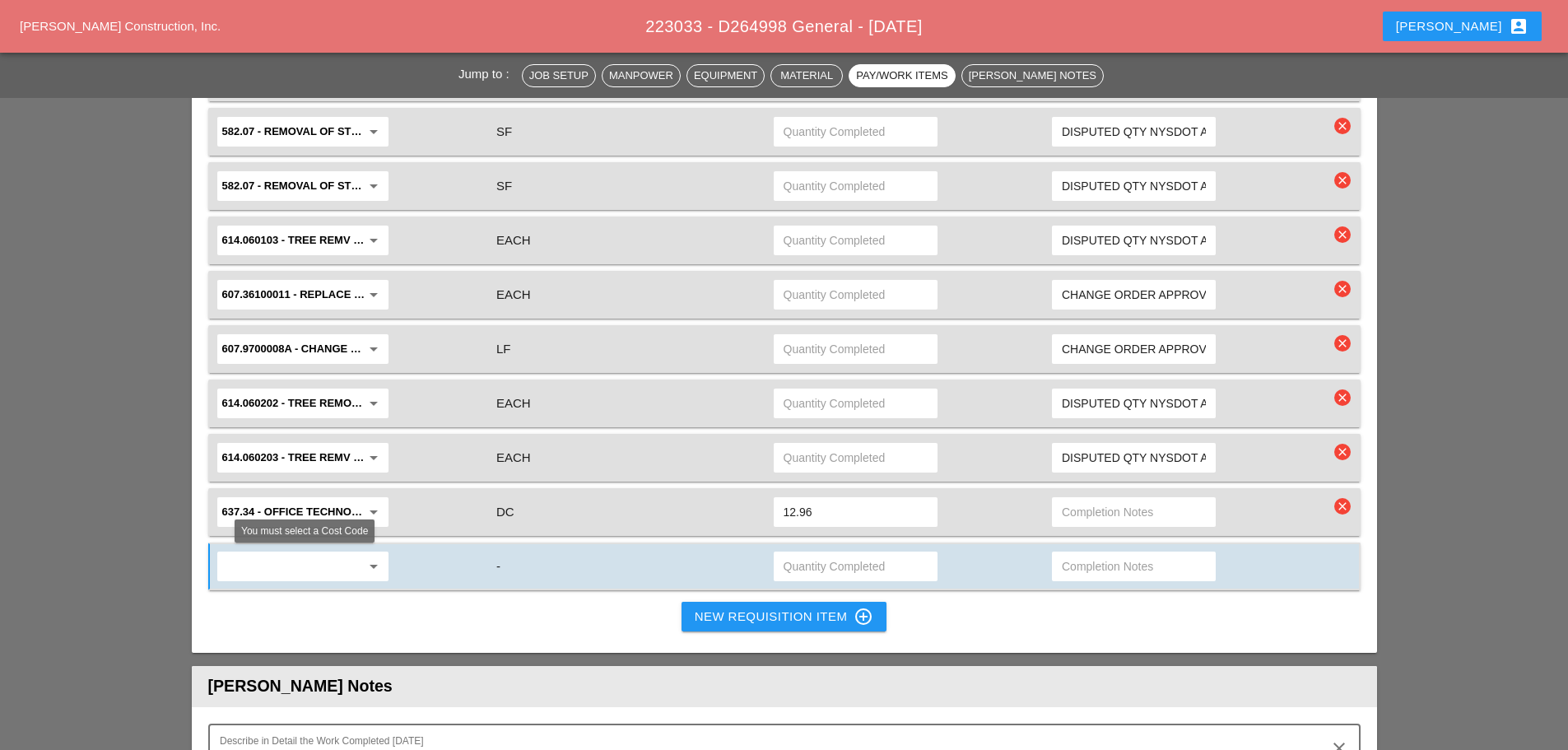
click at [367, 555] on div "arrow_drop_down" at bounding box center [303, 567] width 161 height 27
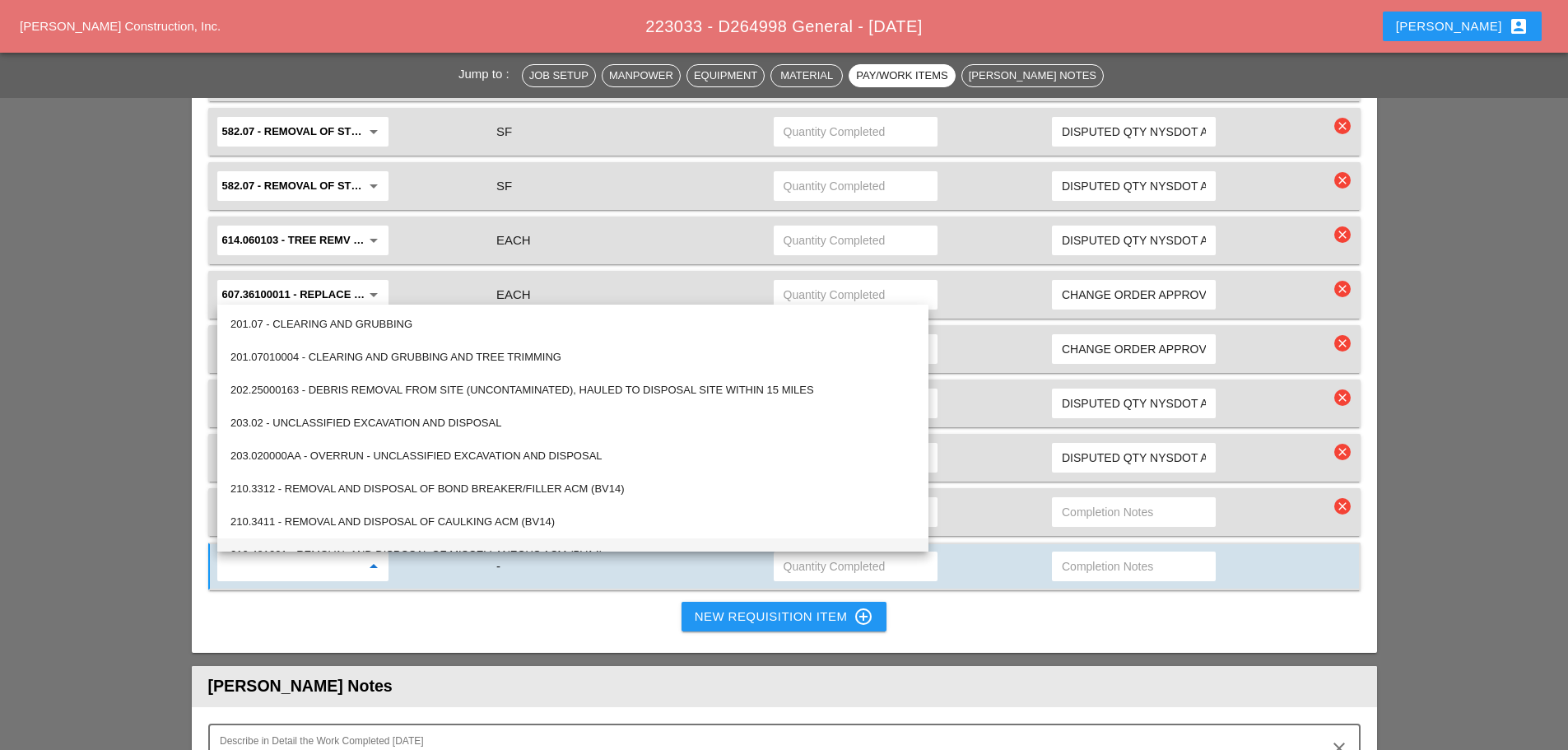
type input "4"
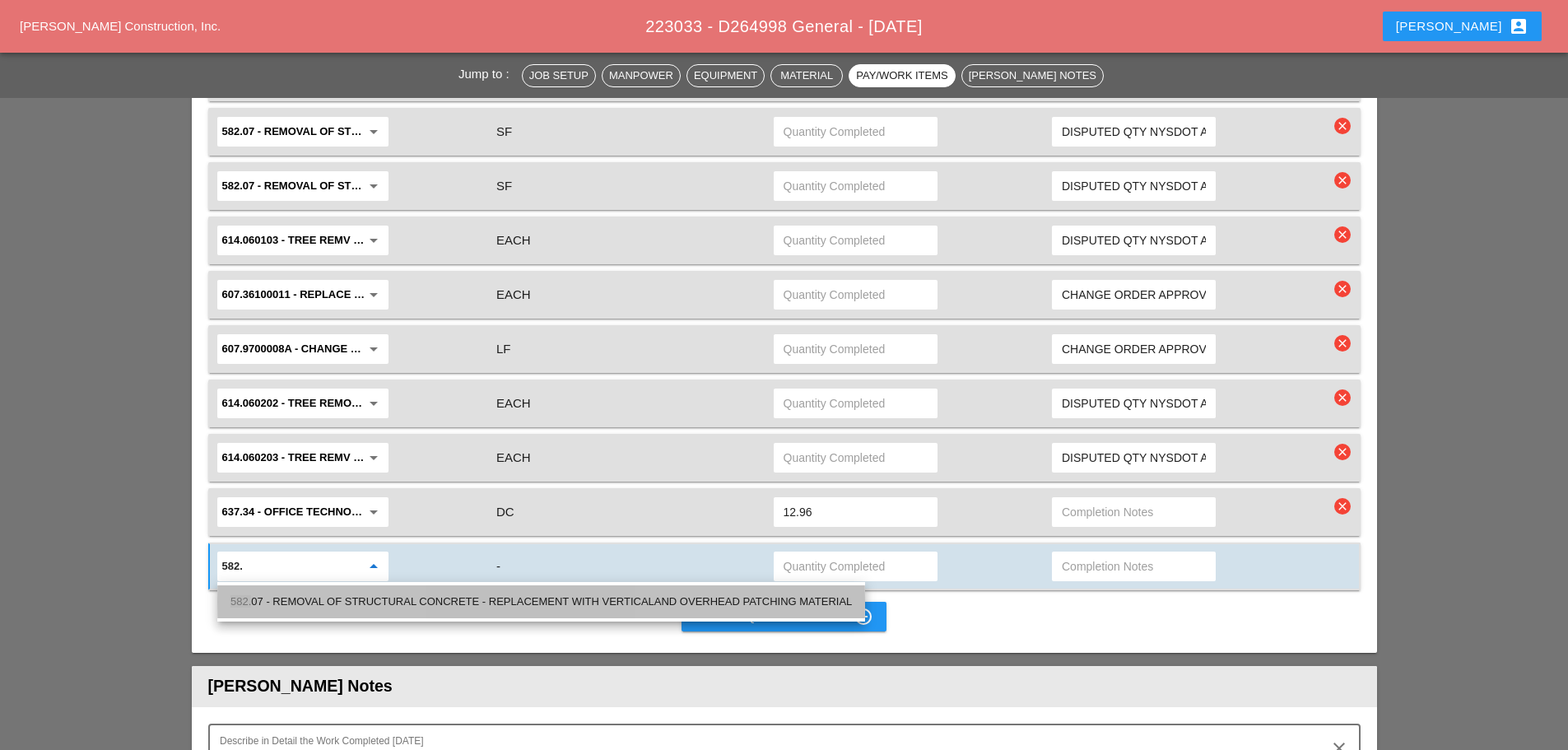
click at [353, 601] on div "582. 07 - REMOVAL OF STRUCTURAL CONCRETE - REPLACEMENT WITH VERTICALAND OVERHEA…" at bounding box center [541, 601] width 621 height 20
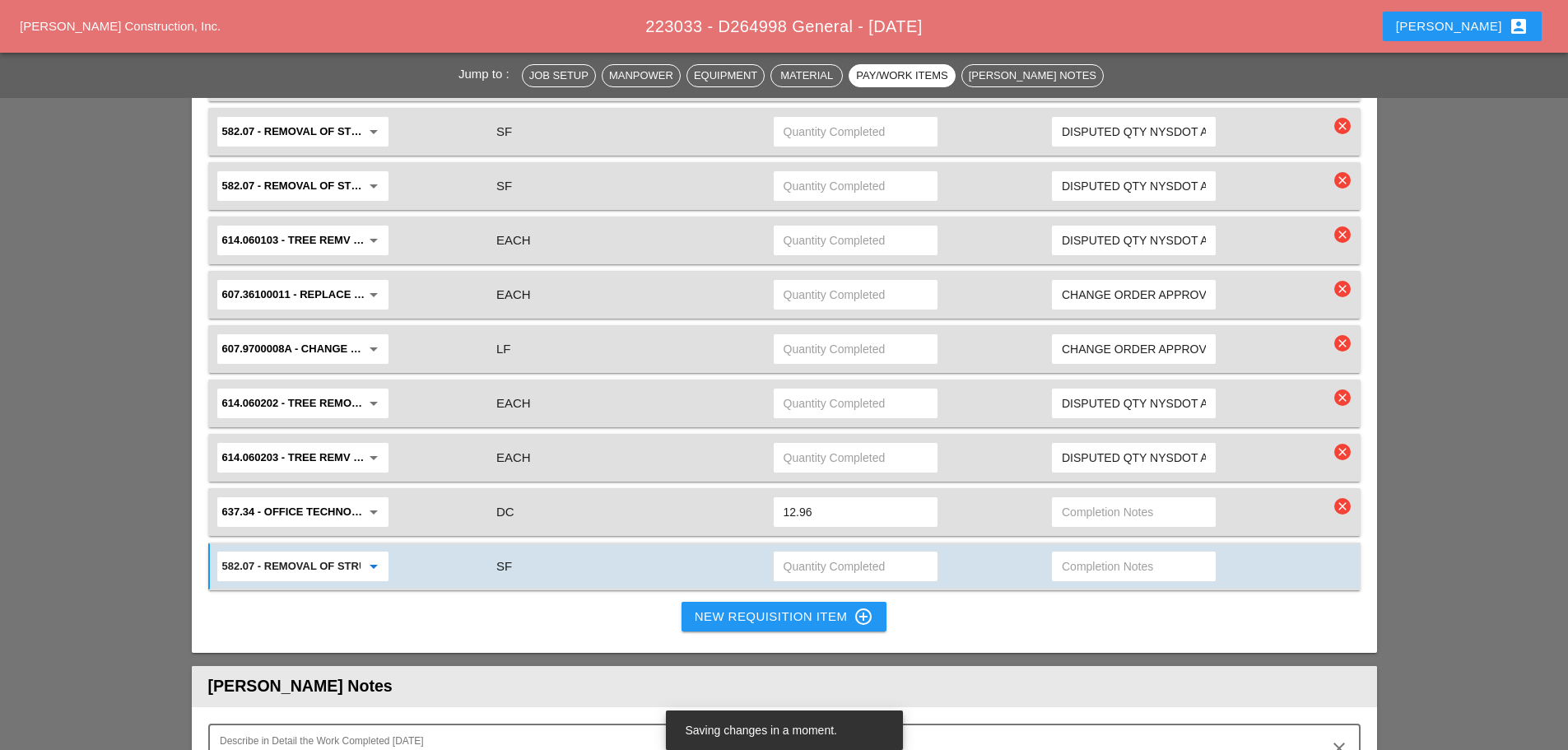
type input "582.07 - REMOVAL OF STRUCTURAL CONCRETE - REPLACEMENT WITH VERTICALAND OVERHEAD…"
click at [807, 574] on input "text" at bounding box center [856, 567] width 144 height 27
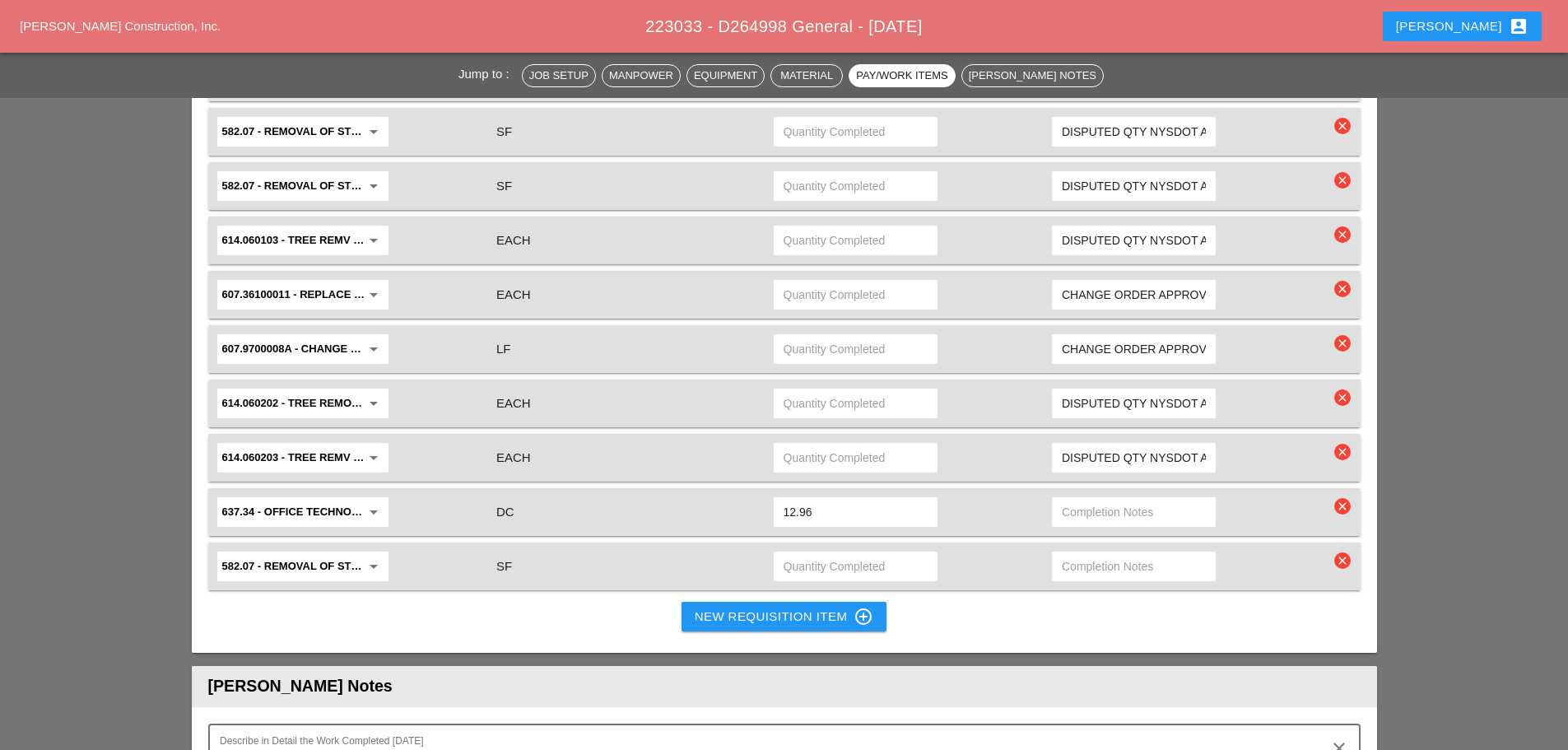
click at [809, 569] on input "text" at bounding box center [856, 567] width 144 height 27
type input "245.44"
click at [755, 608] on div "New Requisition Item control_point" at bounding box center [784, 616] width 179 height 20
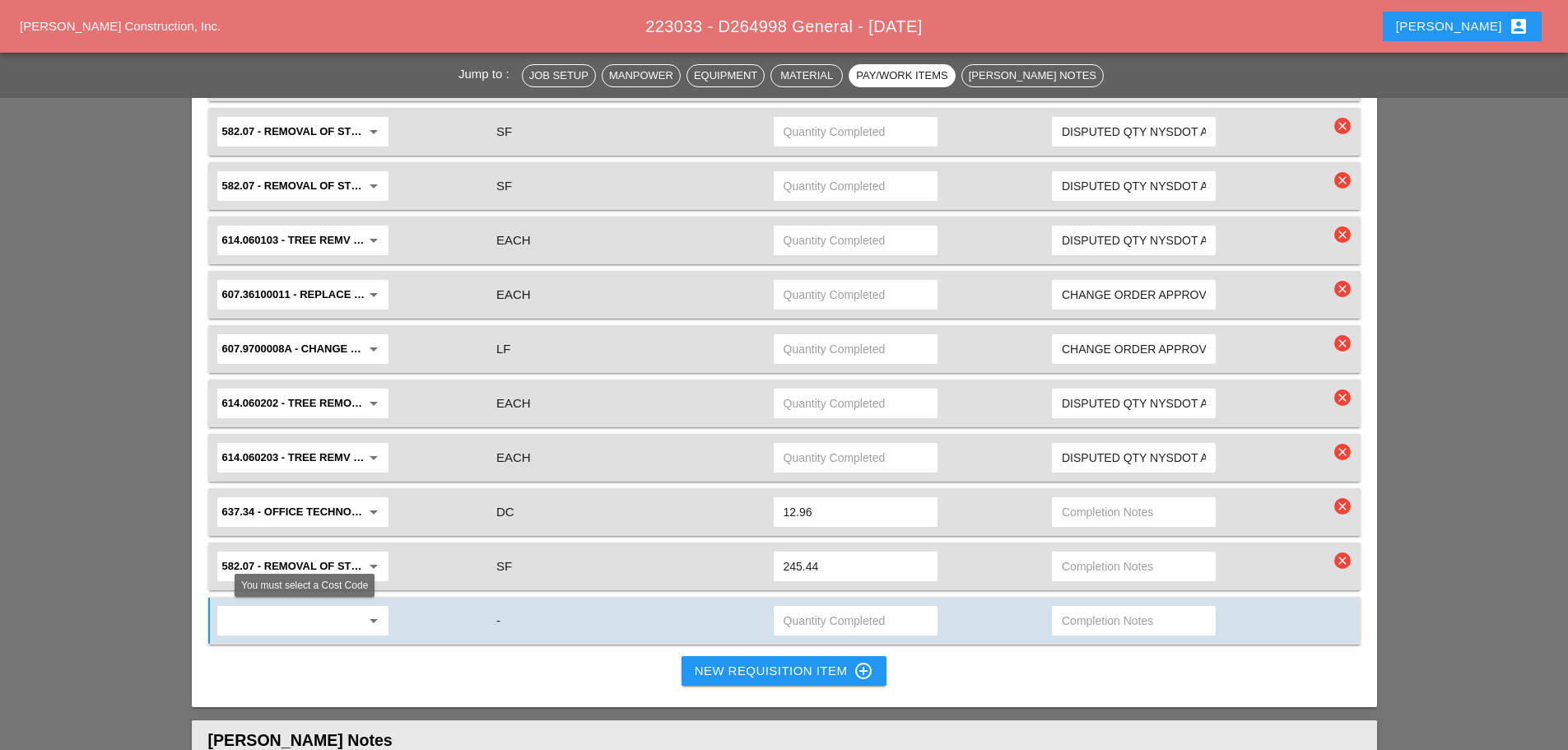
click at [327, 624] on input "text" at bounding box center [291, 621] width 139 height 27
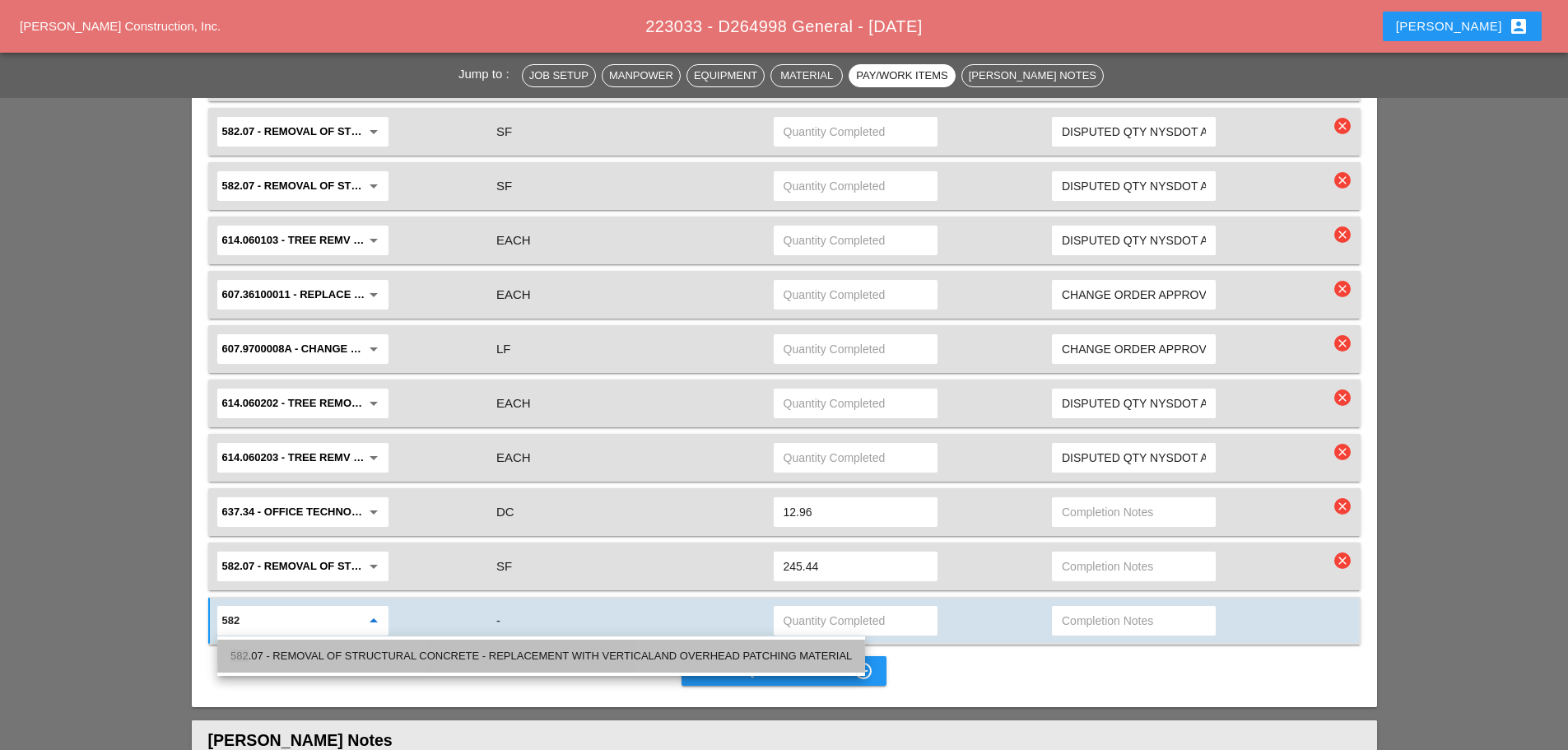
click at [382, 660] on div "582 .07 - REMOVAL OF STRUCTURAL CONCRETE - REPLACEMENT WITH VERTICALAND OVERHEA…" at bounding box center [541, 656] width 621 height 20
type input "582.07 - REMOVAL OF STRUCTURAL CONCRETE - REPLACEMENT WITH VERTICALAND OVERHEAD…"
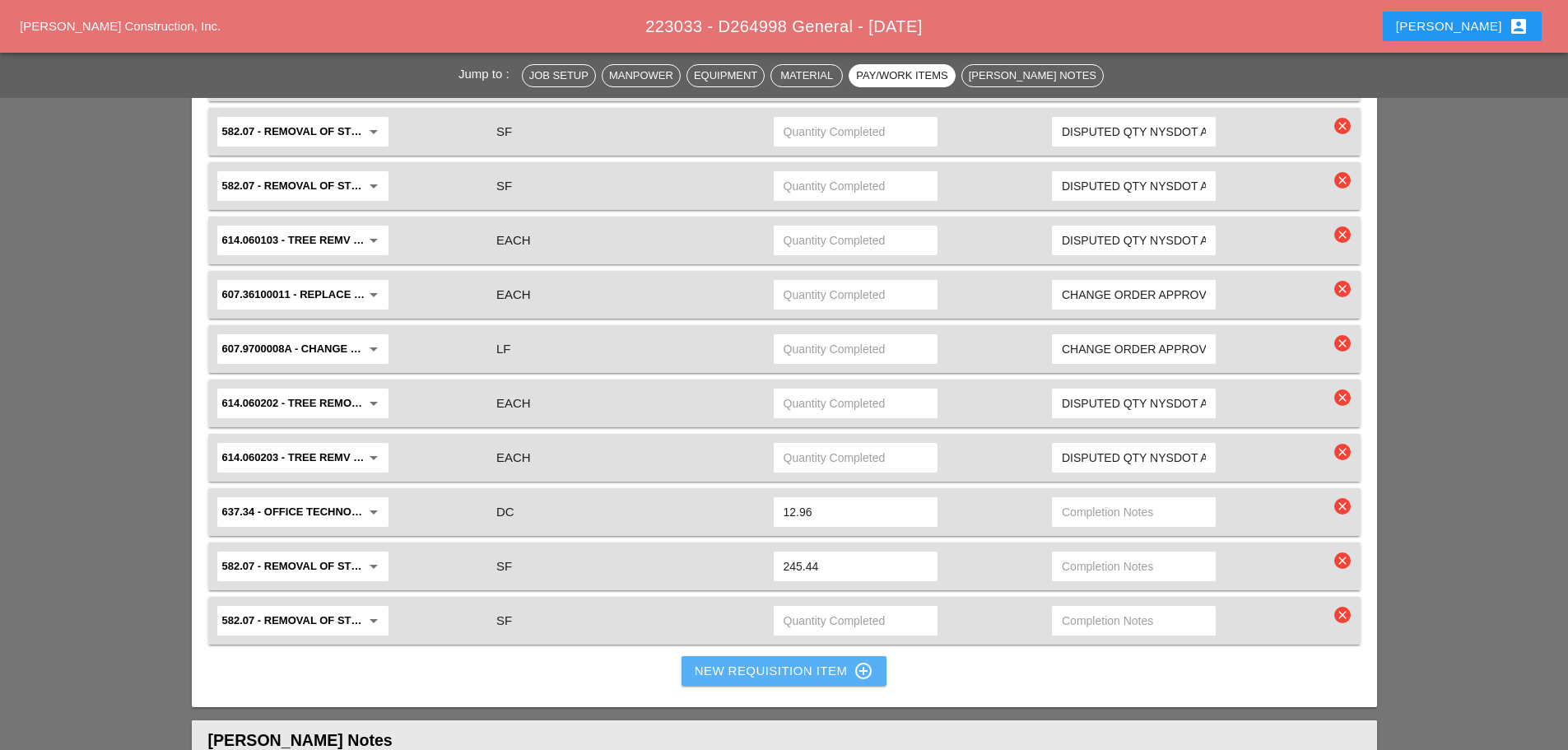
drag, startPoint x: 763, startPoint y: 680, endPoint x: 749, endPoint y: 681, distance: 14.0
click at [763, 681] on div "New Requisition Item control_point" at bounding box center [784, 671] width 179 height 20
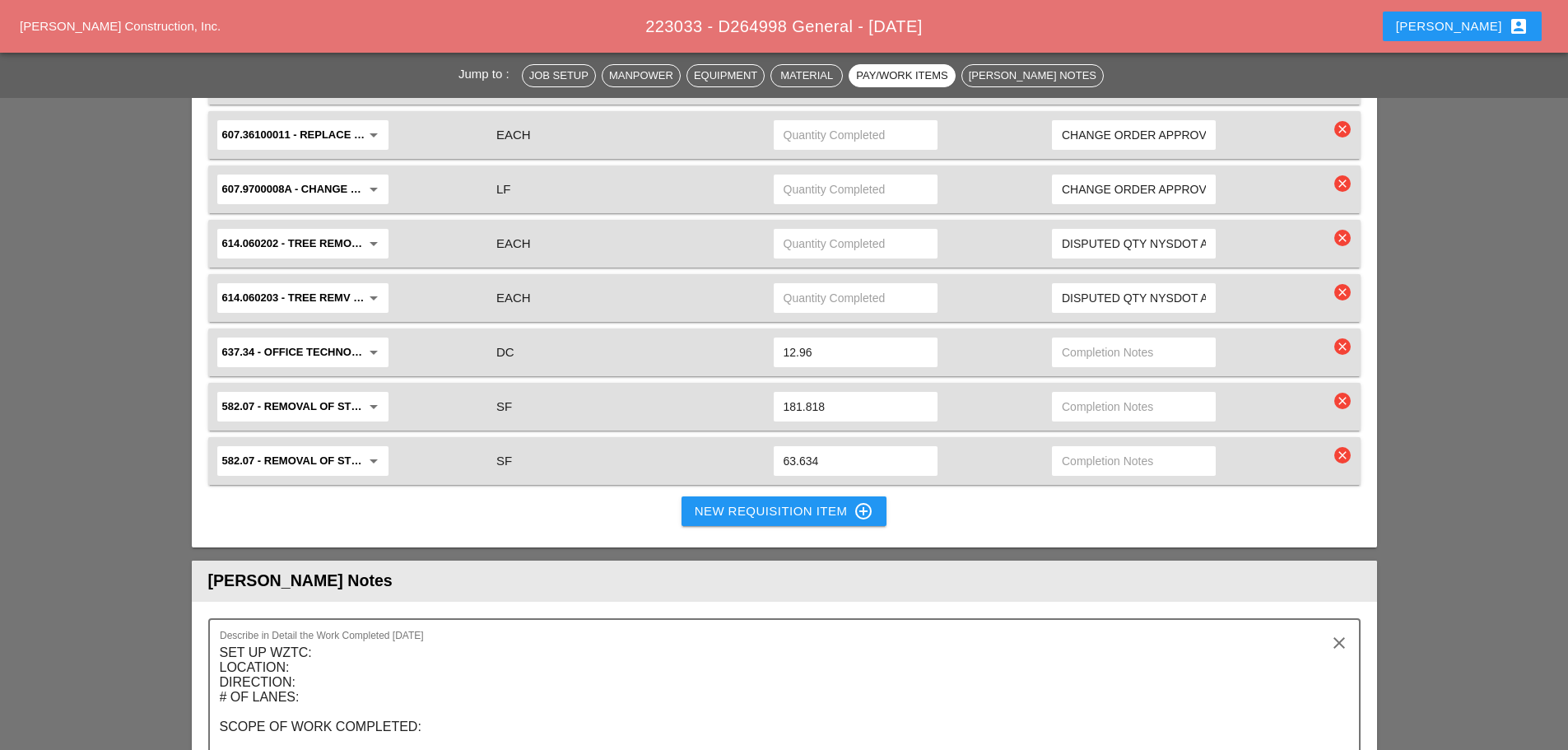
scroll to position [1811, 0]
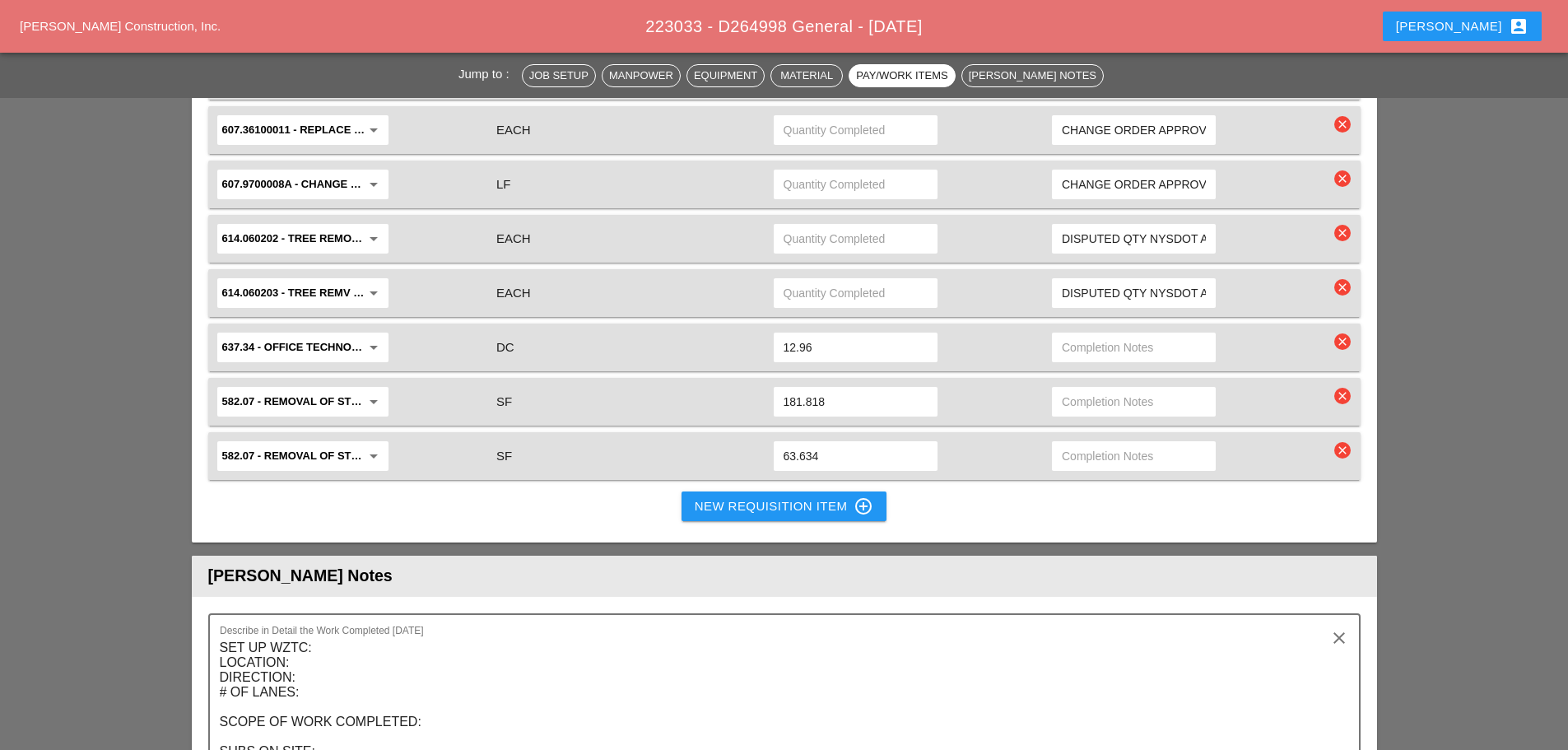
click at [711, 489] on div "Pay/Work Item Unit Type Quantity Completed Completion Notes 691.04000020 - TRAI…" at bounding box center [784, 88] width 1186 height 909
click at [711, 494] on button "New Requisition Item control_point" at bounding box center [785, 506] width 206 height 30
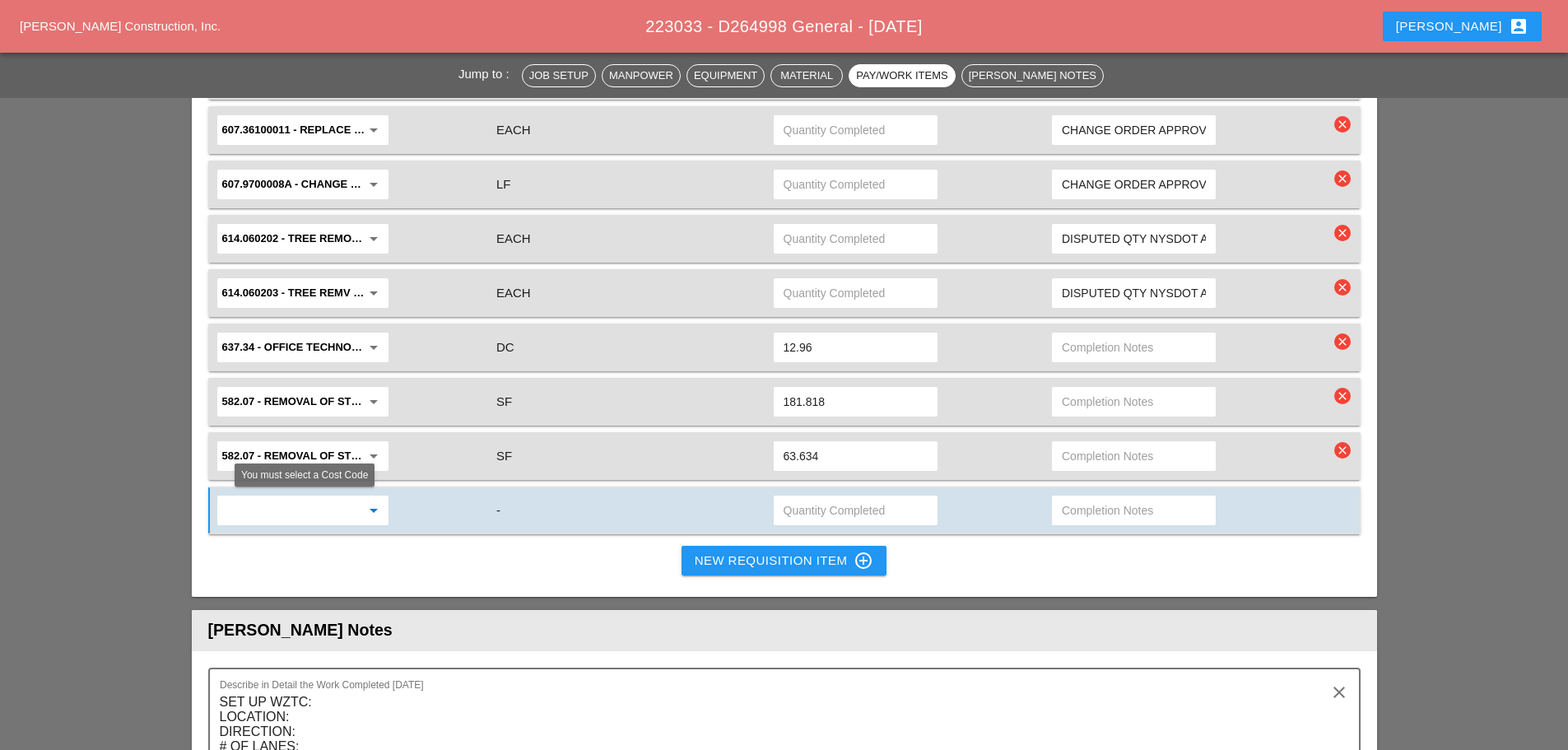
click at [295, 513] on input "text" at bounding box center [291, 510] width 139 height 27
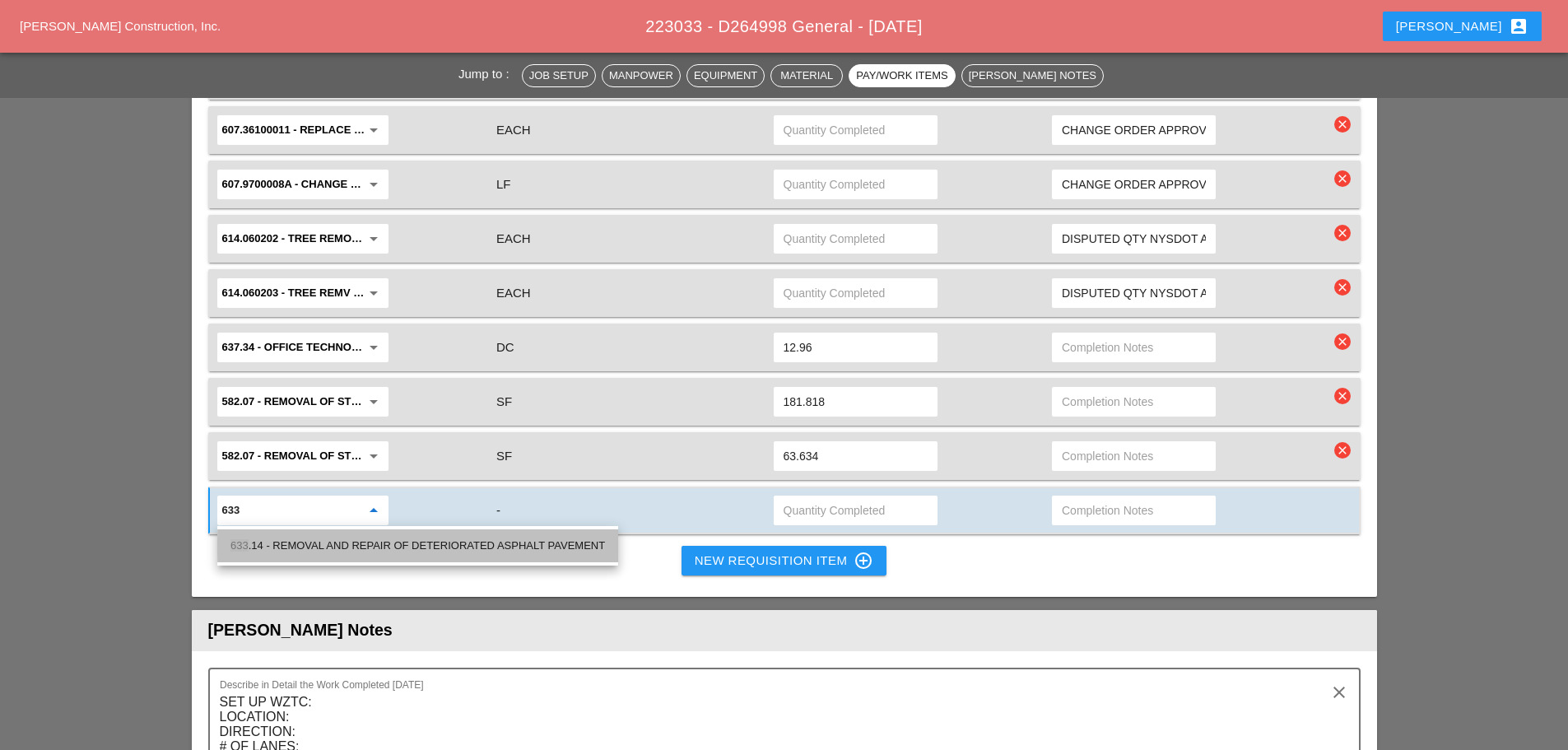
click at [312, 545] on div "633 .14 - REMOVAL AND REPAIR OF DETERIORATED ASPHALT PAVEMENT" at bounding box center [417, 546] width 374 height 20
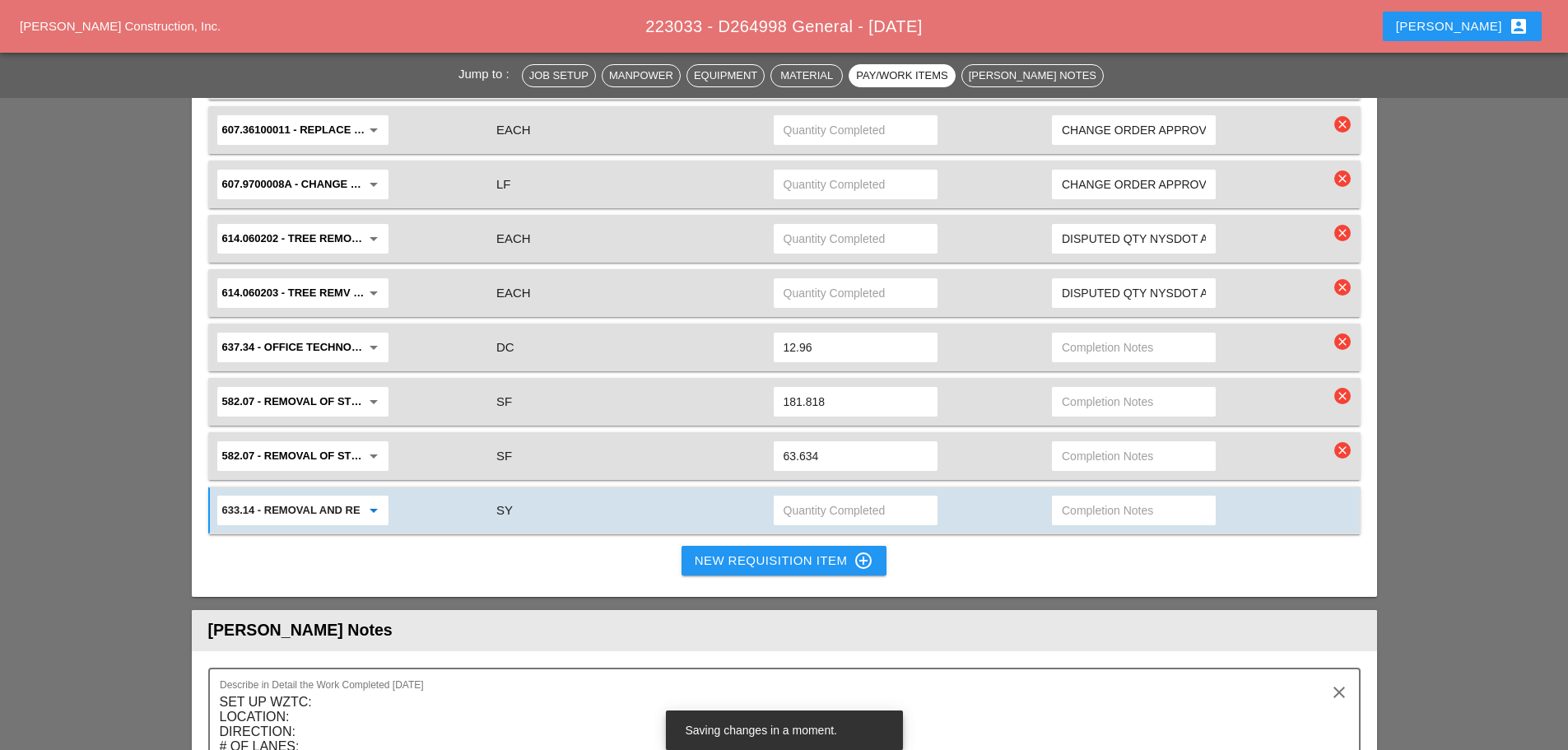
type input "633.14 - REMOVAL AND REPAIR OF DETERIORATED ASPHALT PAVEMENT"
click at [821, 513] on input "text" at bounding box center [856, 510] width 144 height 27
type input "16.86"
